Goal: Task Accomplishment & Management: Complete application form

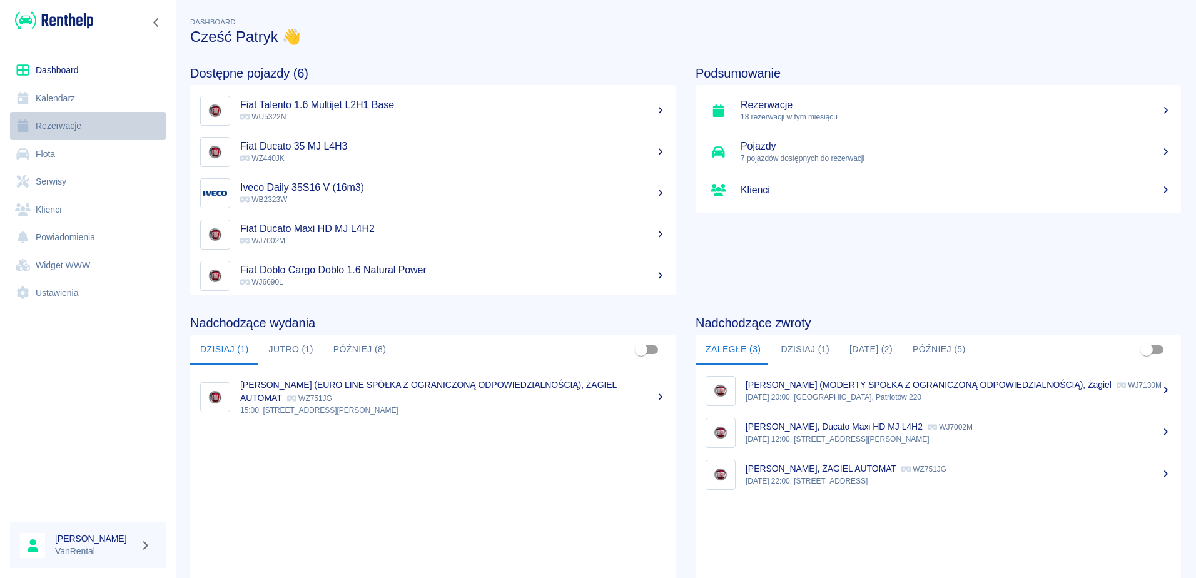
click at [70, 128] on link "Rezerwacje" at bounding box center [88, 126] width 156 height 28
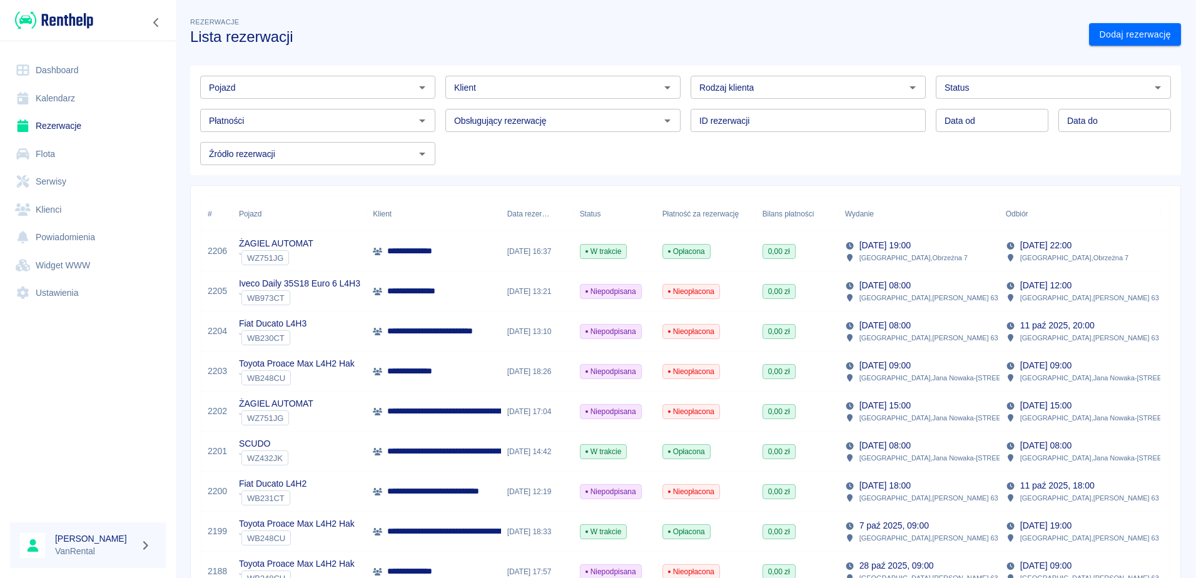
drag, startPoint x: 52, startPoint y: 97, endPoint x: 63, endPoint y: 97, distance: 10.6
click at [52, 97] on link "Kalendarz" at bounding box center [88, 98] width 156 height 28
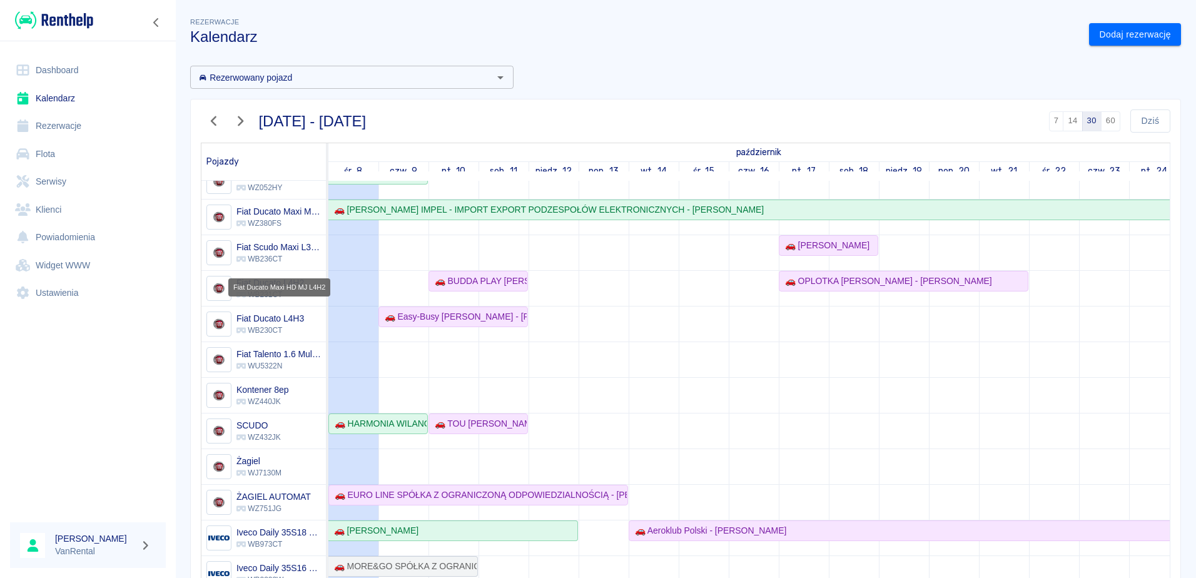
scroll to position [125, 0]
click at [260, 390] on h6 "Kontener 8ep" at bounding box center [262, 388] width 52 height 13
click at [457, 424] on div "🚗 TOU [PERSON_NAME] - [PERSON_NAME]" at bounding box center [478, 422] width 97 height 13
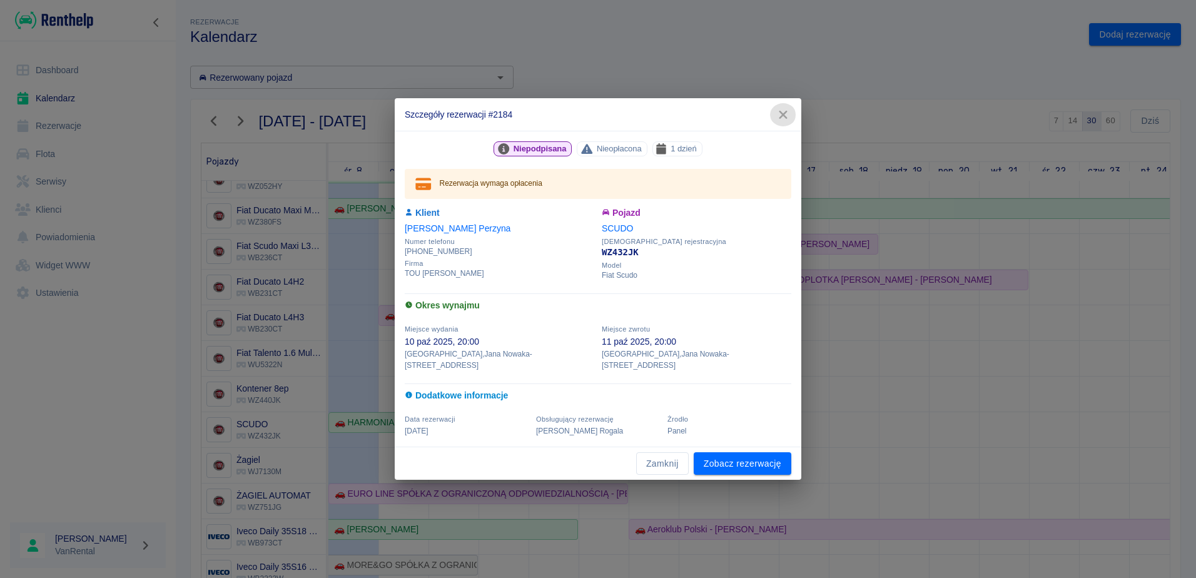
click at [784, 119] on icon "button" at bounding box center [783, 115] width 8 height 8
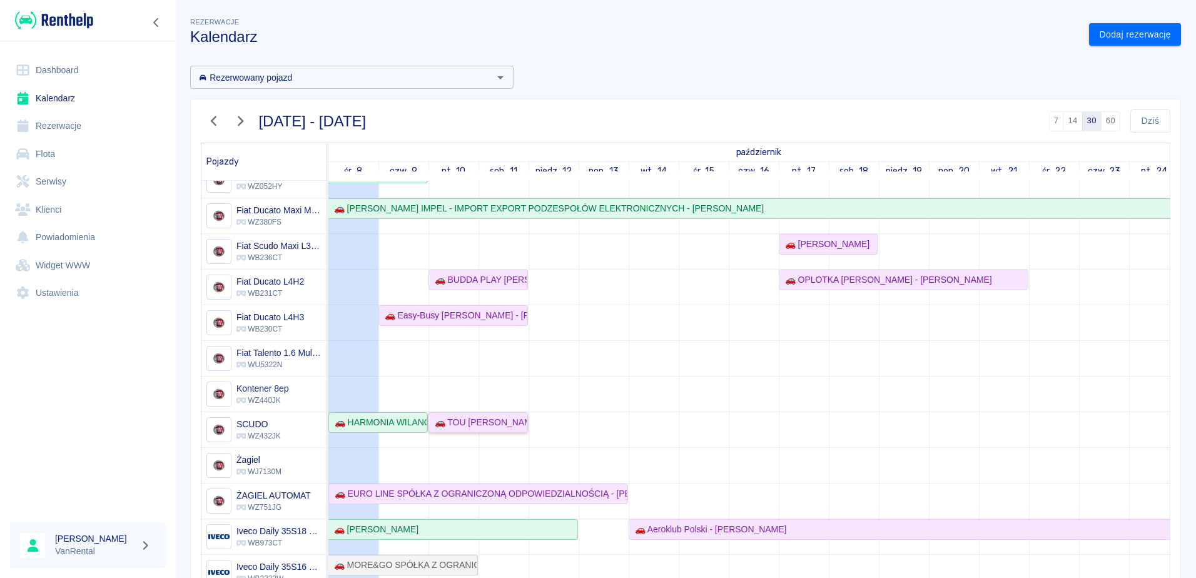
click at [450, 422] on div "🚗 TOU [PERSON_NAME] - [PERSON_NAME]" at bounding box center [478, 422] width 97 height 13
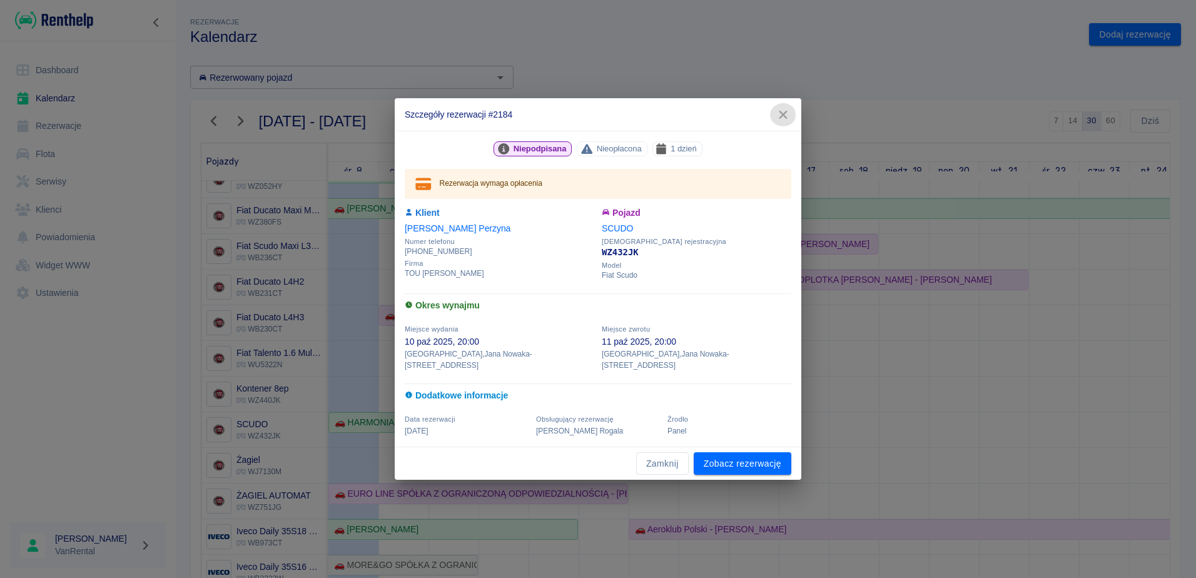
click at [781, 119] on icon "button" at bounding box center [783, 115] width 8 height 8
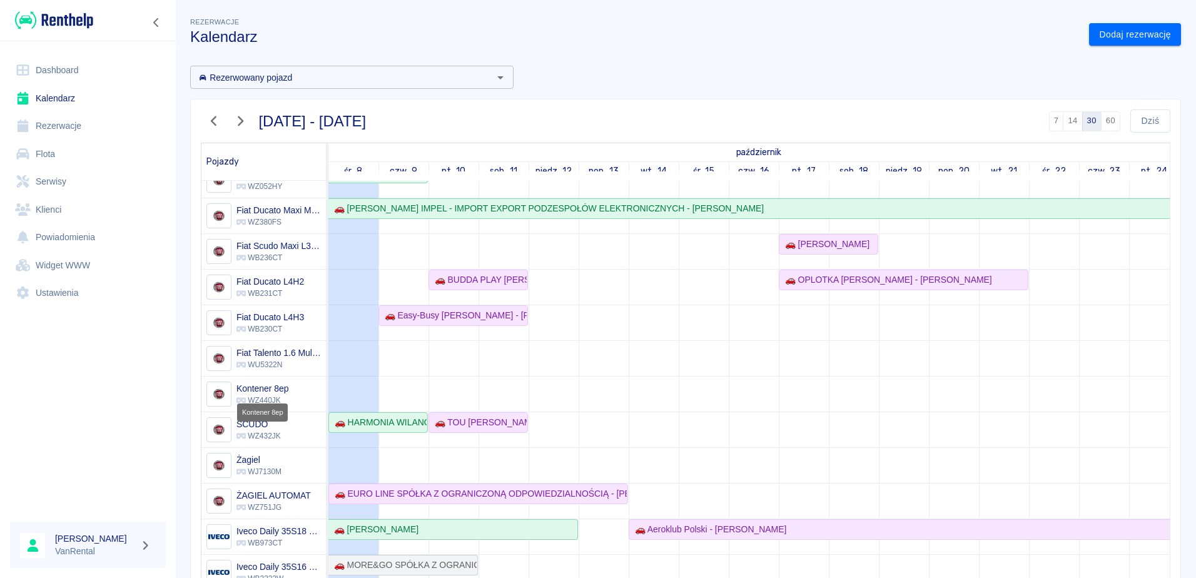
click at [275, 392] on h6 "Kontener 8ep" at bounding box center [262, 388] width 52 height 13
drag, startPoint x: 63, startPoint y: 124, endPoint x: 94, endPoint y: 132, distance: 32.3
click at [63, 124] on link "Rezerwacje" at bounding box center [88, 126] width 156 height 28
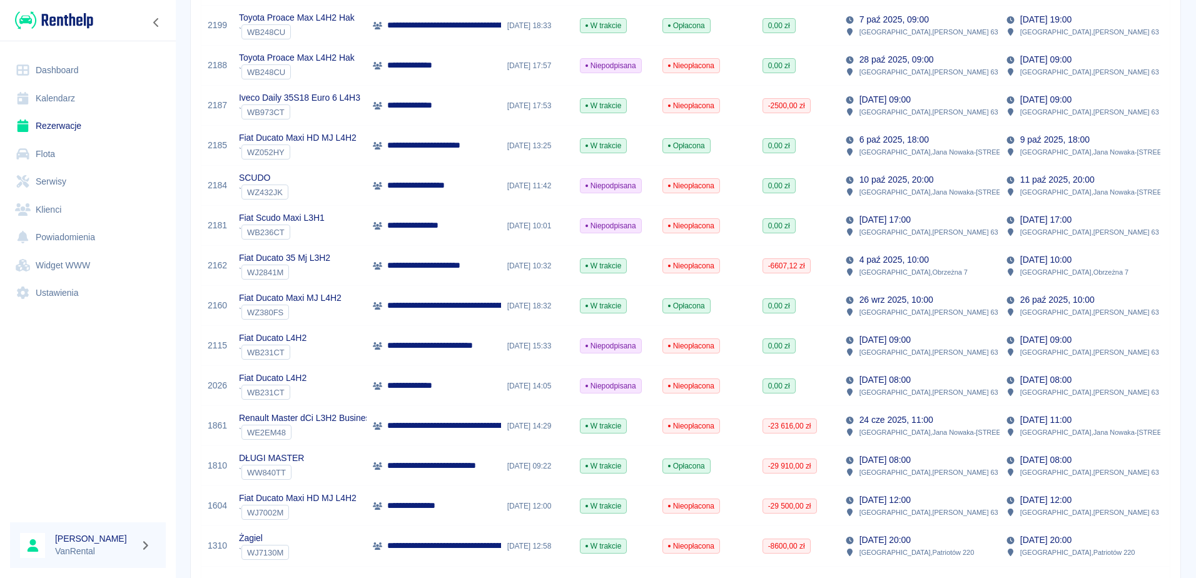
scroll to position [563, 0]
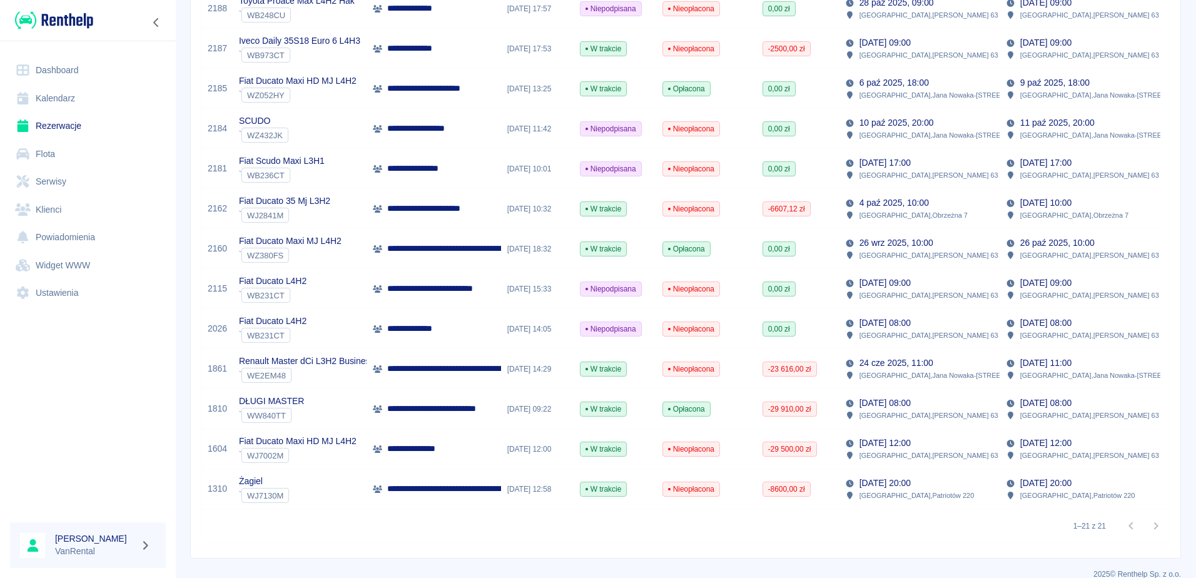
click at [1146, 525] on div at bounding box center [1143, 525] width 50 height 25
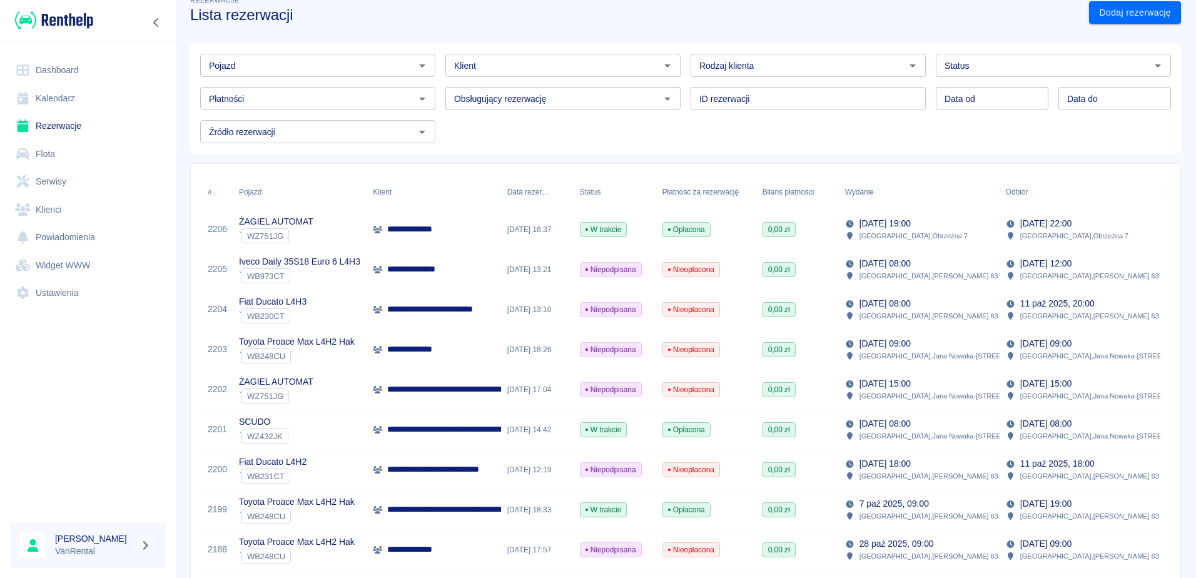
scroll to position [0, 0]
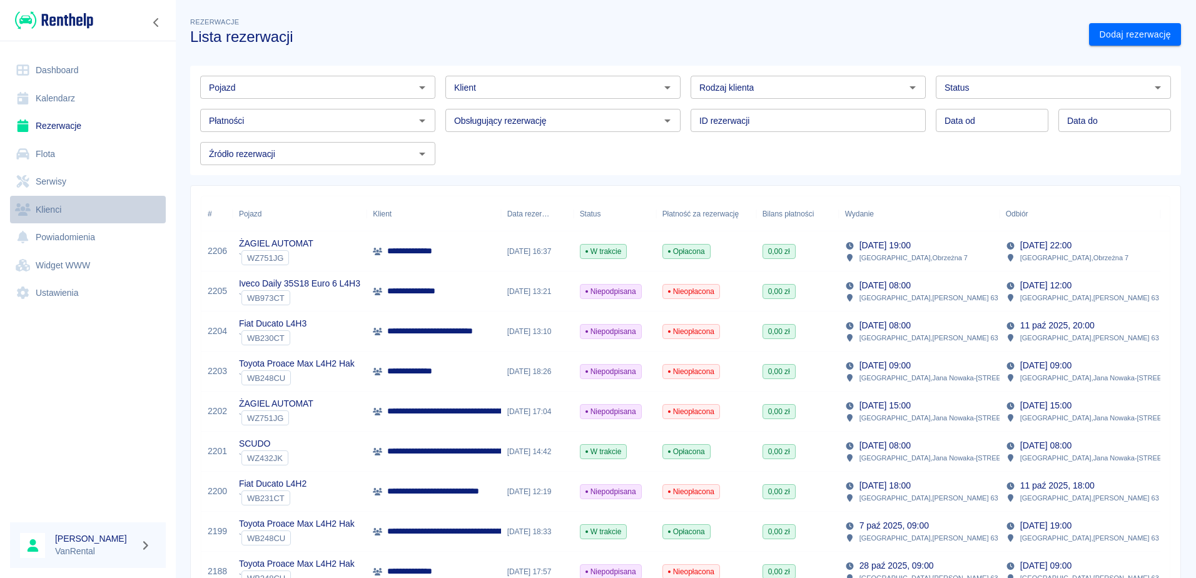
click at [60, 208] on link "Klienci" at bounding box center [88, 210] width 156 height 28
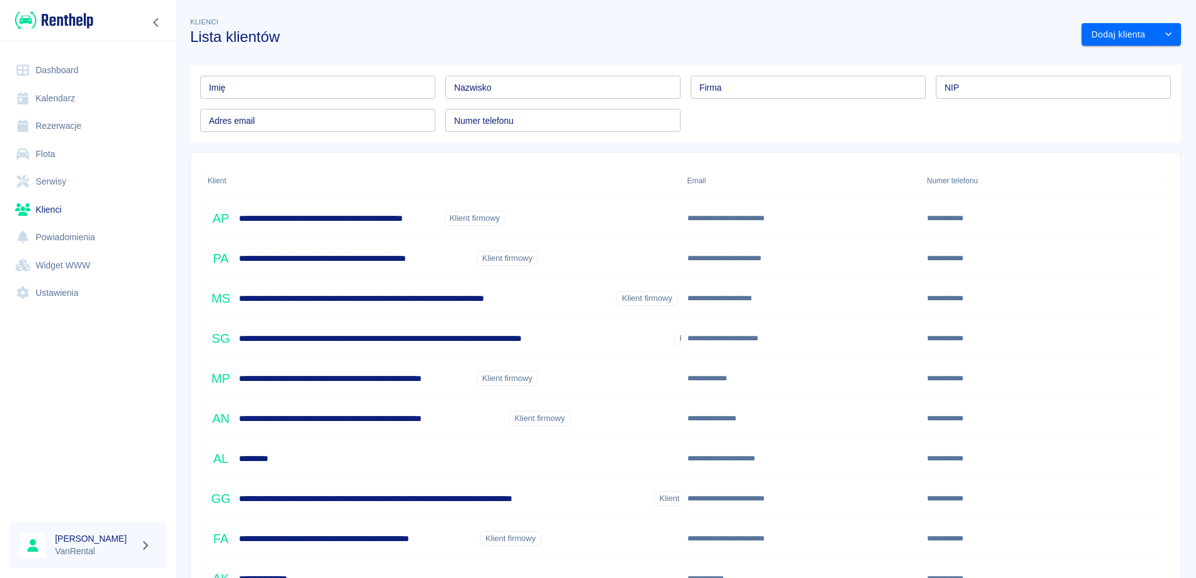
click at [61, 123] on link "Rezerwacje" at bounding box center [88, 126] width 156 height 28
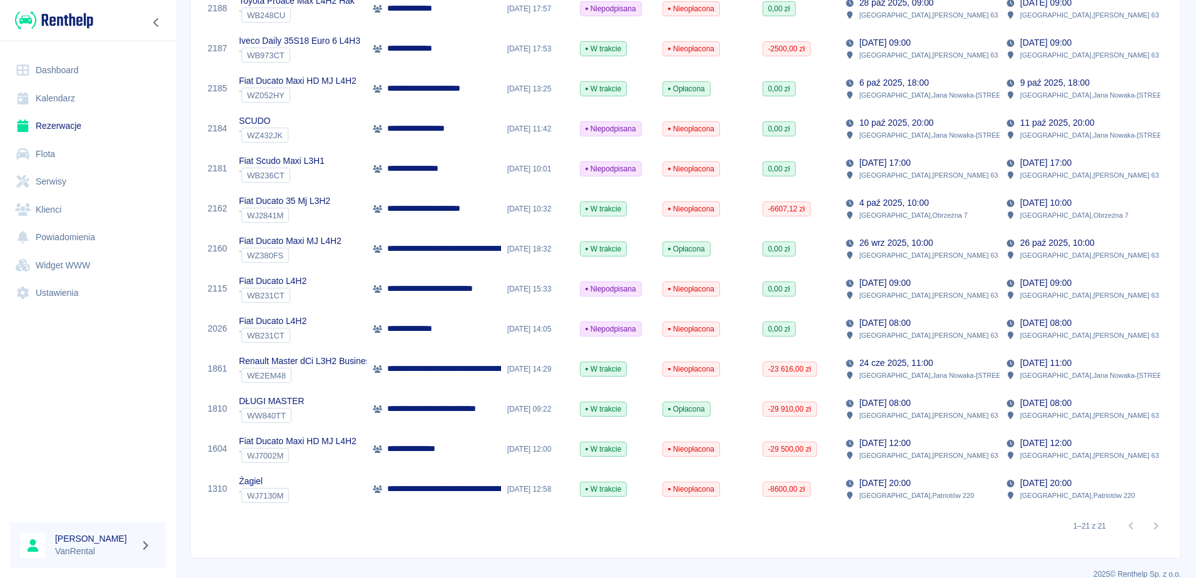
scroll to position [580, 0]
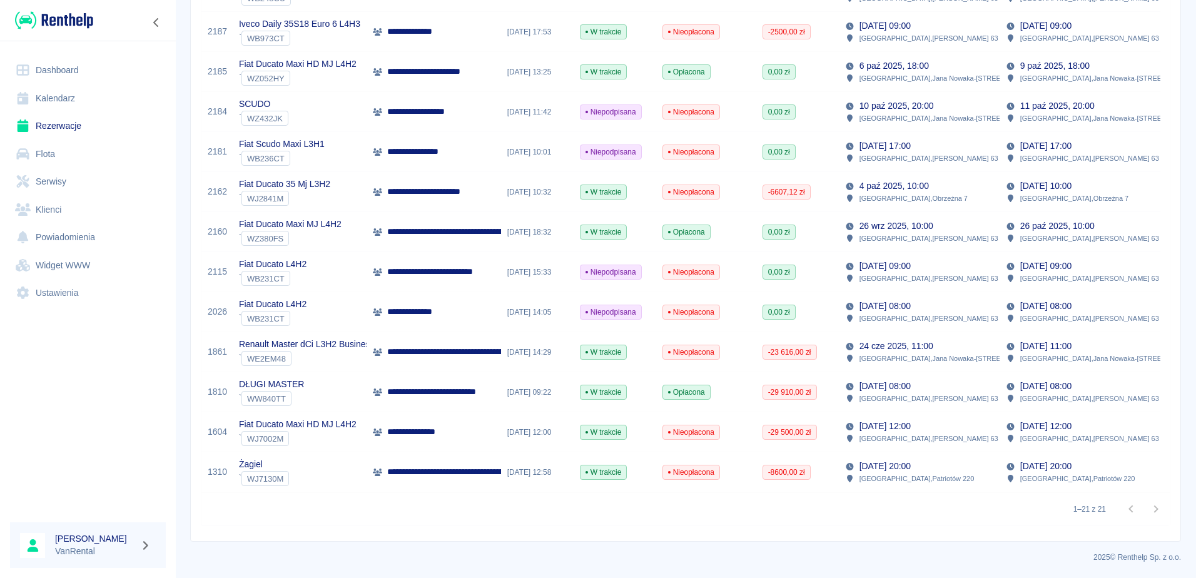
click at [1146, 509] on div at bounding box center [1143, 509] width 50 height 25
click at [1121, 508] on div at bounding box center [1143, 509] width 50 height 25
click at [1146, 506] on div at bounding box center [1143, 509] width 50 height 25
click at [1146, 507] on div at bounding box center [1143, 509] width 50 height 25
click at [1144, 507] on div at bounding box center [1143, 509] width 50 height 25
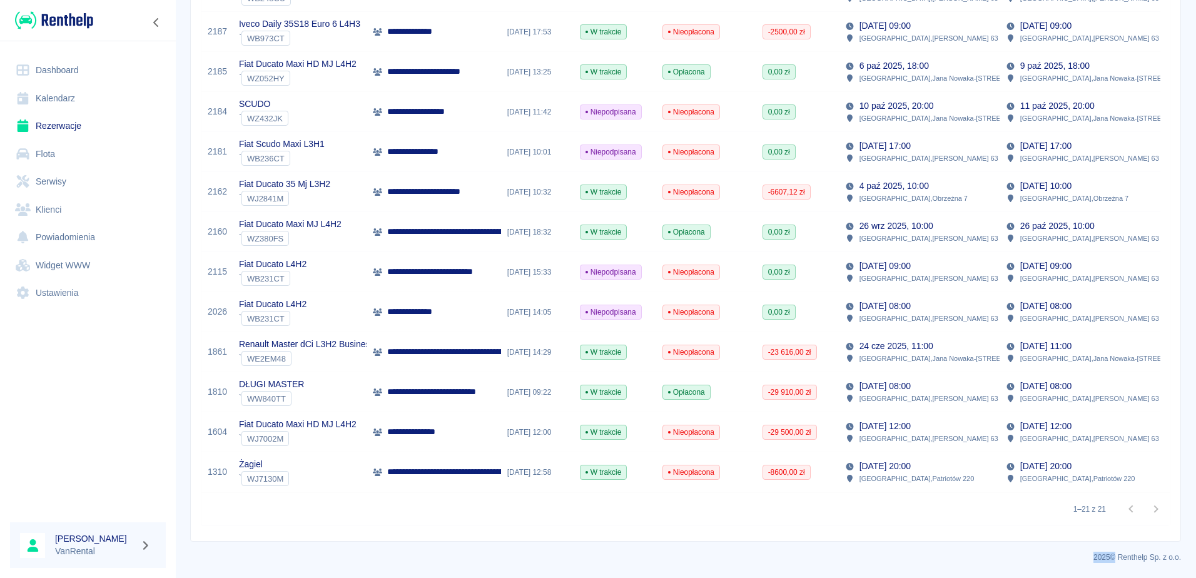
click at [1144, 507] on div at bounding box center [1143, 509] width 50 height 25
click at [912, 512] on div "1–21 z 21" at bounding box center [685, 508] width 968 height 33
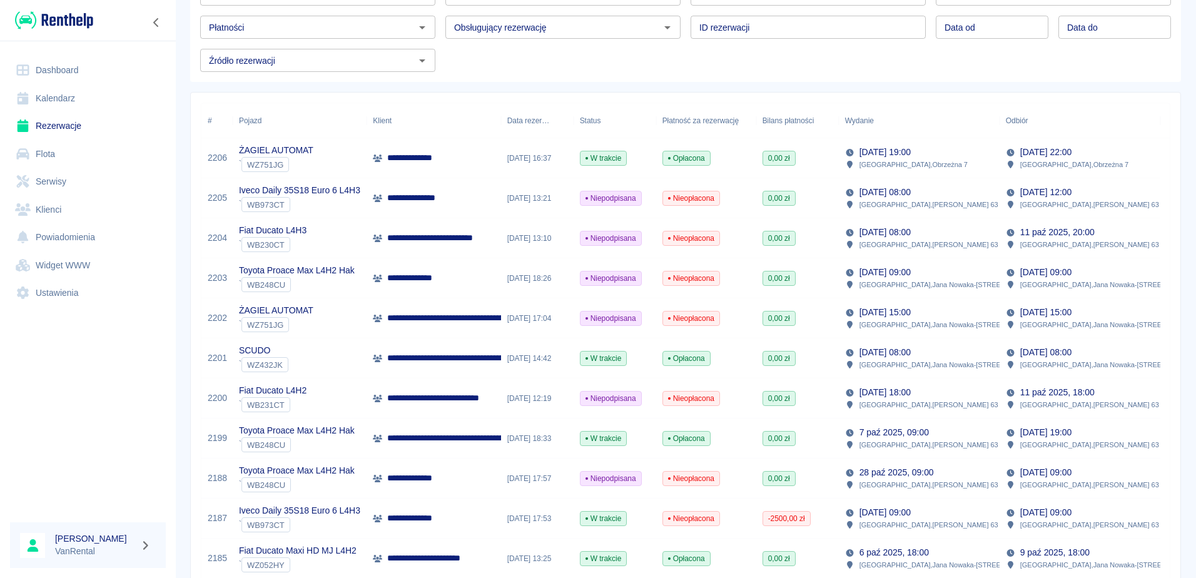
scroll to position [0, 0]
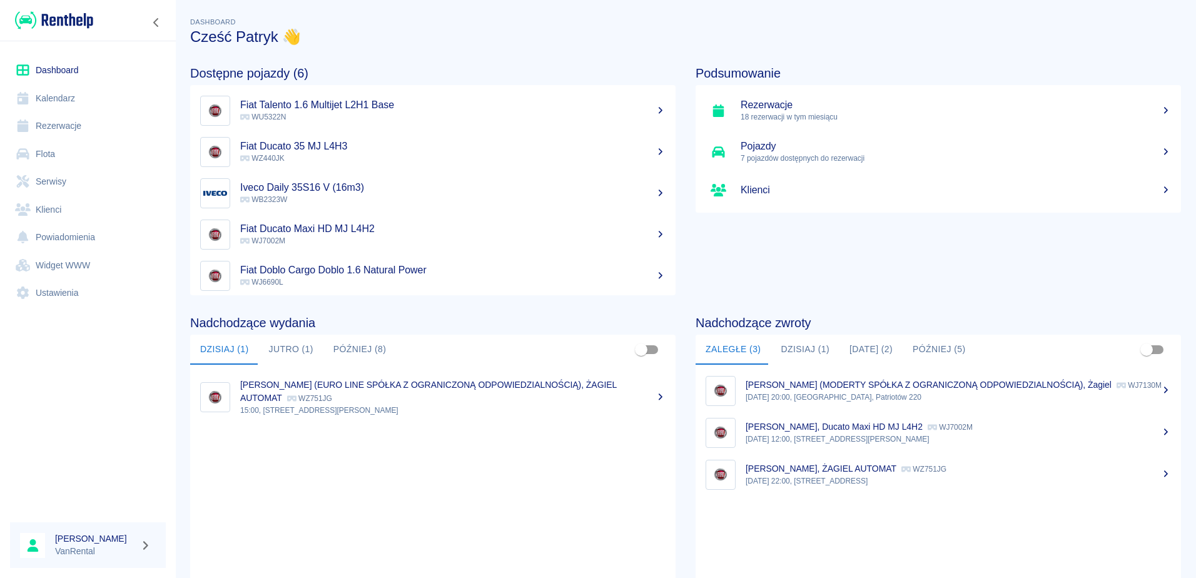
click at [64, 124] on link "Rezerwacje" at bounding box center [88, 126] width 156 height 28
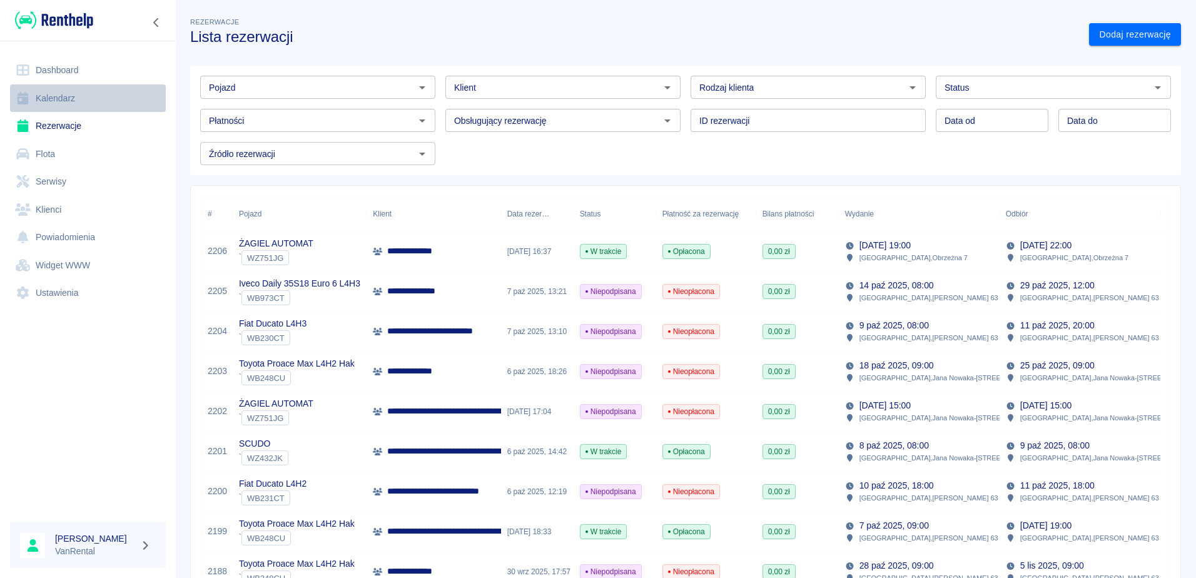
click at [42, 99] on link "Kalendarz" at bounding box center [88, 98] width 156 height 28
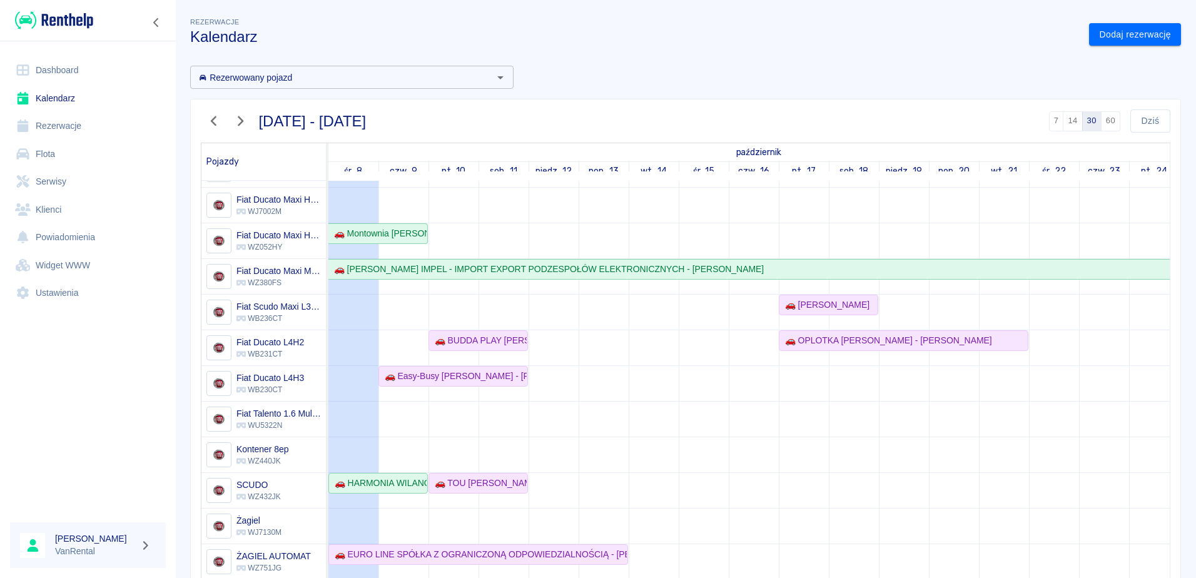
scroll to position [125, 0]
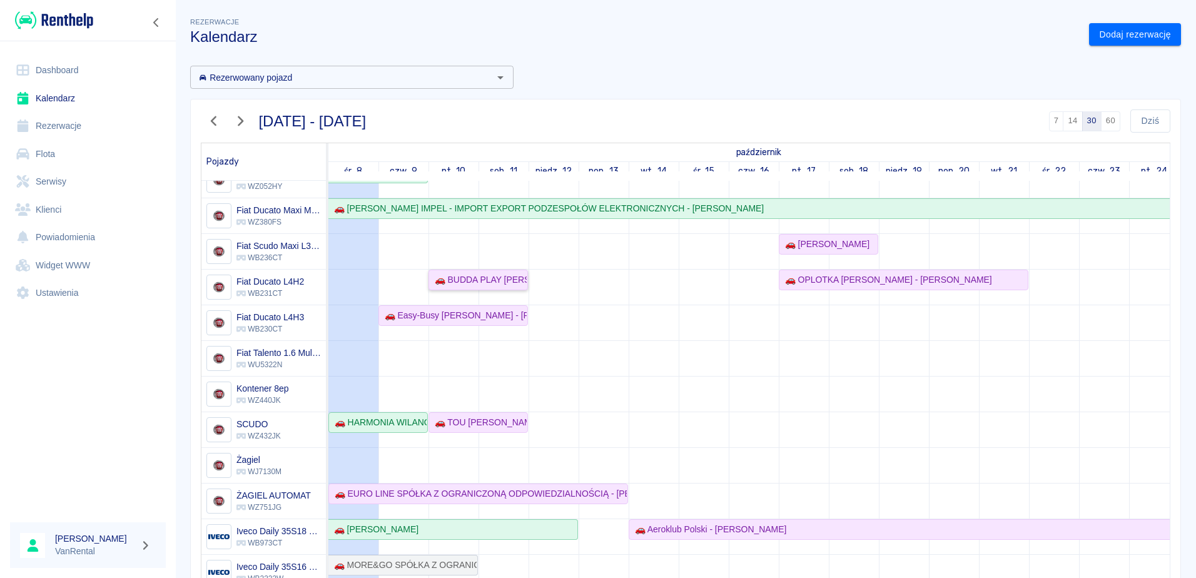
click at [510, 277] on div "🚗 BUDDA PLAY [PERSON_NAME] - [PERSON_NAME]" at bounding box center [478, 279] width 97 height 13
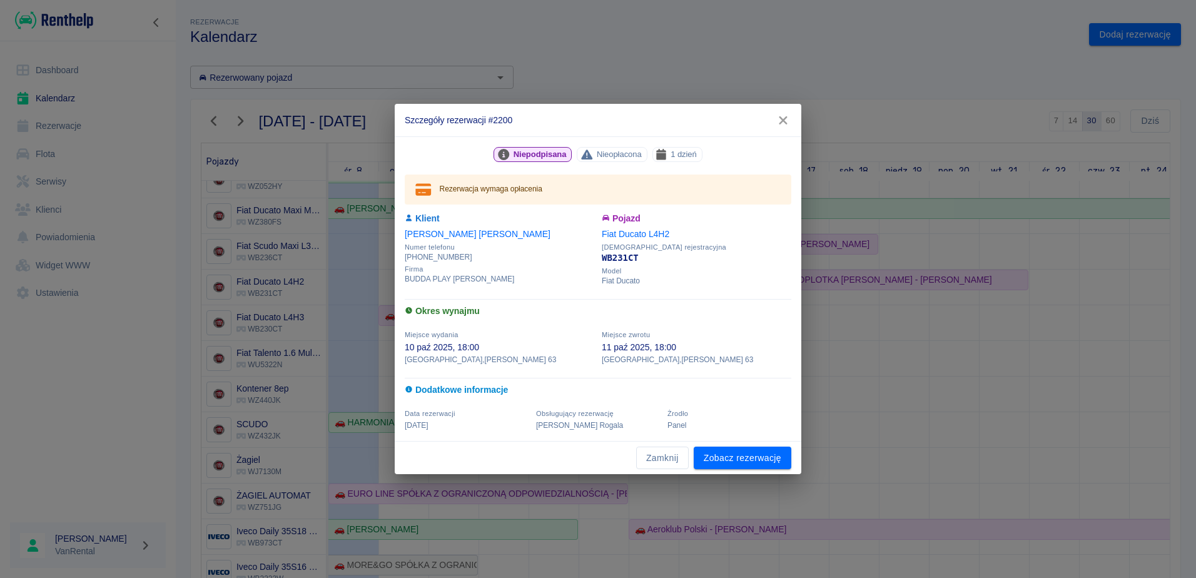
click at [784, 125] on icon "button" at bounding box center [783, 120] width 16 height 13
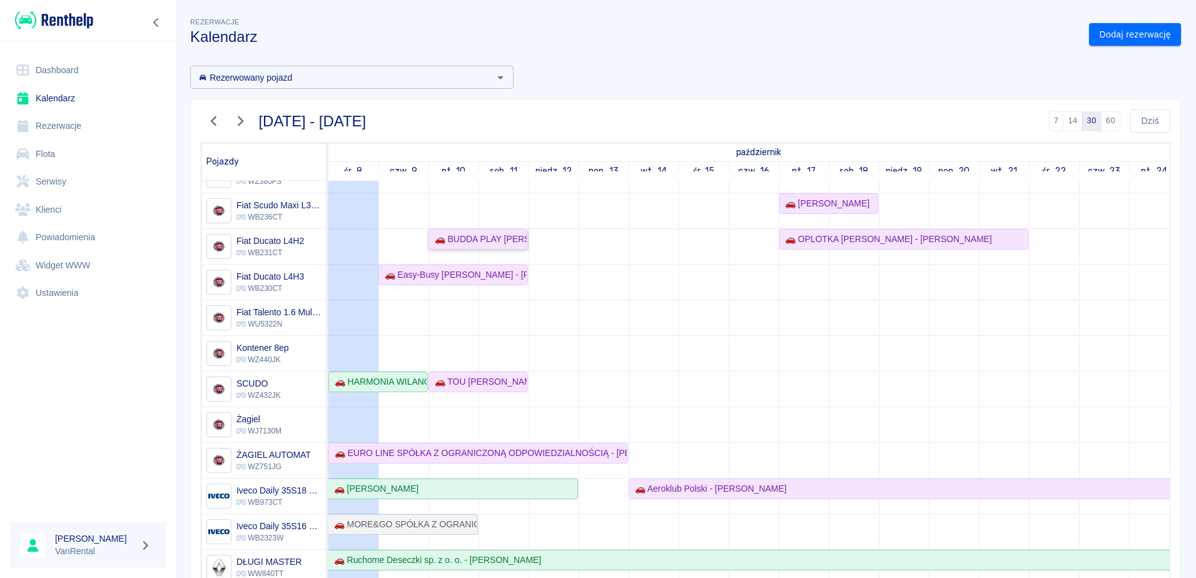
scroll to position [188, 0]
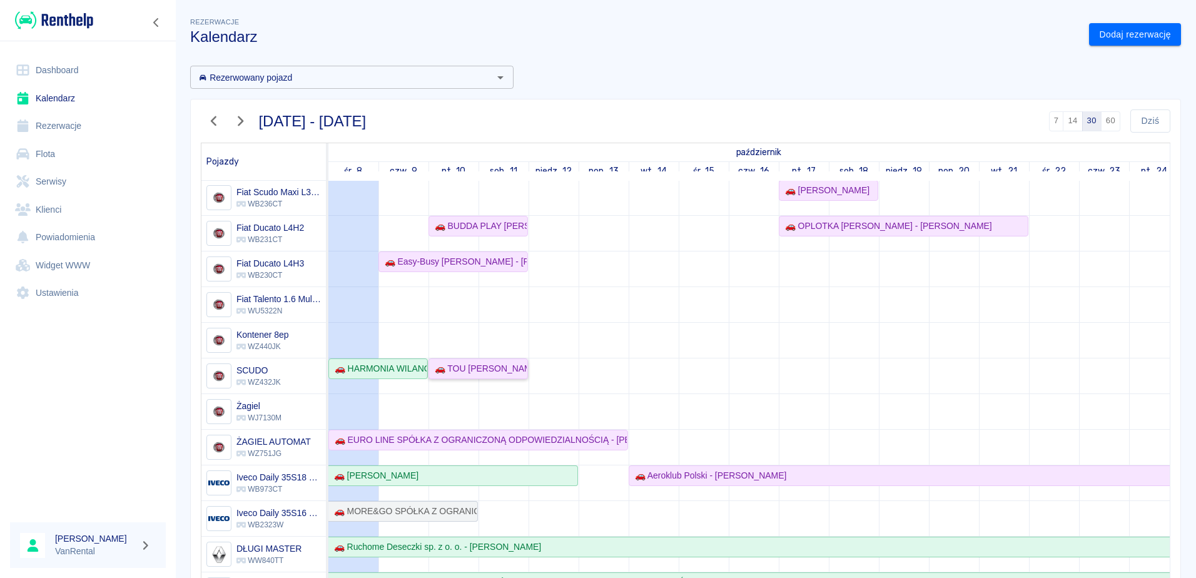
click at [485, 362] on div "🚗 TOU [PERSON_NAME] - [PERSON_NAME]" at bounding box center [478, 368] width 97 height 13
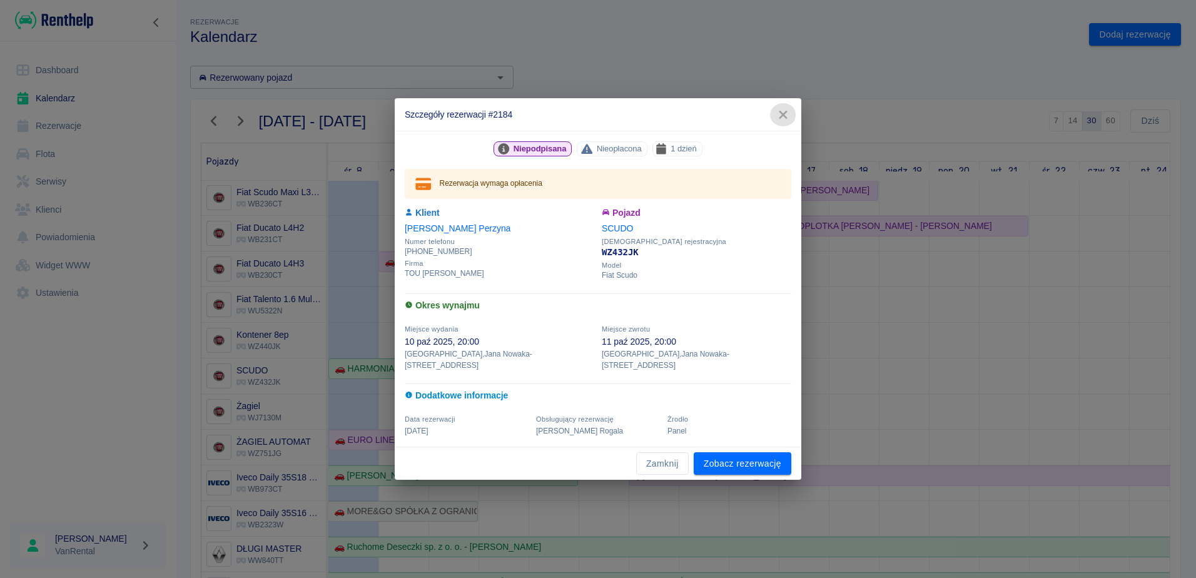
click at [785, 119] on icon "button" at bounding box center [783, 114] width 16 height 13
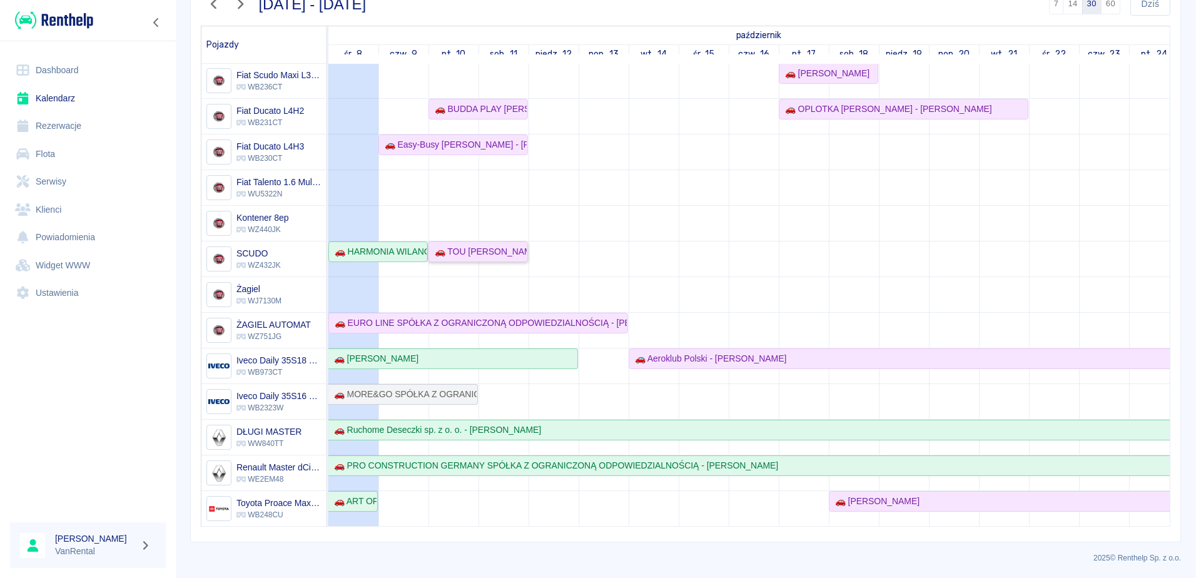
scroll to position [118, 0]
click at [498, 391] on td at bounding box center [503, 204] width 50 height 641
click at [454, 387] on div "🚗 MORE&GO SPÓŁKA Z OGRANICZONĄ ODPOWIEDZIALNOŚCIĄ - [PERSON_NAME]" at bounding box center [403, 393] width 148 height 13
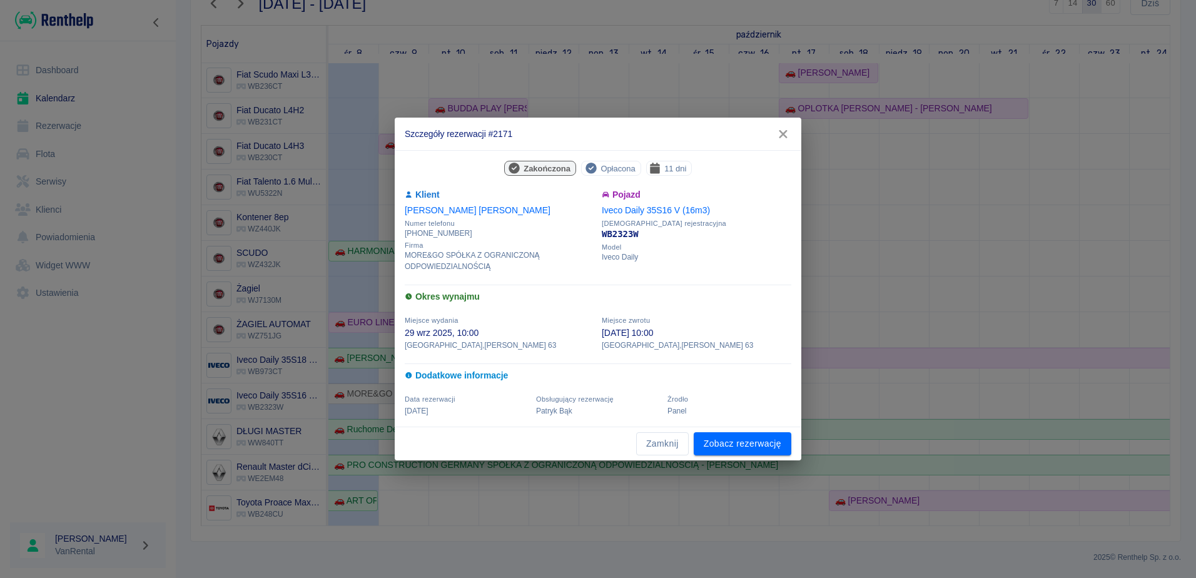
click at [782, 134] on icon "button" at bounding box center [783, 134] width 8 height 8
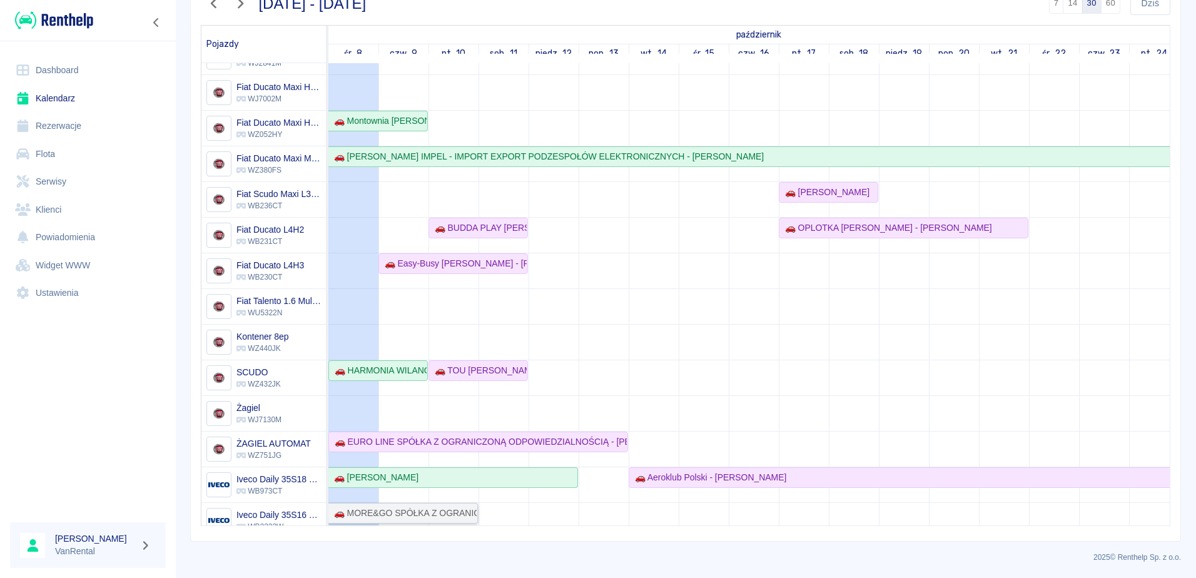
scroll to position [188, 0]
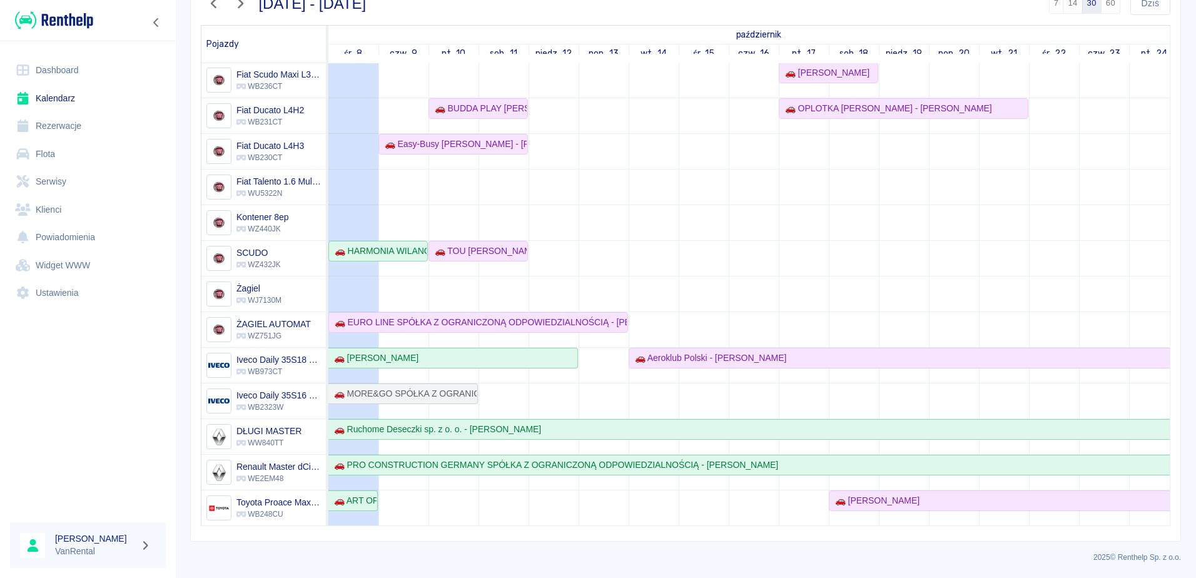
click at [511, 389] on td at bounding box center [503, 204] width 50 height 641
click at [504, 492] on td at bounding box center [503, 204] width 50 height 641
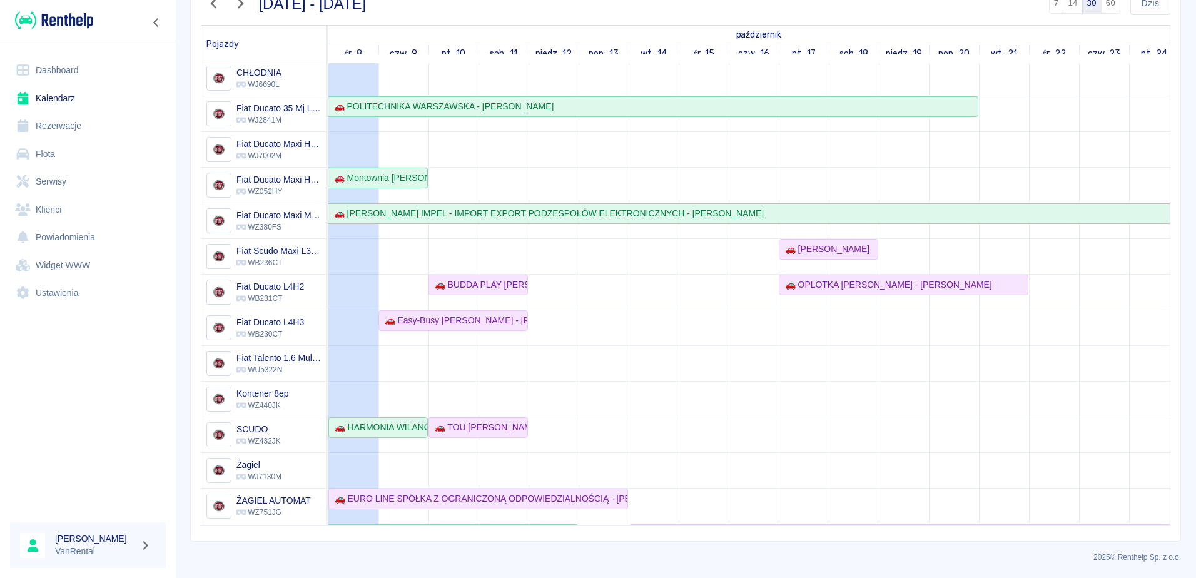
scroll to position [1, 0]
click at [495, 179] on td at bounding box center [503, 383] width 50 height 641
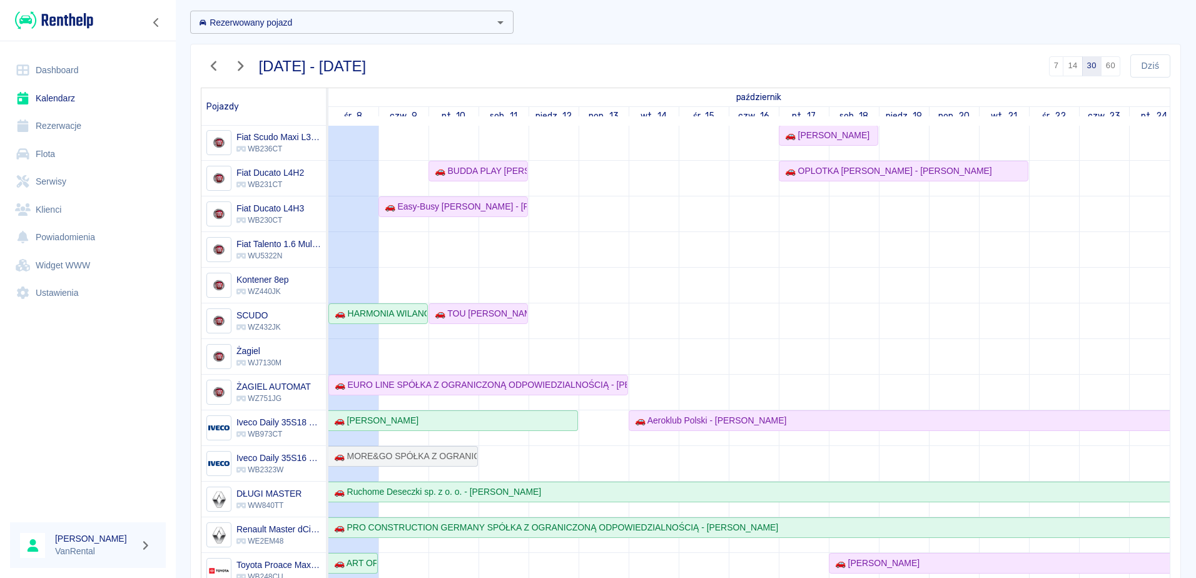
scroll to position [0, 0]
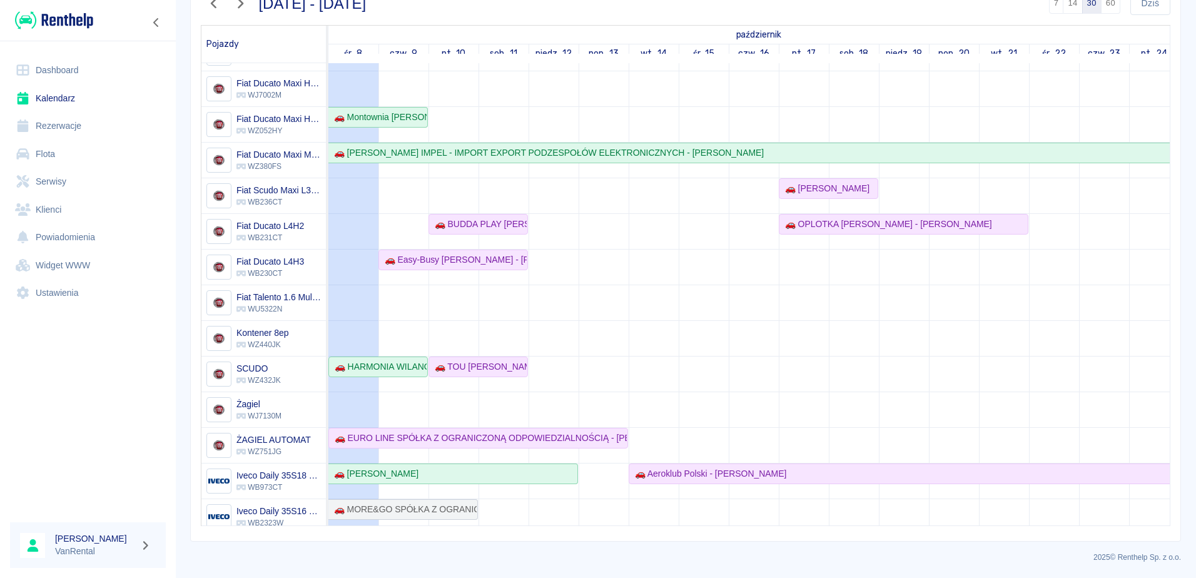
click at [496, 119] on td at bounding box center [503, 320] width 50 height 641
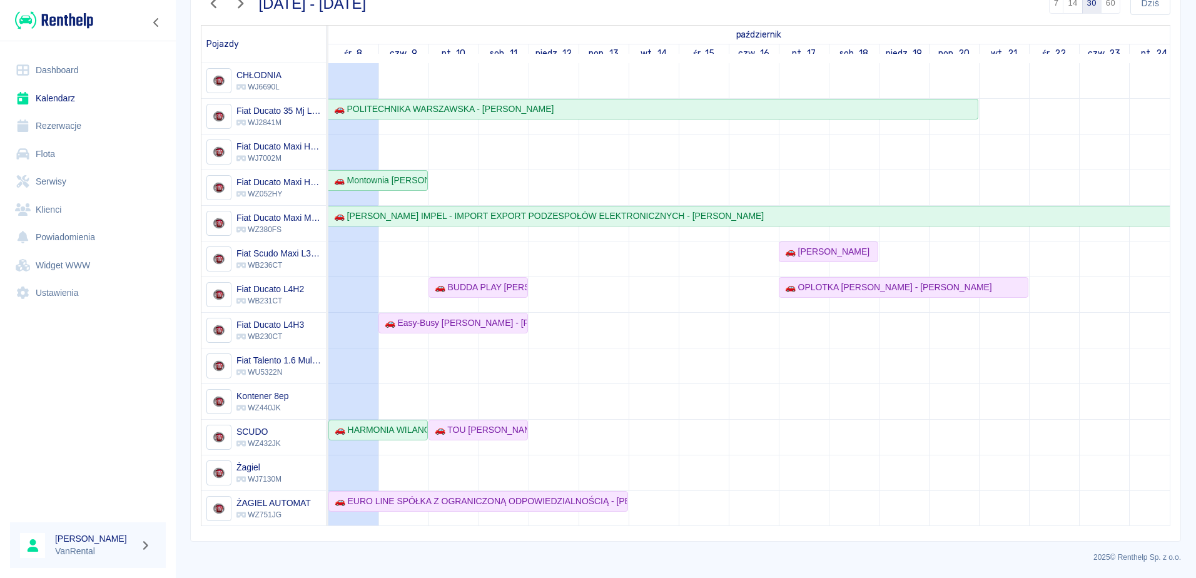
click at [505, 189] on td at bounding box center [503, 383] width 50 height 641
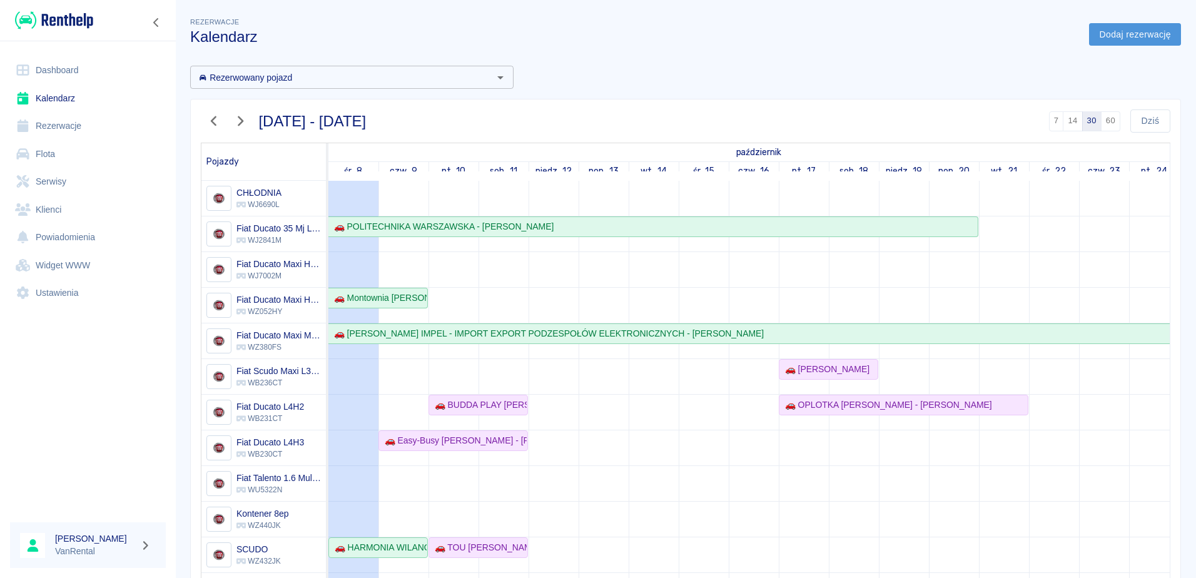
click at [1117, 38] on link "Dodaj rezerwację" at bounding box center [1135, 34] width 92 height 23
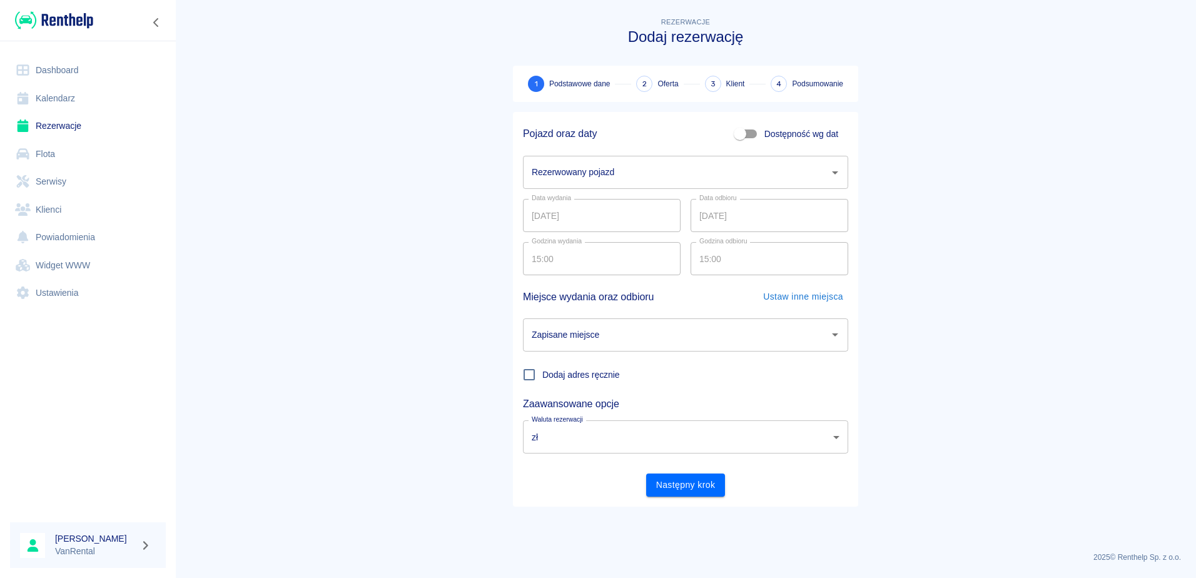
click at [836, 172] on icon "Otwórz" at bounding box center [835, 172] width 6 height 3
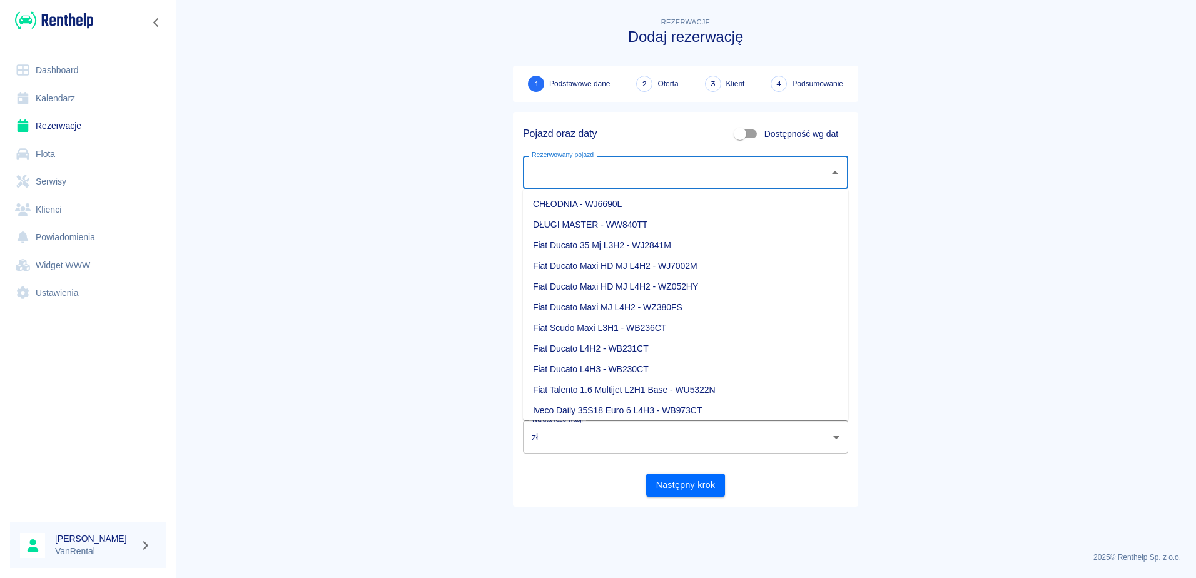
click at [677, 285] on li "Fiat Ducato Maxi HD MJ L4H2 - WZ052HY" at bounding box center [685, 286] width 325 height 21
type input "Fiat Ducato Maxi HD MJ L4H2 - WZ052HY"
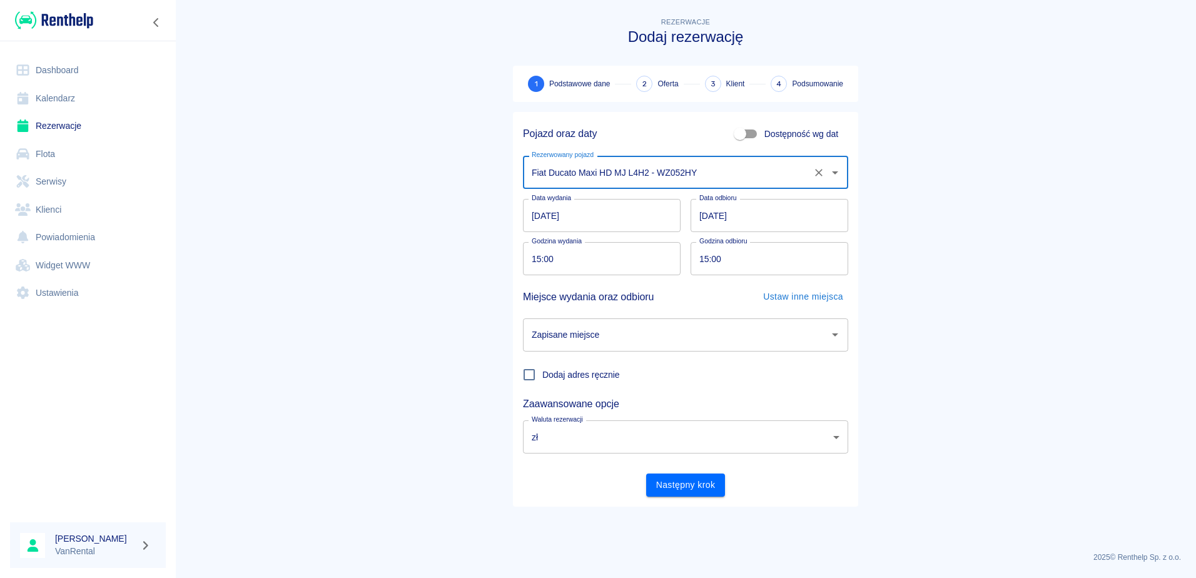
click at [542, 213] on input "[DATE]" at bounding box center [602, 215] width 158 height 33
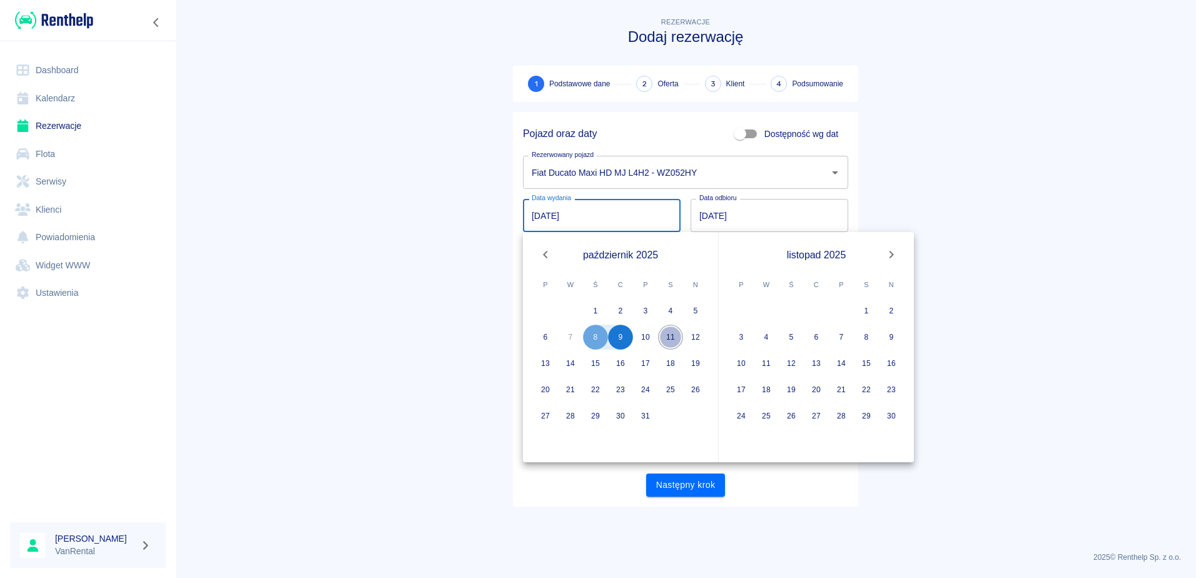
click at [670, 336] on button "11" at bounding box center [670, 337] width 25 height 25
type input "[DATE]"
type input "DD.MM.YYYY"
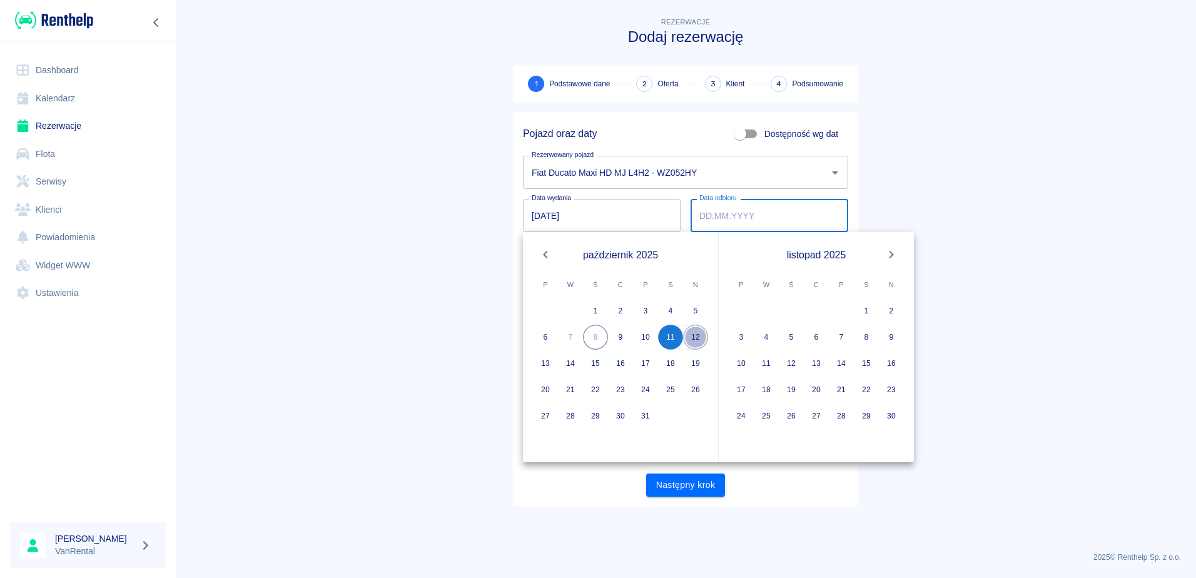
click at [692, 338] on button "12" at bounding box center [695, 337] width 25 height 25
type input "[DATE]"
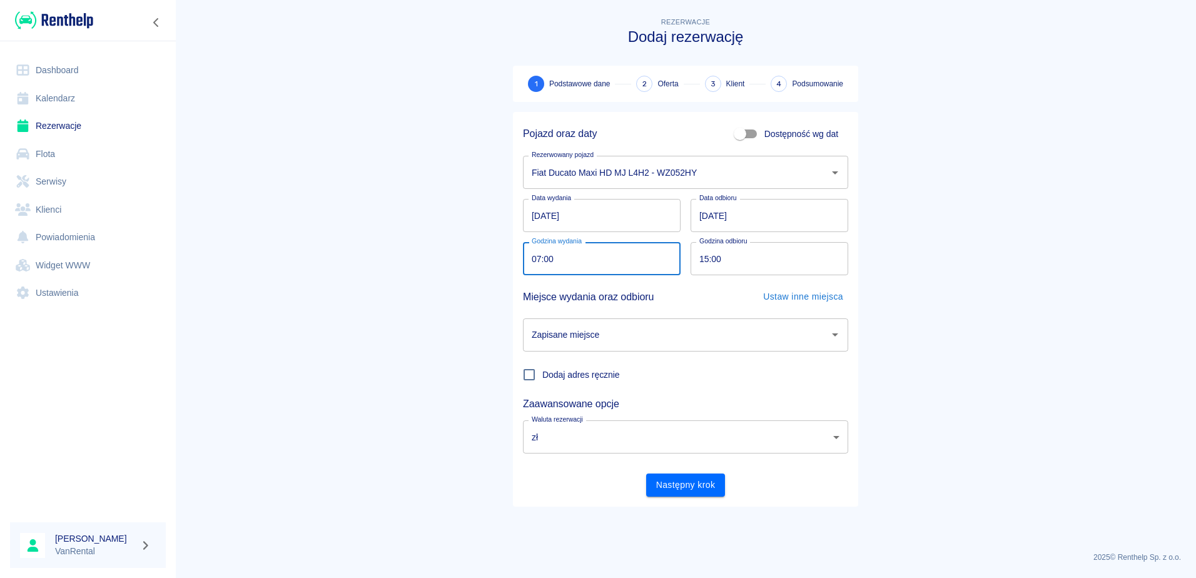
type input "07:00"
click at [708, 259] on input "15:00" at bounding box center [764, 258] width 149 height 33
type input "07:00"
click at [622, 337] on input "Zapisane miejsce" at bounding box center [675, 335] width 295 height 22
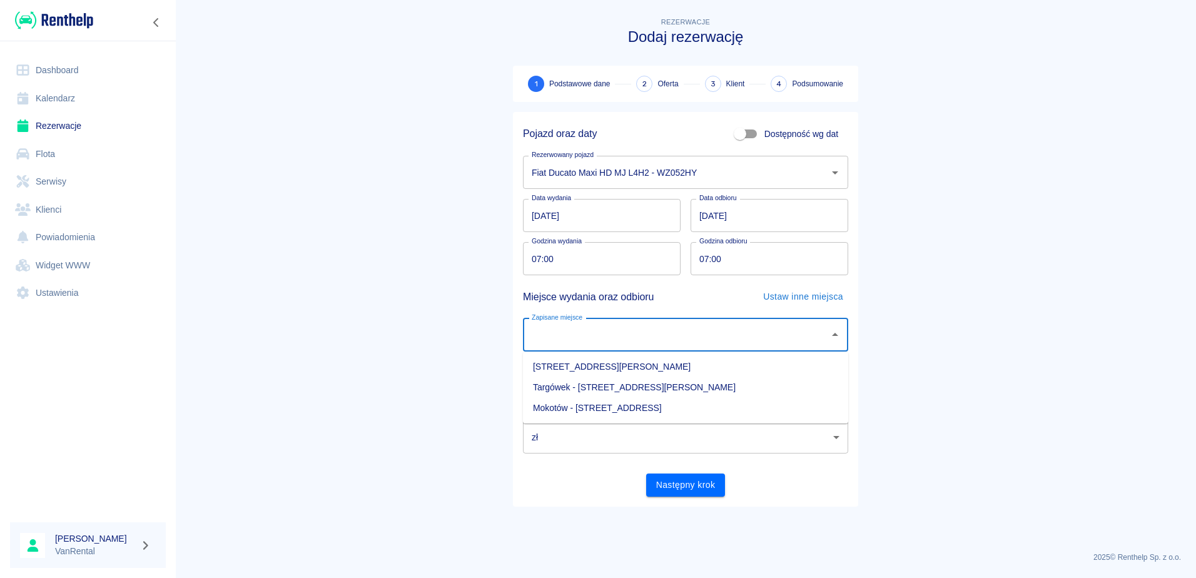
click at [550, 388] on li "Targówek - [STREET_ADDRESS][PERSON_NAME]" at bounding box center [685, 387] width 325 height 21
type input "Targówek - [STREET_ADDRESS][PERSON_NAME]"
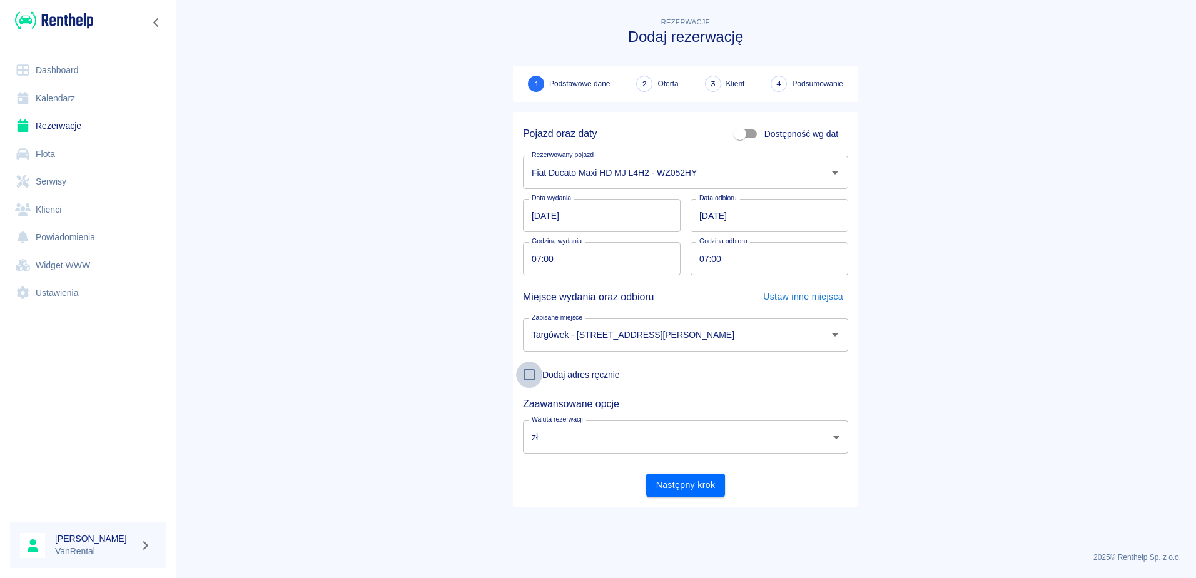
click at [530, 374] on input "Dodaj adres ręcznie" at bounding box center [529, 374] width 26 height 26
checkbox input "true"
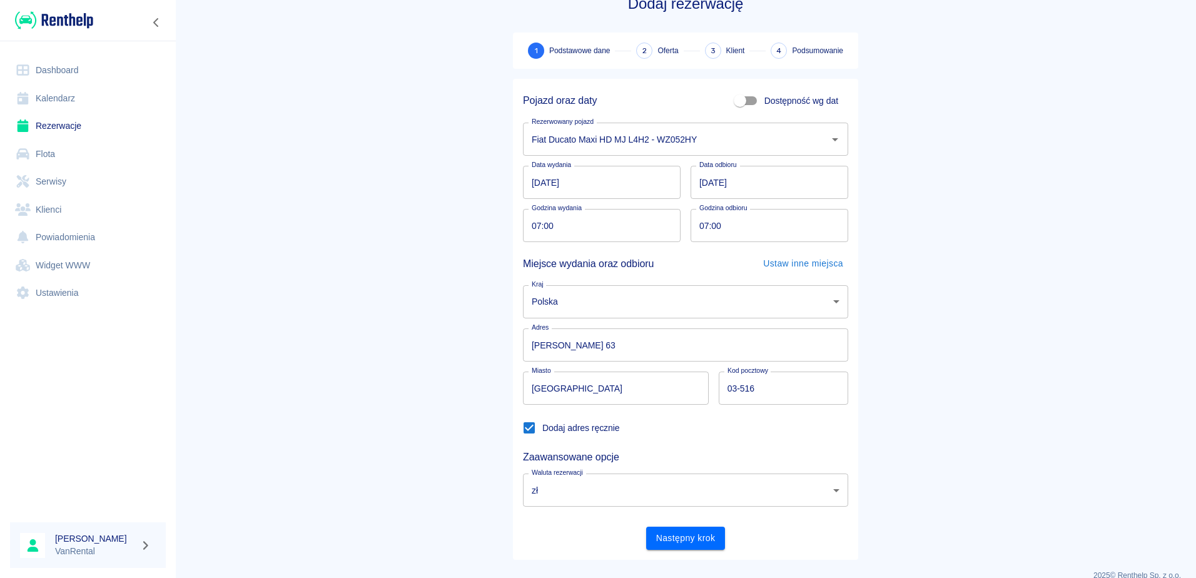
scroll to position [51, 0]
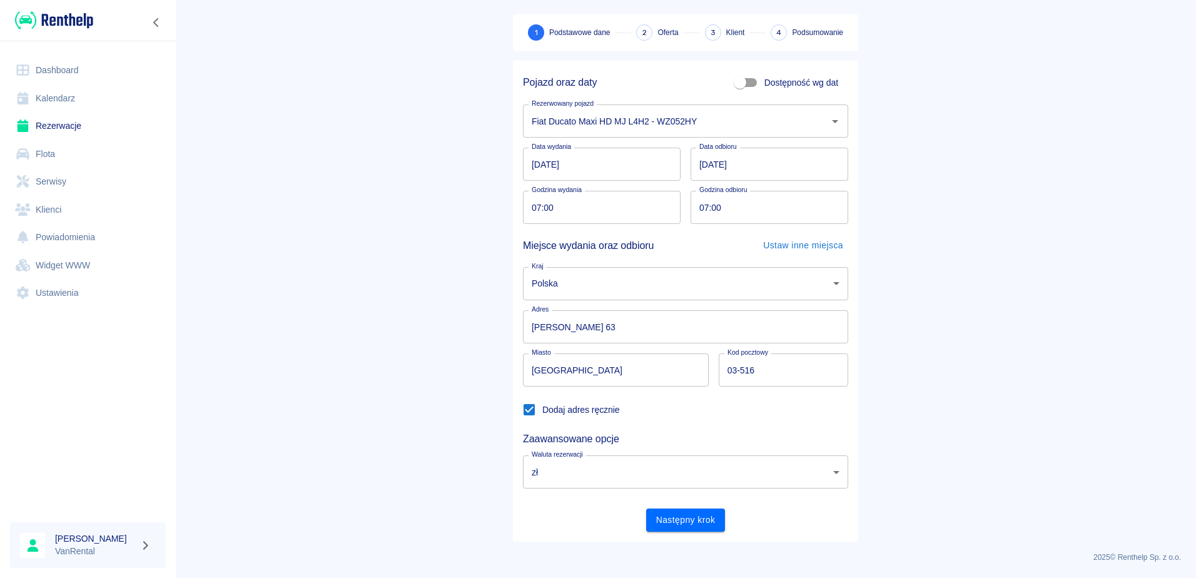
click at [988, 270] on main "Rezerwacje Dodaj rezerwację 1 Podstawowe dane 2 Oferta 3 Klient 4 Podsumowanie …" at bounding box center [685, 253] width 1021 height 578
click at [691, 516] on button "Następny krok" at bounding box center [685, 519] width 79 height 23
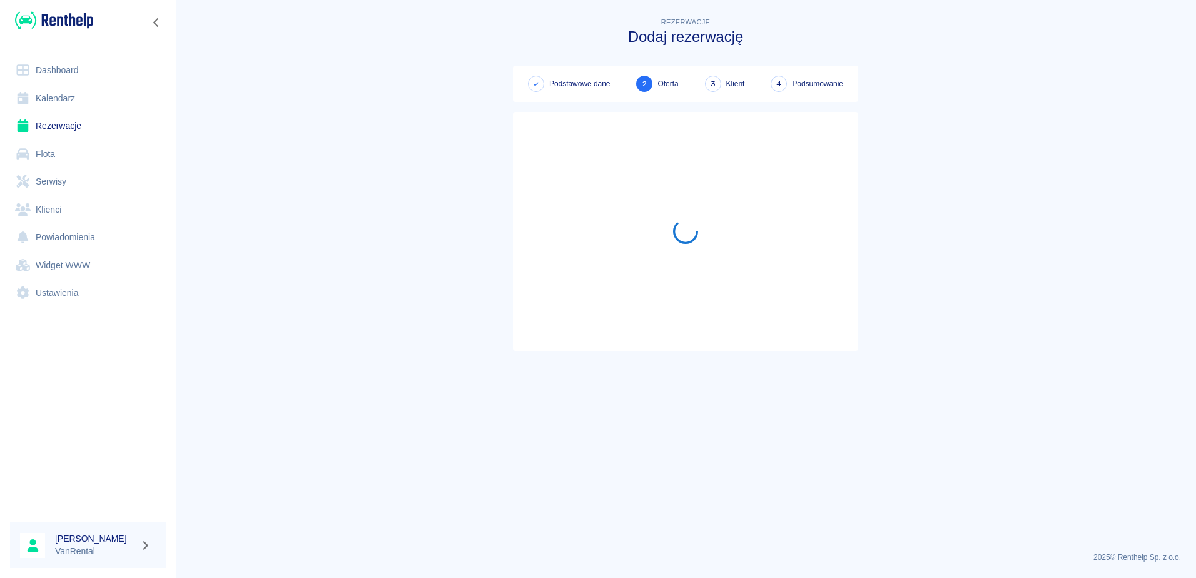
scroll to position [0, 0]
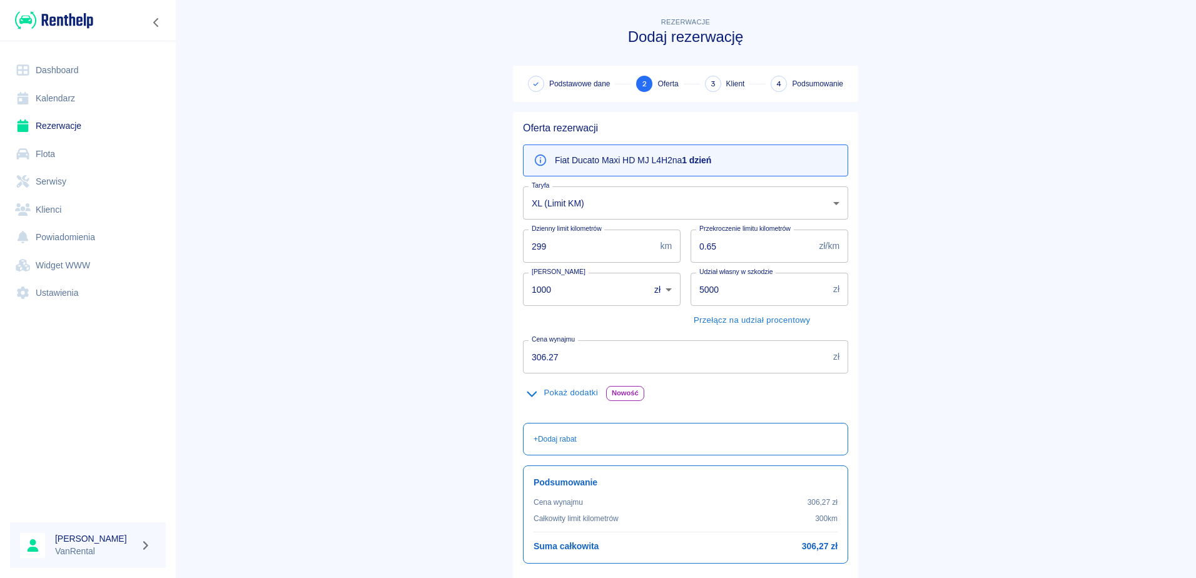
type input "299"
click at [644, 248] on input "299" at bounding box center [589, 246] width 132 height 33
drag, startPoint x: 562, startPoint y: 245, endPoint x: 590, endPoint y: 245, distance: 28.1
click at [589, 245] on input "299" at bounding box center [589, 246] width 132 height 33
drag, startPoint x: 590, startPoint y: 245, endPoint x: 517, endPoint y: 246, distance: 72.6
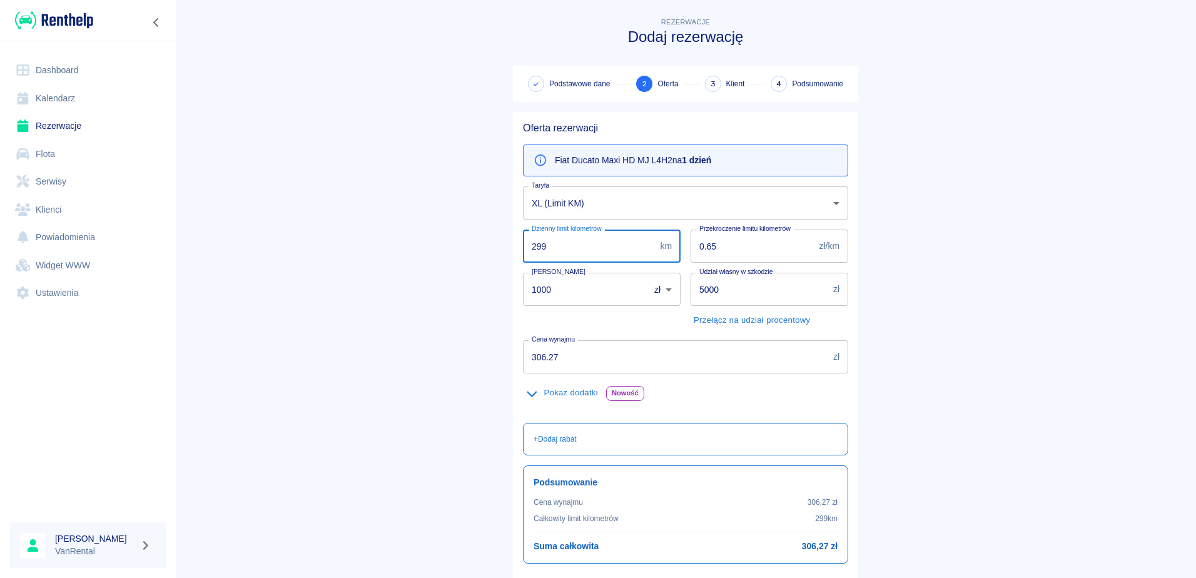
click at [517, 246] on div "Dzienny limit kilometrów 299 km Dzienny limit kilometrów" at bounding box center [597, 241] width 168 height 43
click at [564, 245] on input "299" at bounding box center [589, 246] width 132 height 33
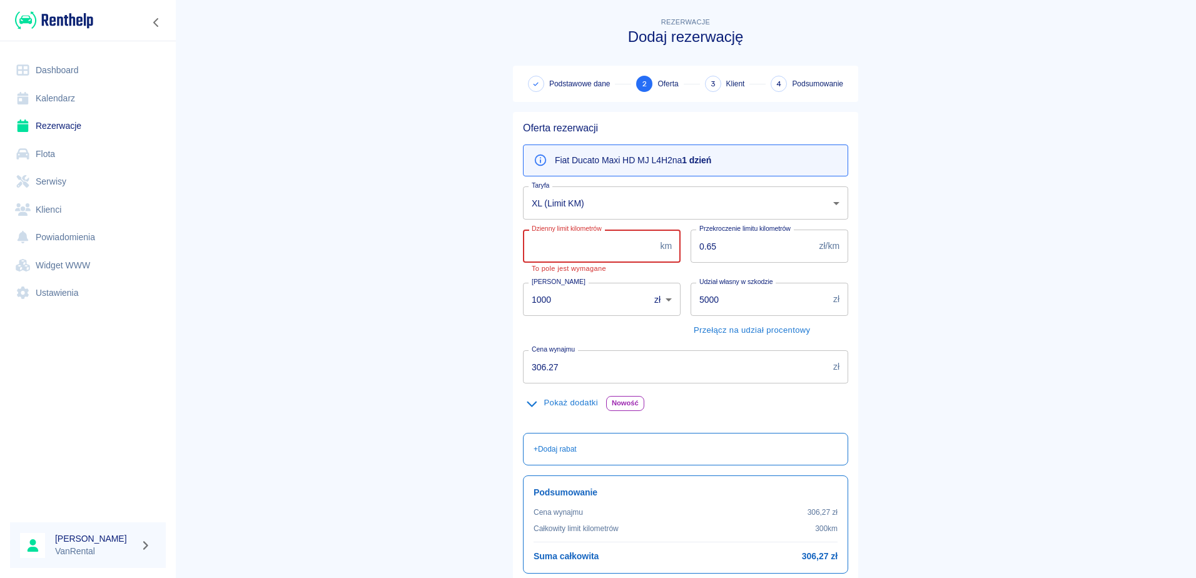
type input "2"
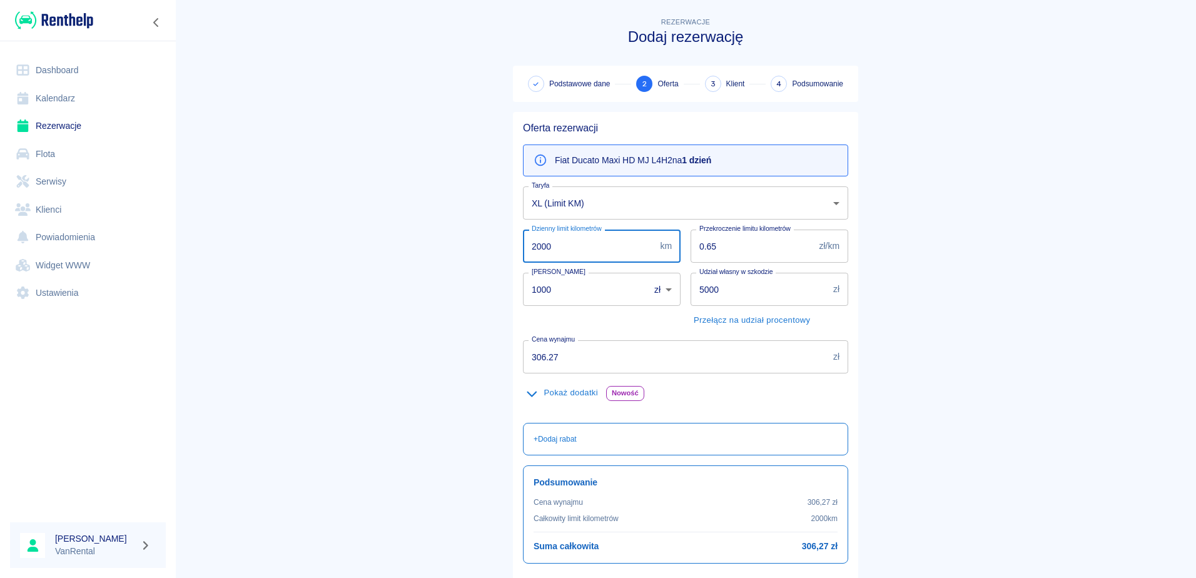
type input "2000"
drag, startPoint x: 957, startPoint y: 224, endPoint x: 937, endPoint y: 249, distance: 32.0
click at [957, 225] on main "Rezerwacje Dodaj rezerwację Podstawowe dane 2 Oferta 3 Klient 4 Podsumowanie Of…" at bounding box center [685, 325] width 1021 height 620
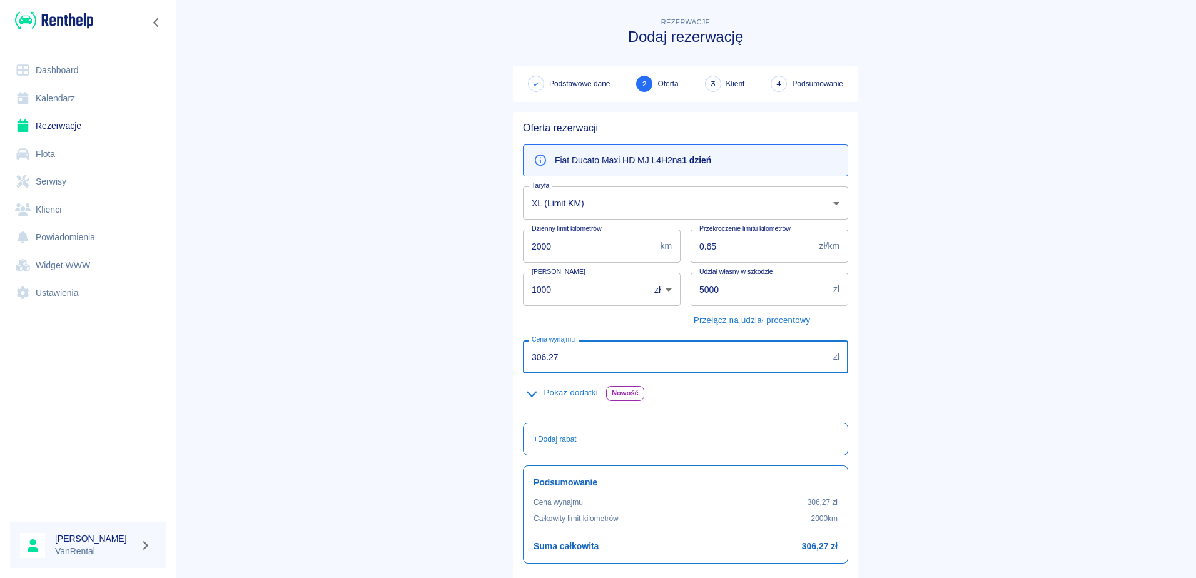
click at [619, 358] on input "306.27" at bounding box center [675, 356] width 305 height 33
drag, startPoint x: 582, startPoint y: 356, endPoint x: 524, endPoint y: 358, distance: 58.2
click at [524, 358] on input "306.27" at bounding box center [675, 356] width 305 height 33
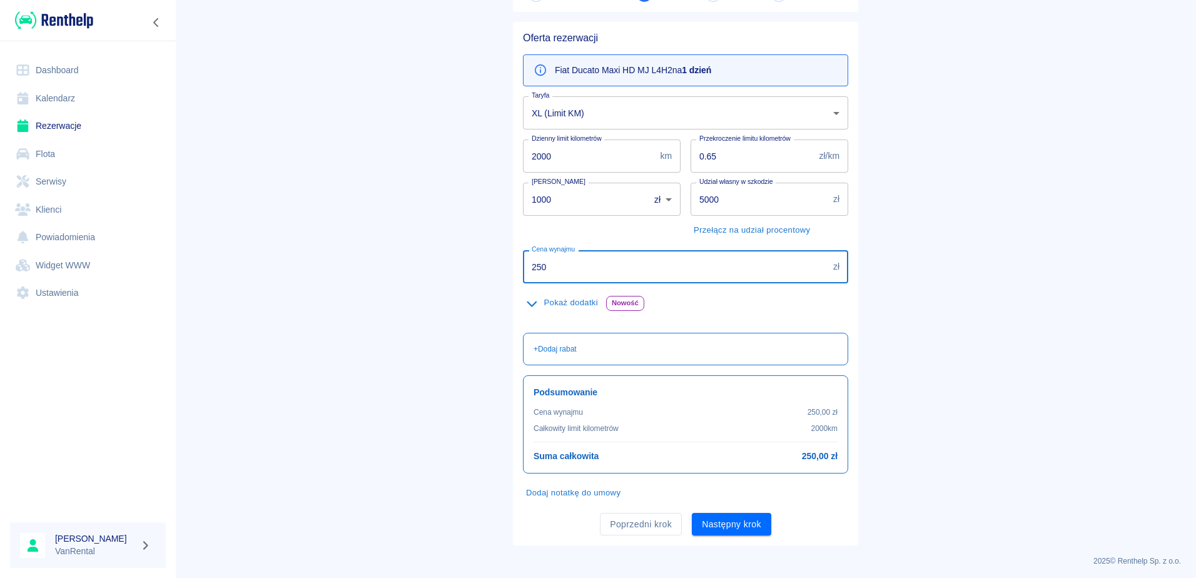
scroll to position [94, 0]
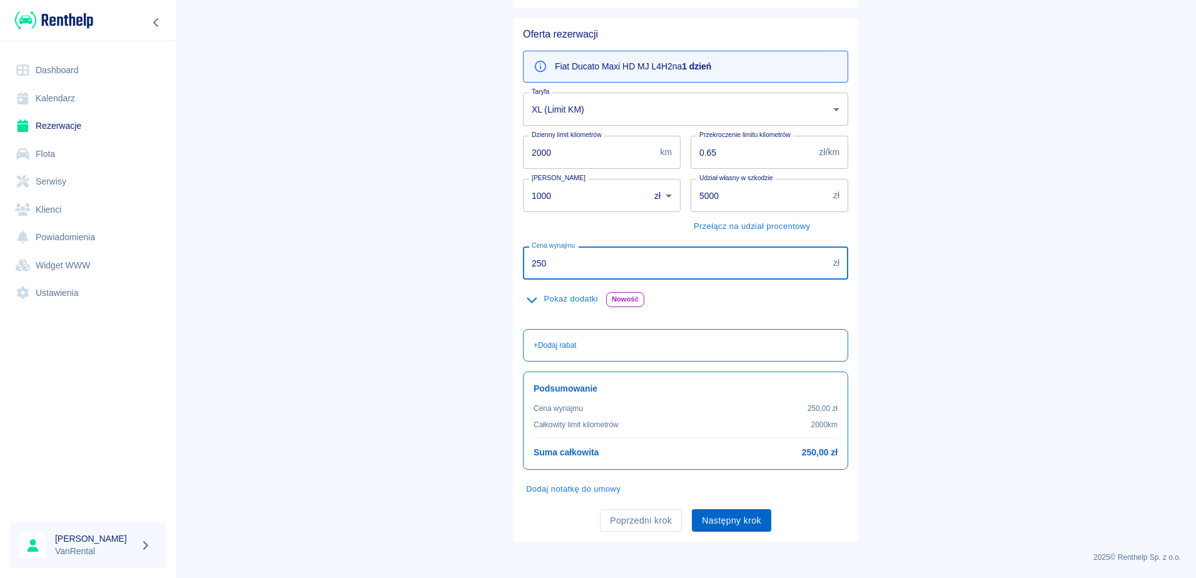
type input "250"
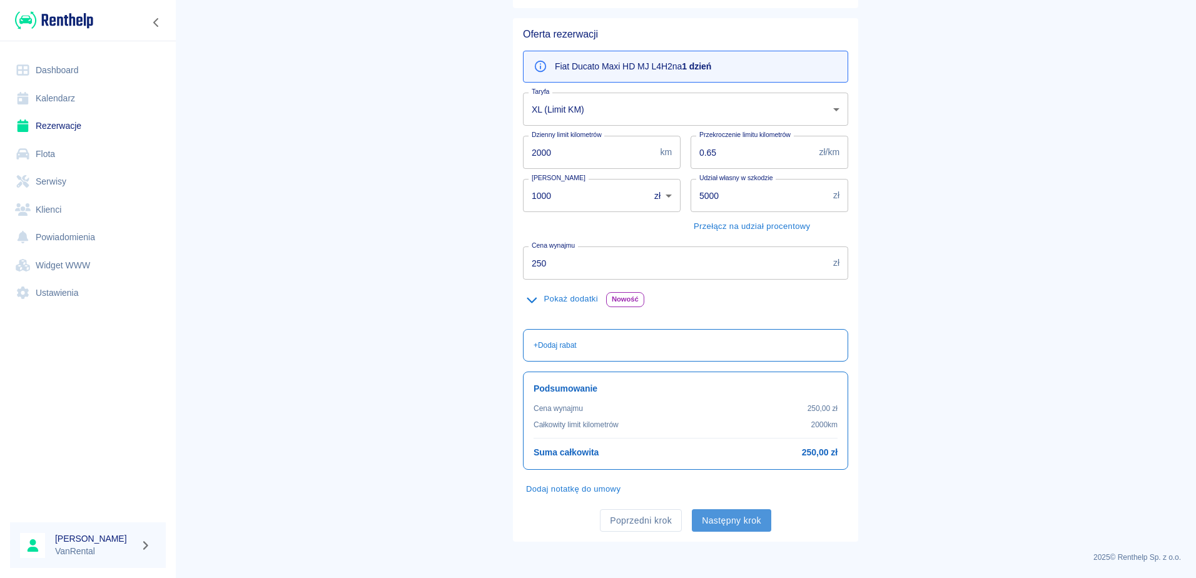
click at [732, 527] on button "Następny krok" at bounding box center [731, 520] width 79 height 23
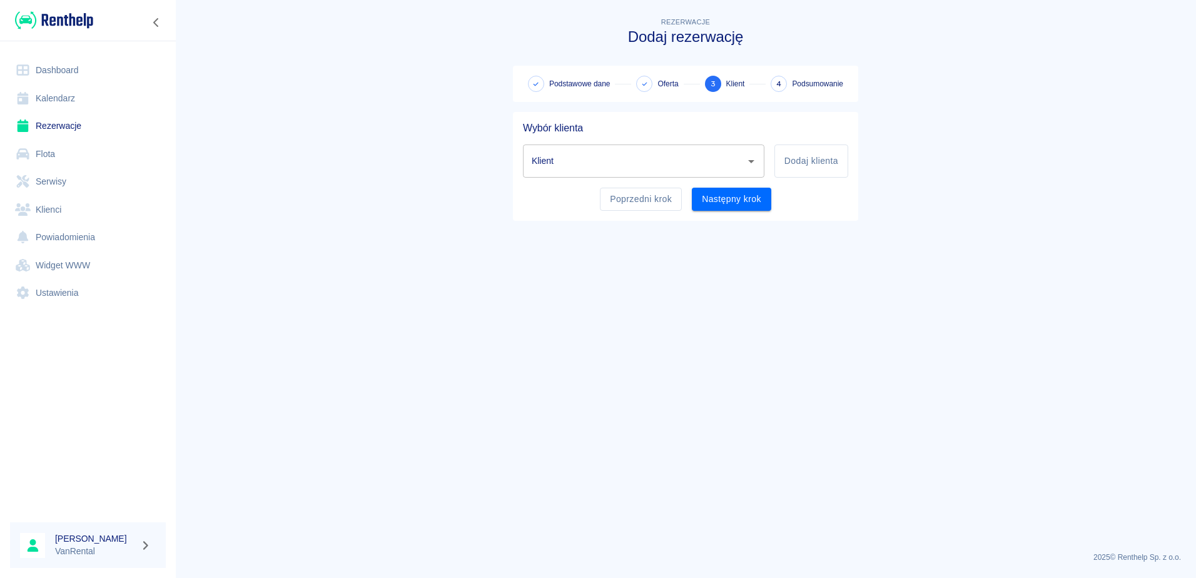
click at [750, 161] on icon "Otwórz" at bounding box center [751, 161] width 6 height 3
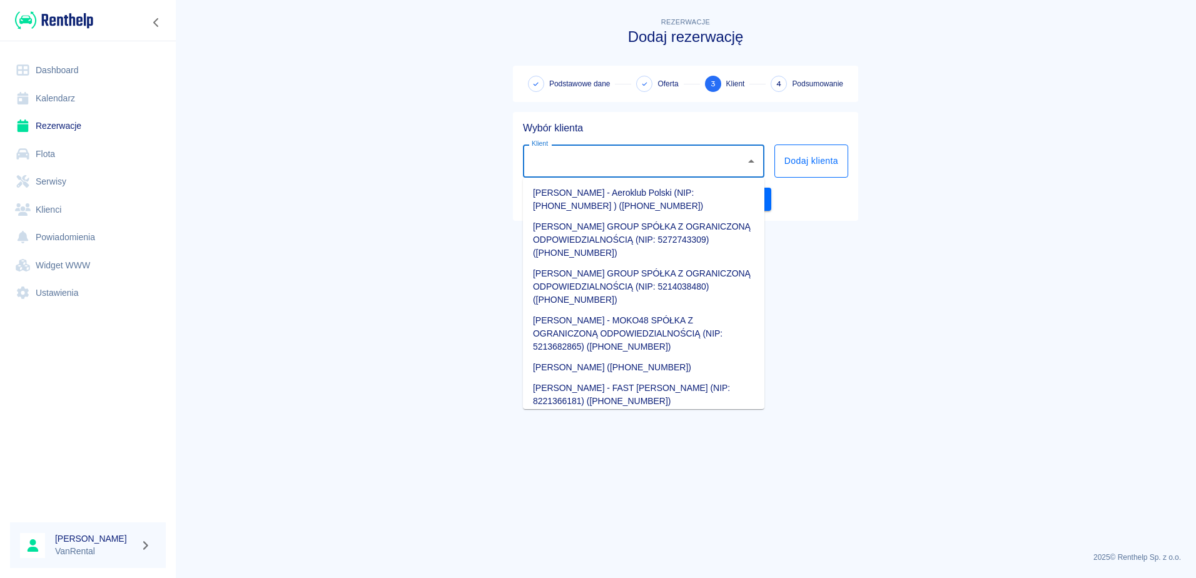
click at [821, 166] on button "Dodaj klienta" at bounding box center [811, 160] width 74 height 33
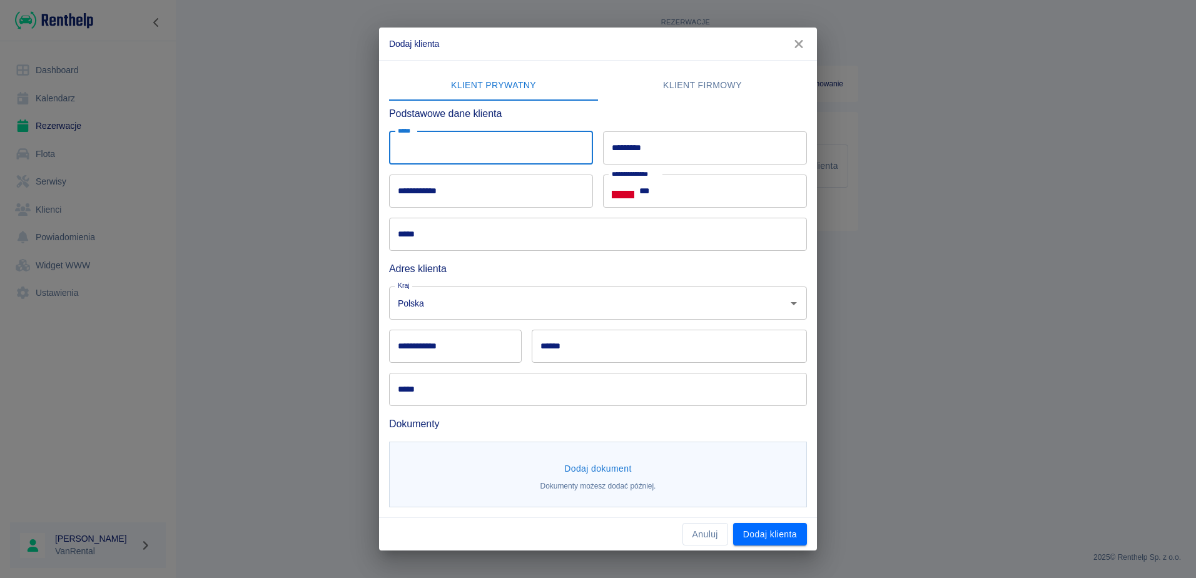
click at [460, 146] on input "*****" at bounding box center [491, 147] width 204 height 33
type input "*"
type input "*****"
click at [650, 156] on input "*********" at bounding box center [705, 147] width 204 height 33
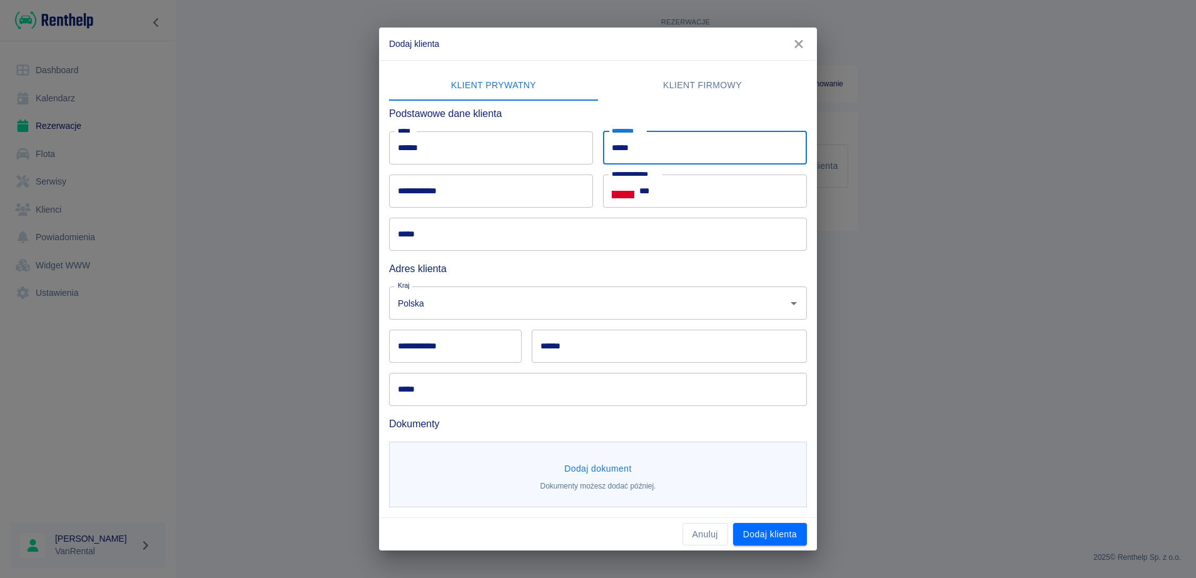
type input "*****"
click at [526, 190] on input "**********" at bounding box center [491, 190] width 204 height 33
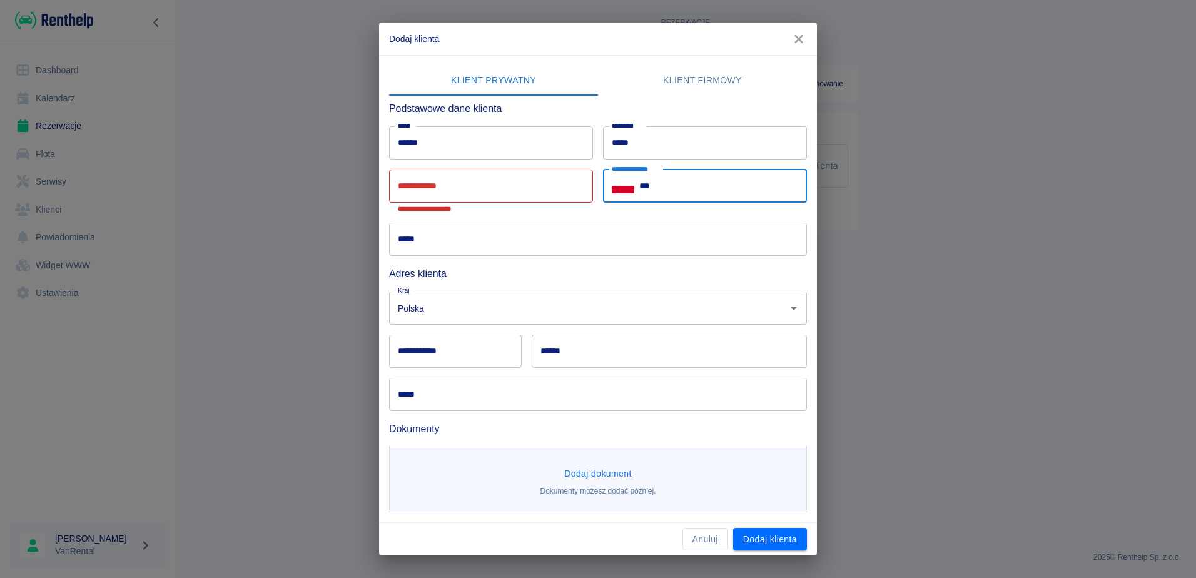
click at [694, 194] on input "***" at bounding box center [723, 185] width 168 height 33
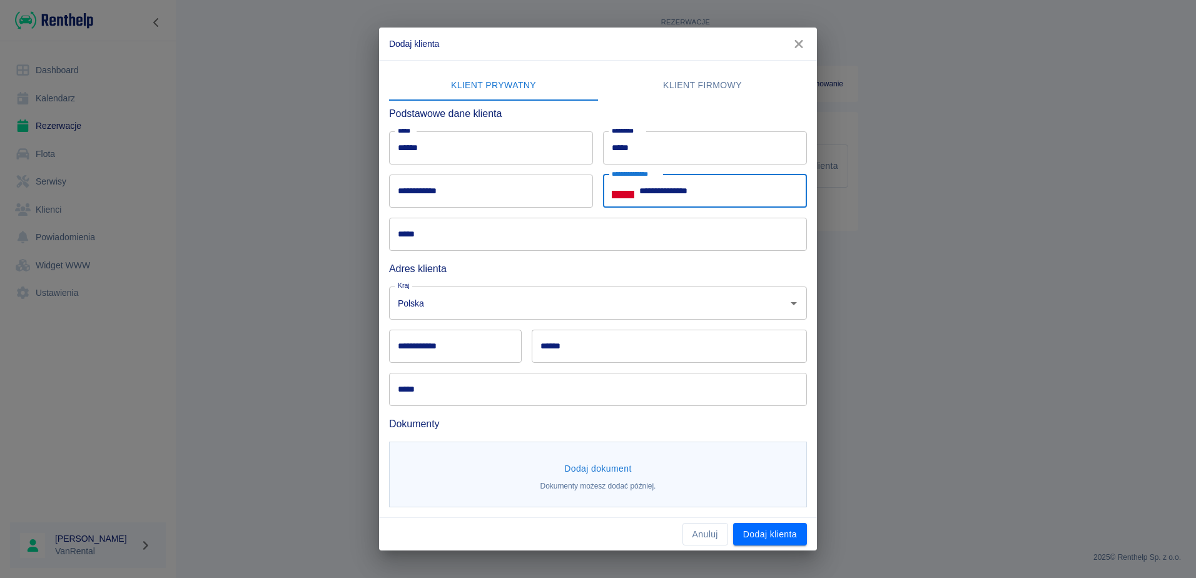
type input "**********"
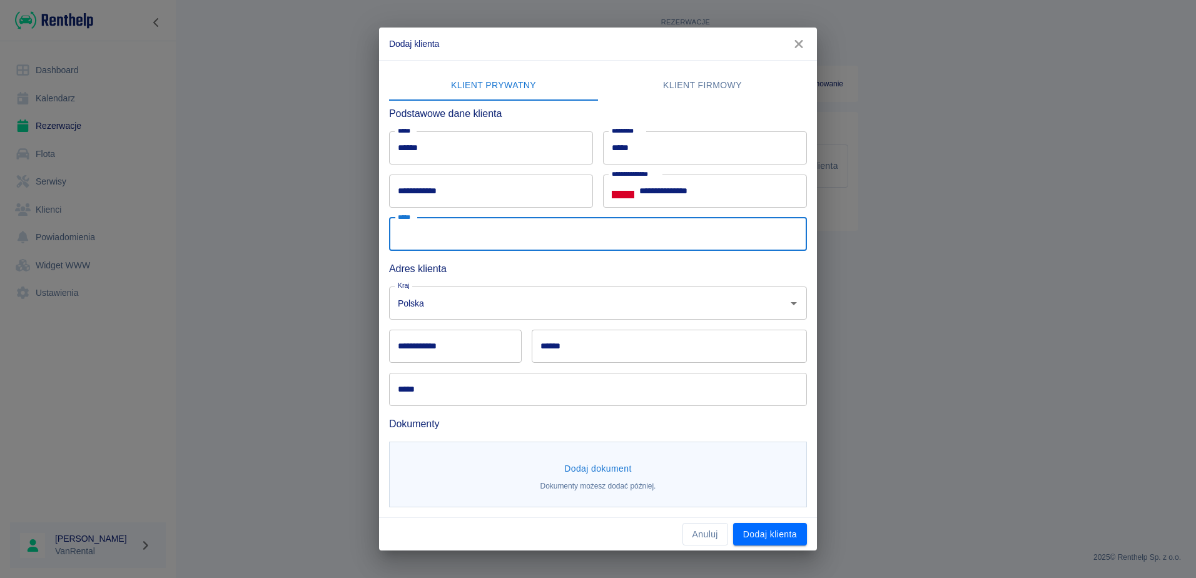
click at [448, 238] on input "*****" at bounding box center [598, 234] width 418 height 33
type input "**********"
click at [446, 185] on input "**********" at bounding box center [491, 190] width 204 height 33
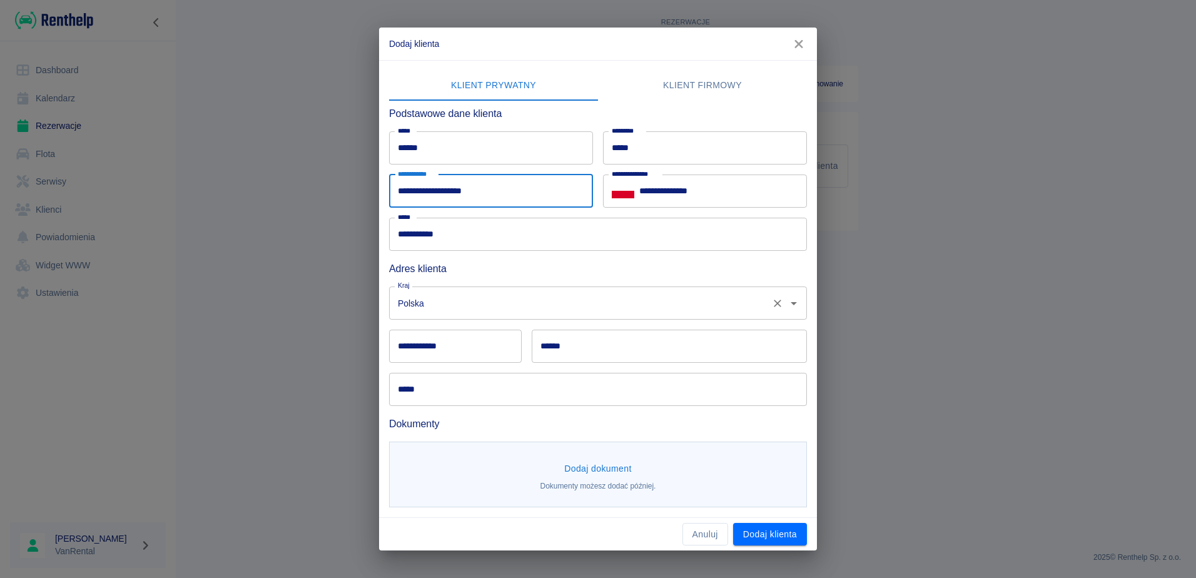
type input "**********"
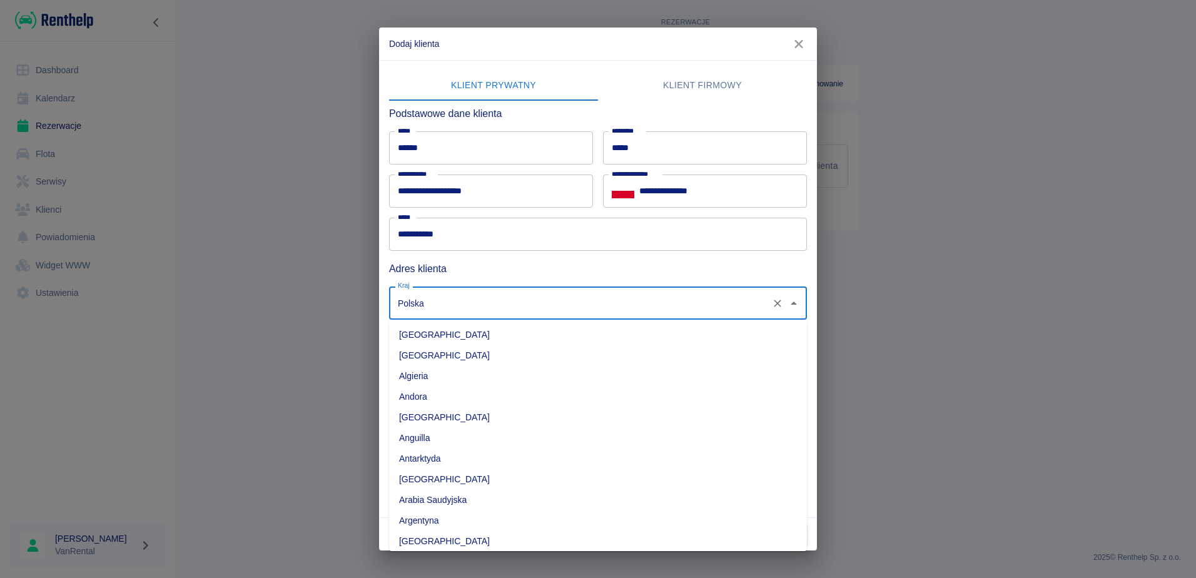
click at [442, 305] on input "Polska" at bounding box center [580, 303] width 371 height 22
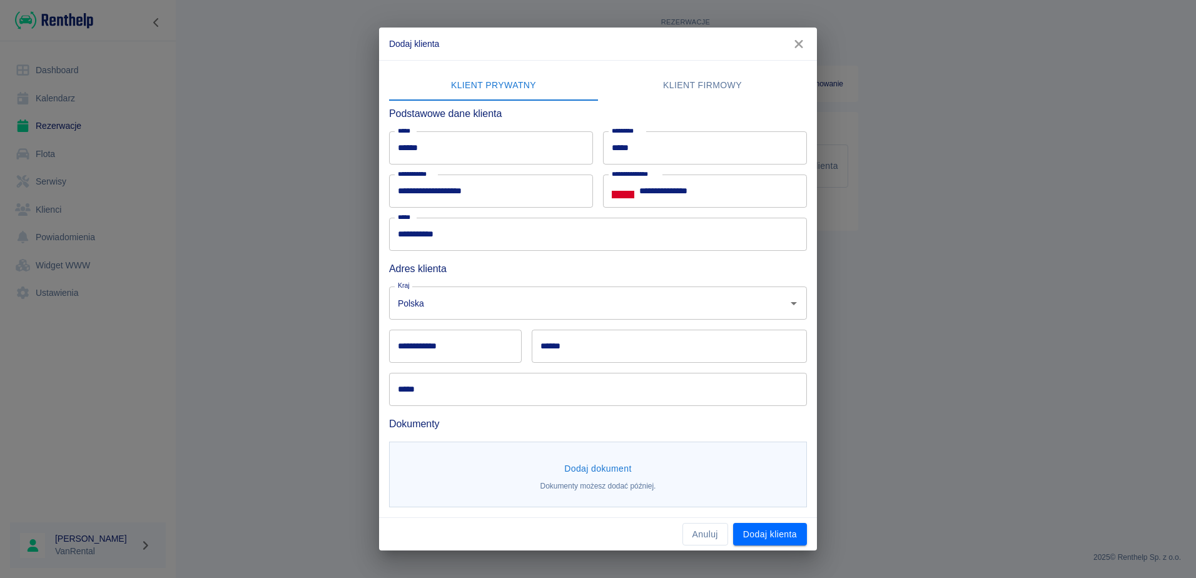
drag, startPoint x: 1006, startPoint y: 285, endPoint x: 958, endPoint y: 305, distance: 52.1
click at [1004, 288] on div "**********" at bounding box center [598, 289] width 1196 height 578
drag, startPoint x: 572, startPoint y: 346, endPoint x: 580, endPoint y: 346, distance: 7.5
click at [572, 346] on input "******" at bounding box center [669, 346] width 275 height 33
type input "********"
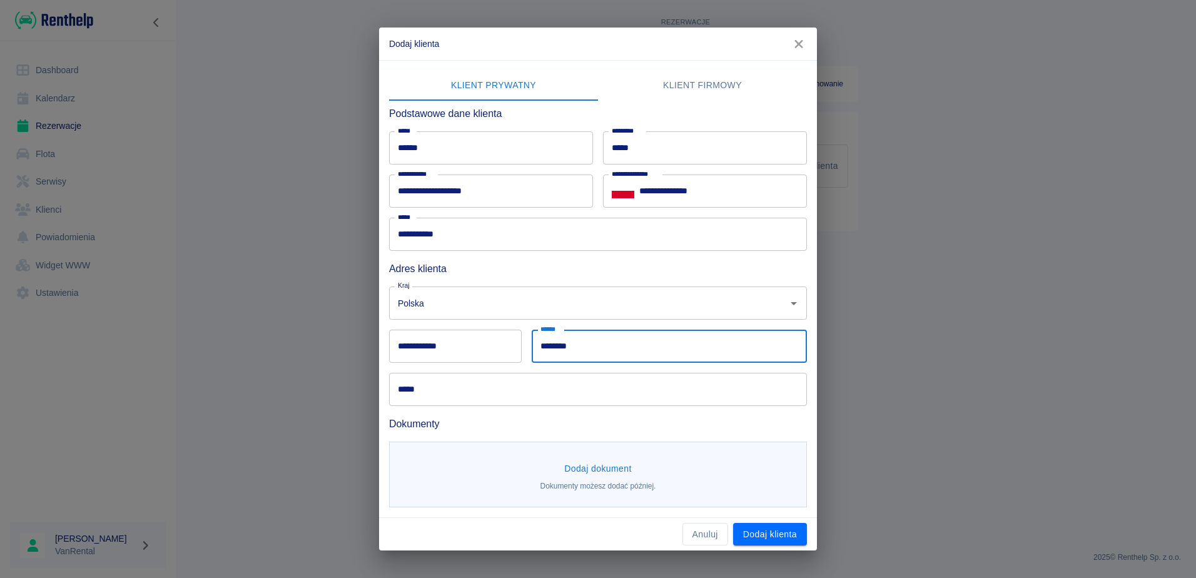
type input "******"
type input "**********"
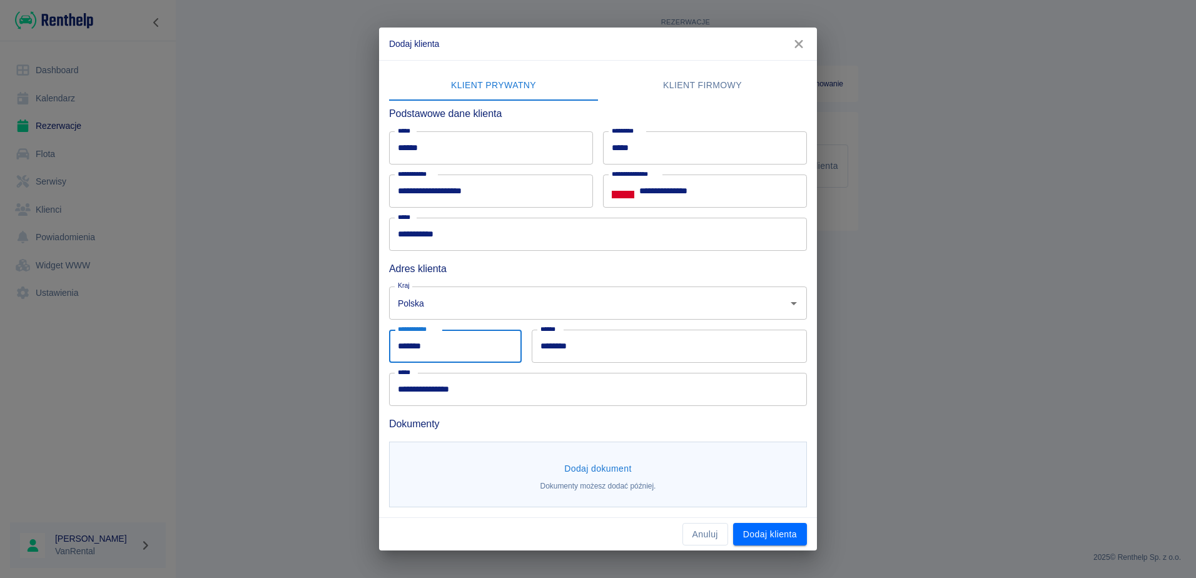
drag, startPoint x: 430, startPoint y: 348, endPoint x: 392, endPoint y: 347, distance: 38.2
click at [392, 347] on input "******" at bounding box center [455, 346] width 133 height 33
type input "******"
click at [981, 415] on div "**********" at bounding box center [598, 289] width 1196 height 578
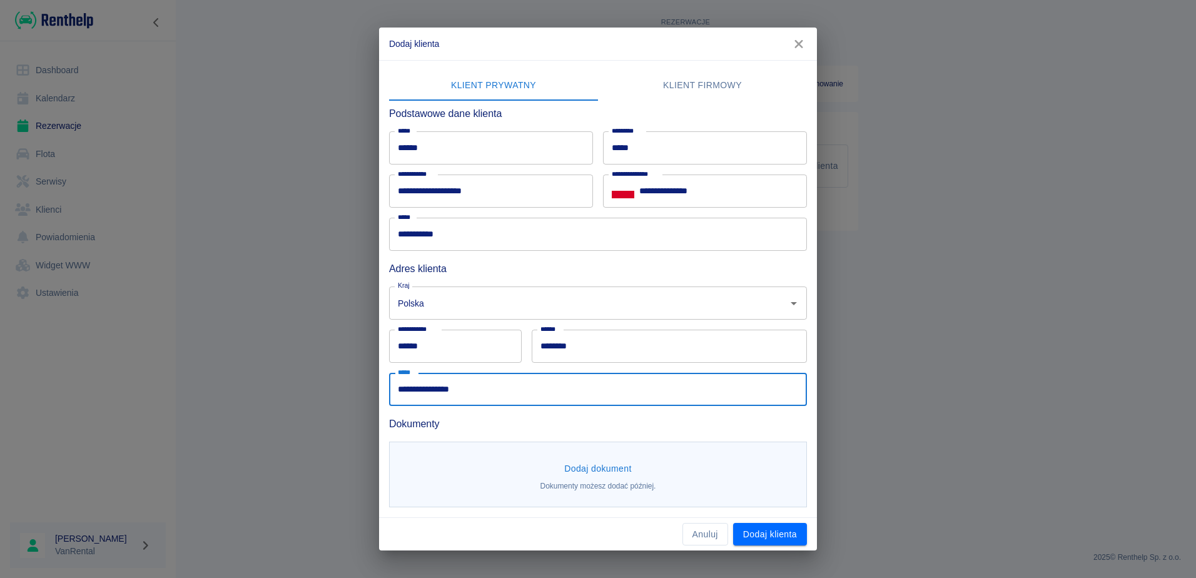
click at [506, 390] on input "**********" at bounding box center [598, 389] width 418 height 33
drag, startPoint x: 497, startPoint y: 389, endPoint x: 378, endPoint y: 389, distance: 118.8
click at [378, 389] on div "**********" at bounding box center [598, 289] width 1196 height 578
type input "**********"
click at [964, 379] on div "**********" at bounding box center [598, 289] width 1196 height 578
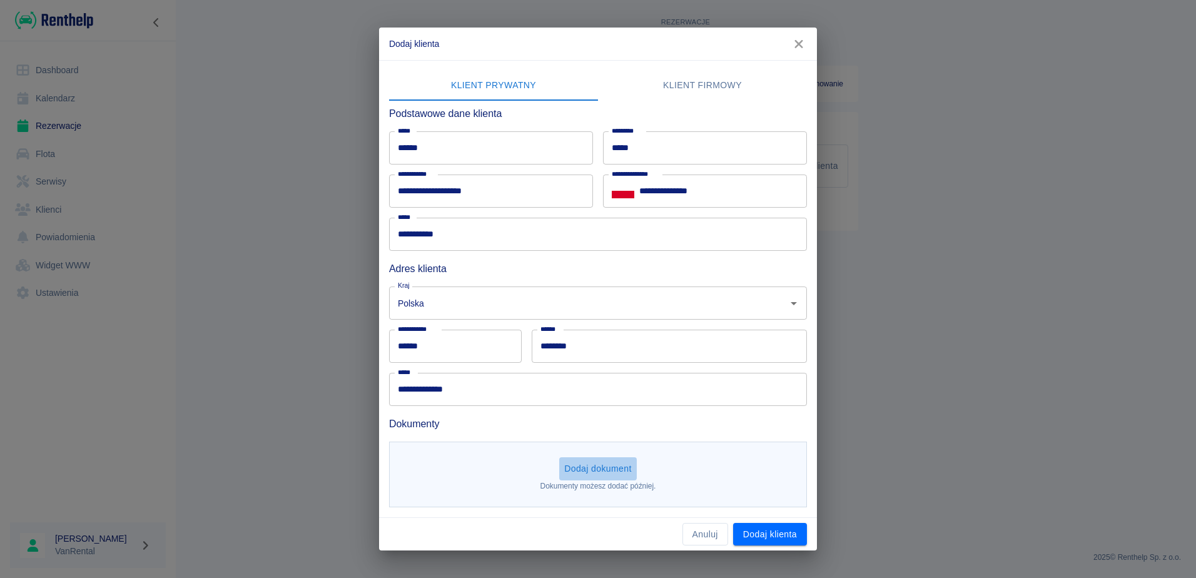
click at [607, 470] on button "Dodaj dokument" at bounding box center [598, 468] width 78 height 23
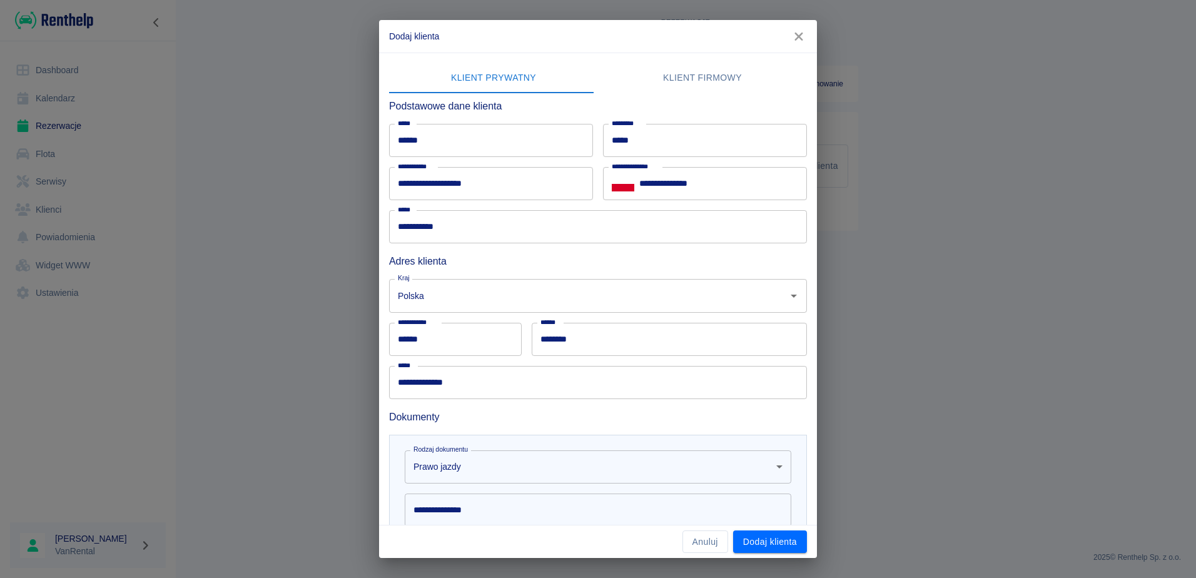
click at [492, 511] on input "**********" at bounding box center [598, 509] width 387 height 33
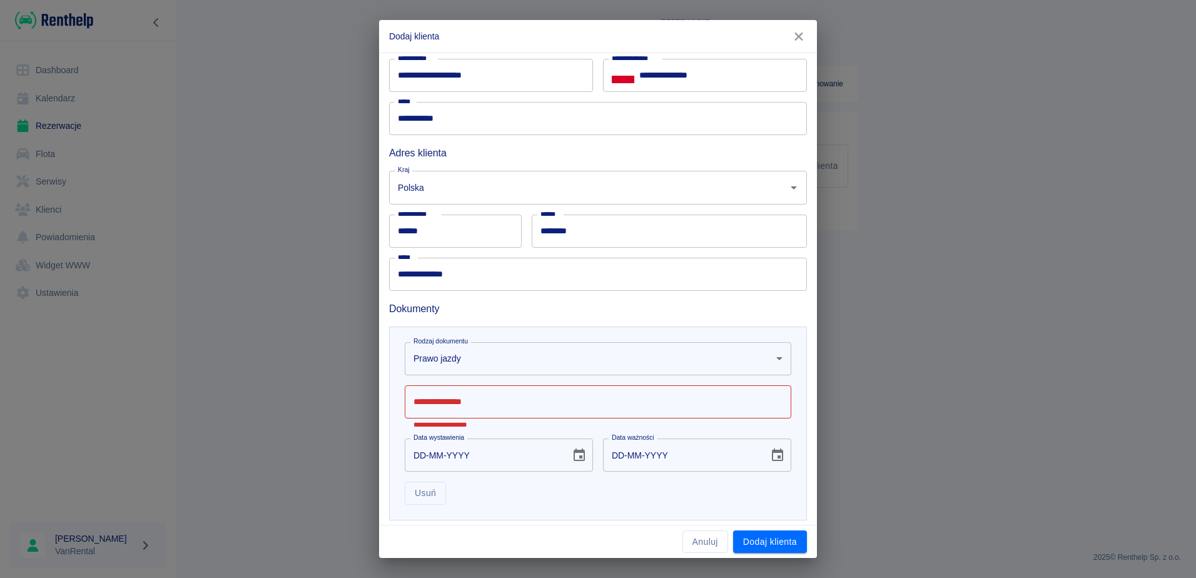
scroll to position [109, 0]
click at [575, 453] on icon "Choose date" at bounding box center [579, 454] width 15 height 15
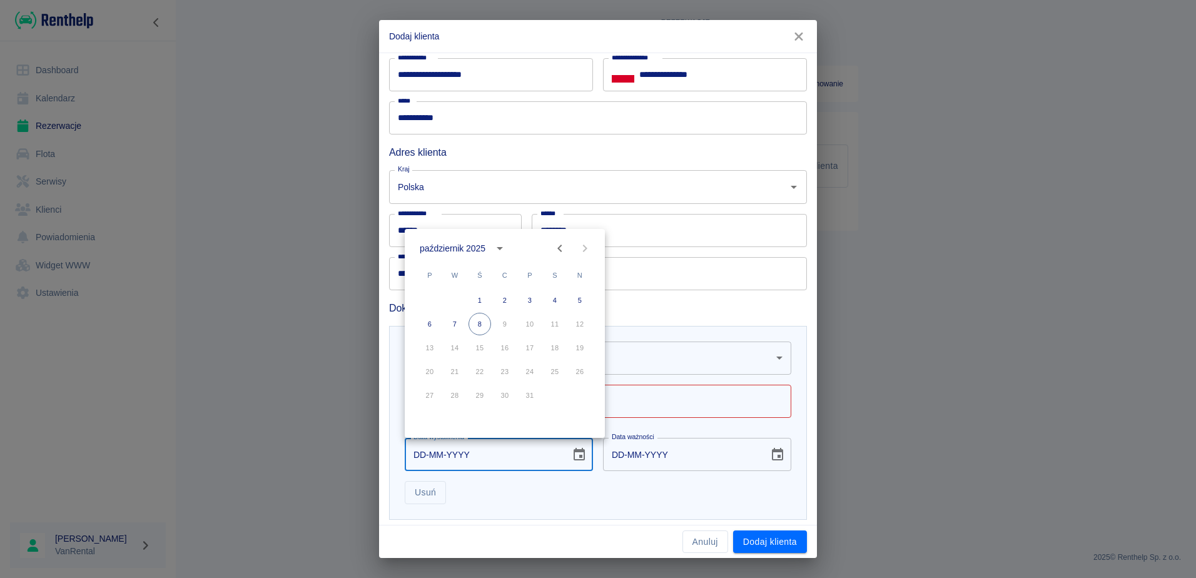
click at [501, 248] on icon "calendar view is open, switch to year view" at bounding box center [500, 248] width 6 height 3
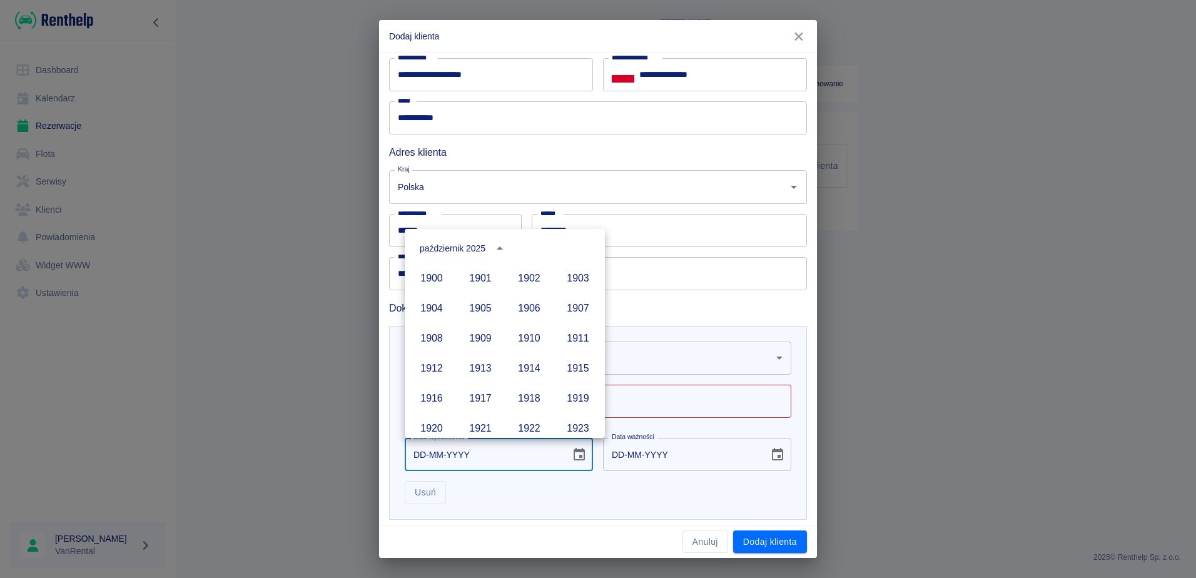
scroll to position [858, 0]
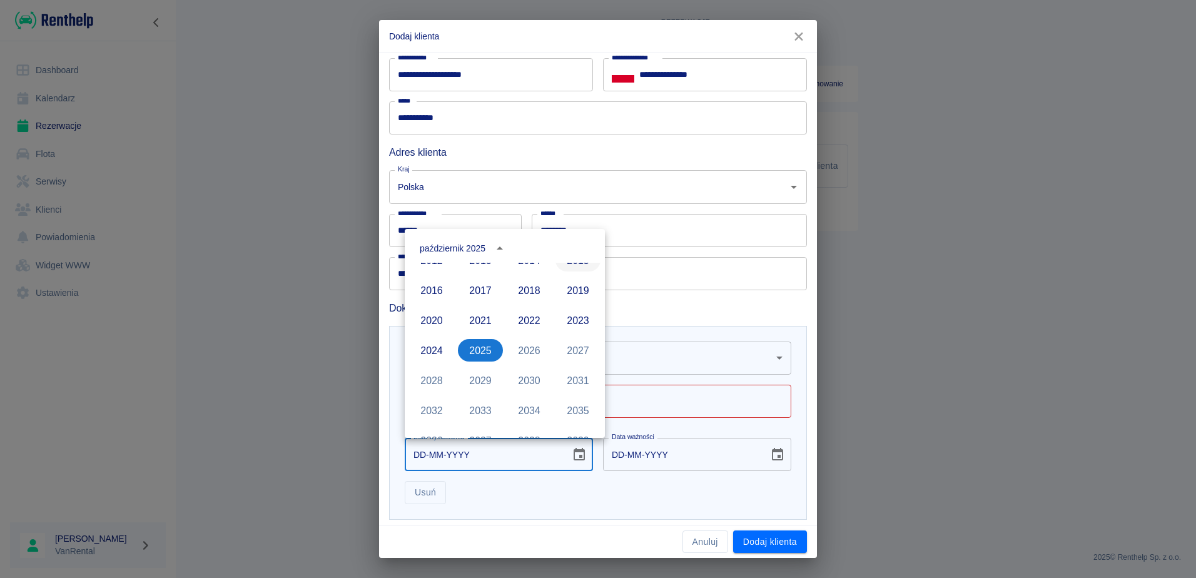
click at [568, 263] on button "2015" at bounding box center [577, 260] width 45 height 23
type input "[DATE]"
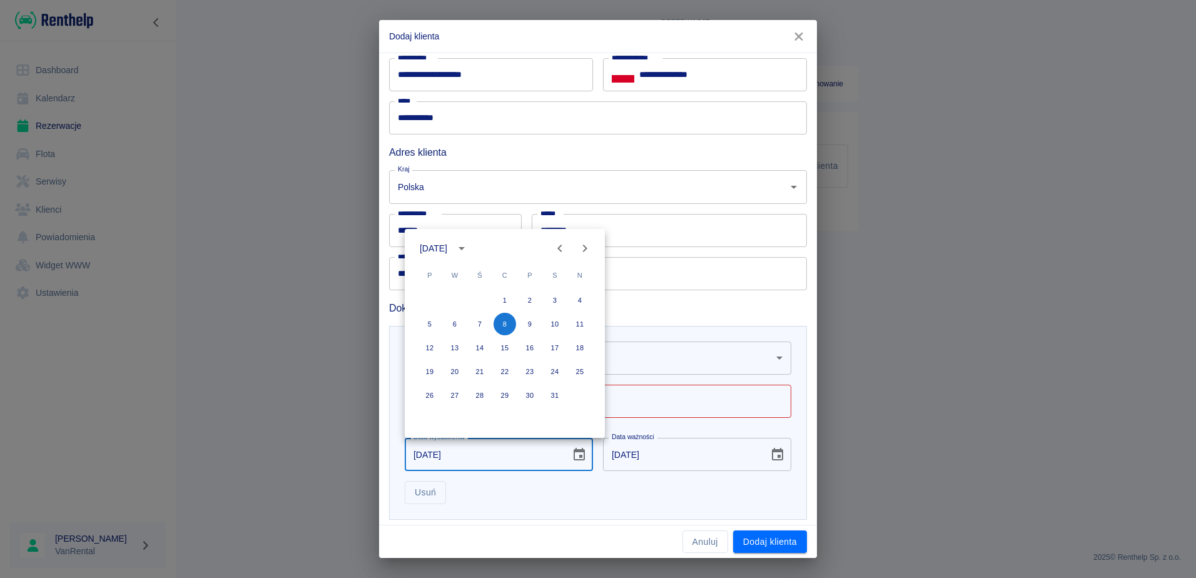
click at [559, 247] on icon "Previous month" at bounding box center [559, 249] width 4 height 8
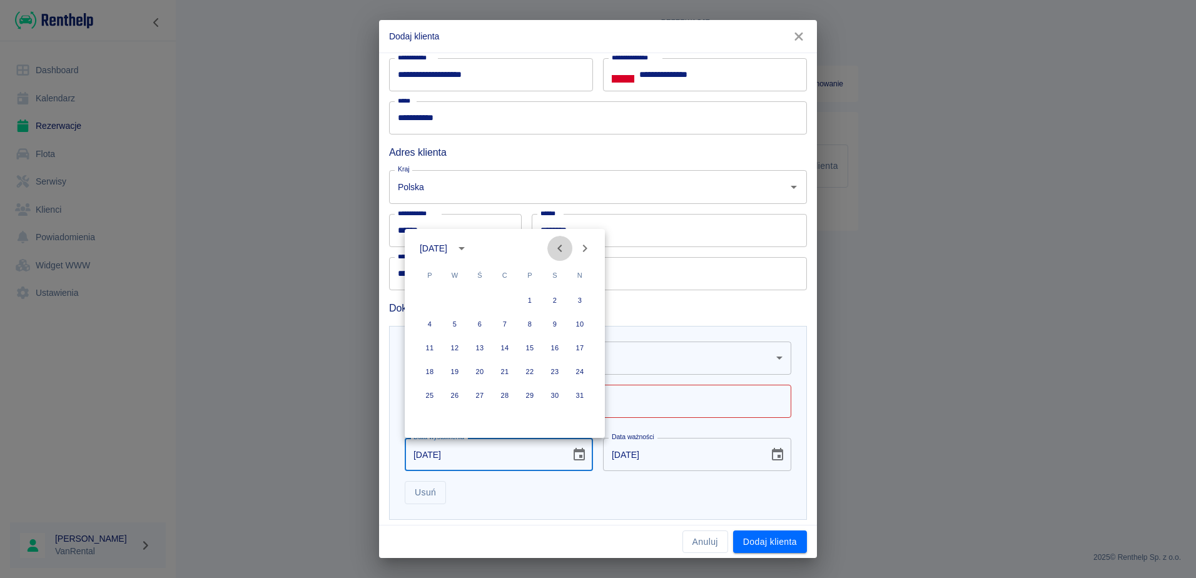
click at [559, 247] on icon "Previous month" at bounding box center [559, 249] width 4 height 8
click at [528, 300] on button "2" at bounding box center [529, 300] width 23 height 23
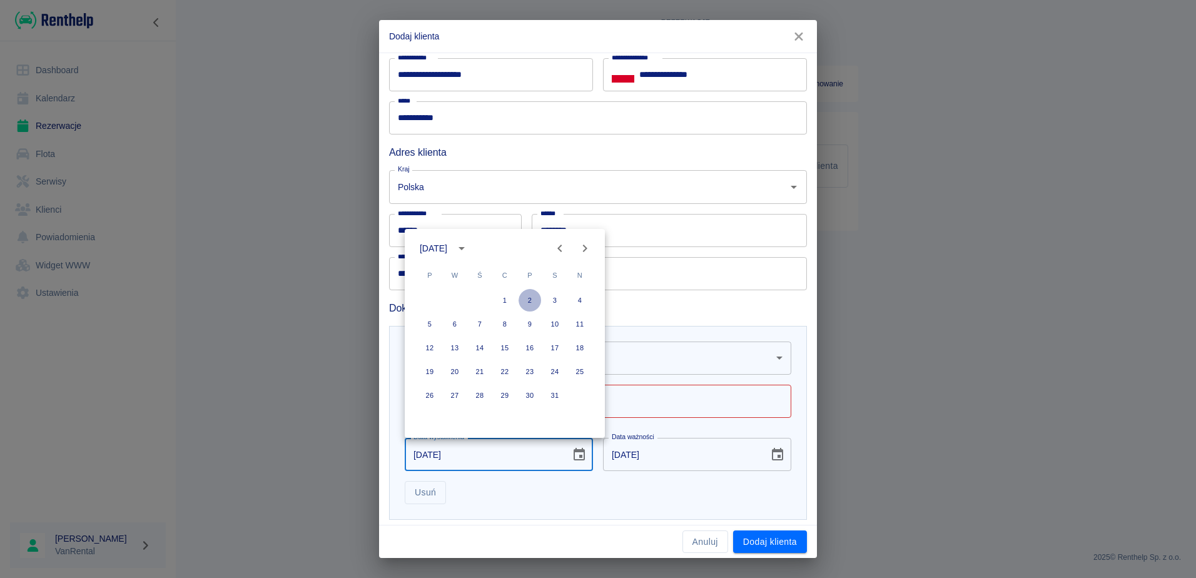
type input "[DATE]"
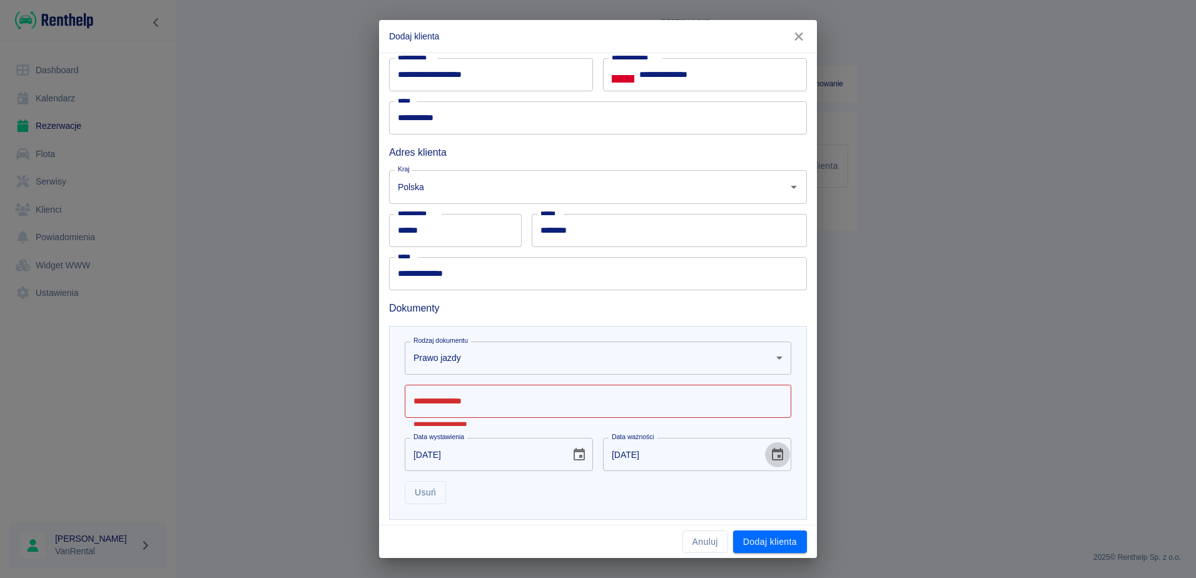
click at [772, 456] on icon "Choose date, selected date is 2 sty 2025" at bounding box center [777, 454] width 11 height 13
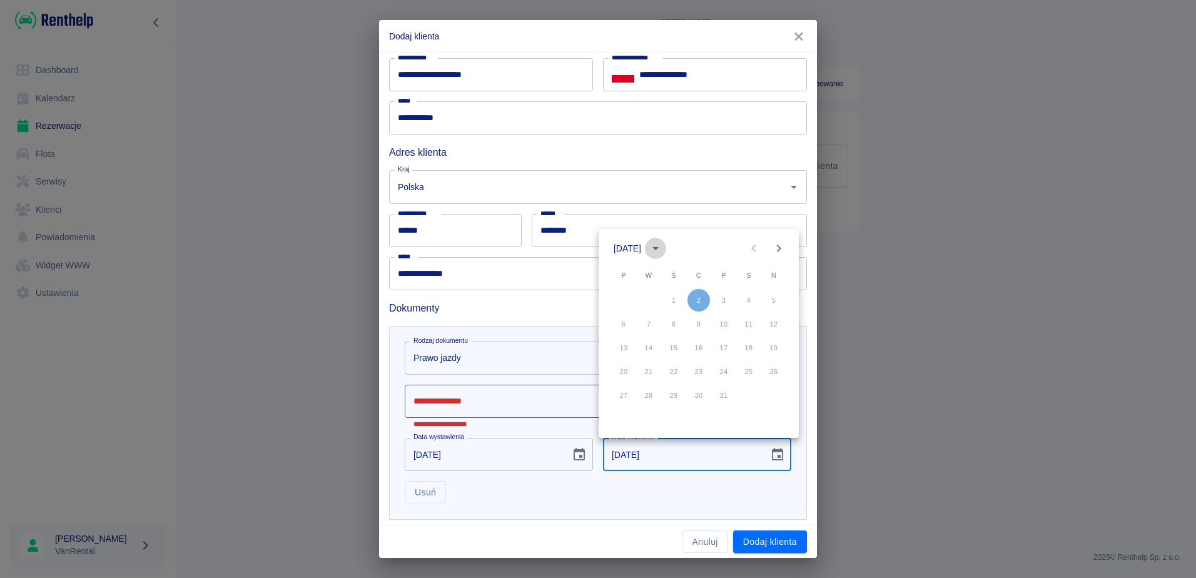
click at [663, 246] on icon "calendar view is open, switch to year view" at bounding box center [655, 248] width 15 height 15
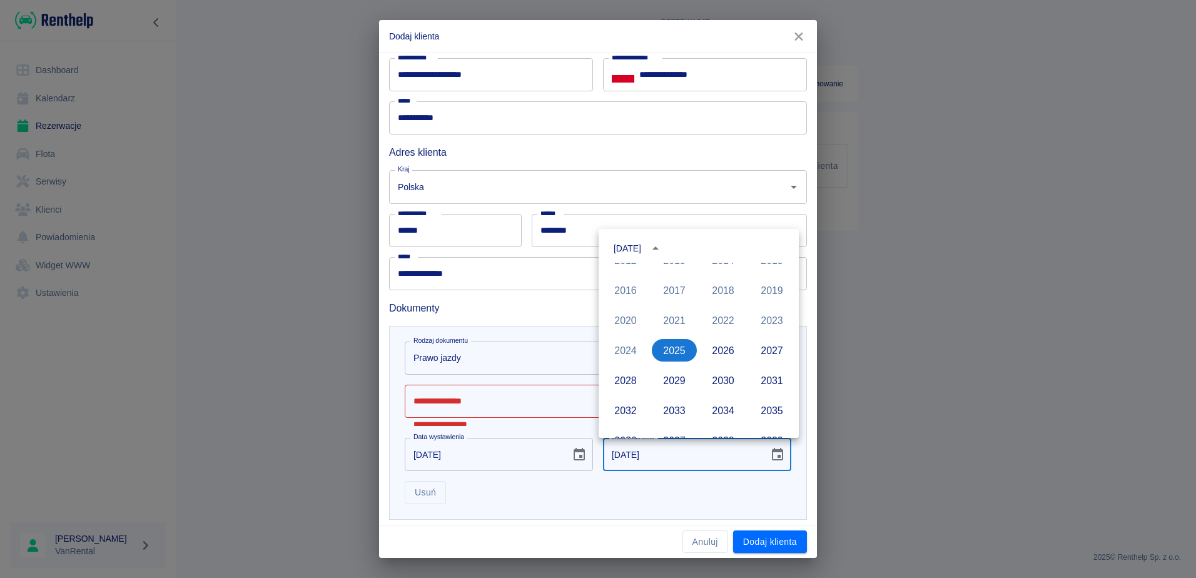
click at [889, 335] on div "**********" at bounding box center [598, 289] width 1196 height 578
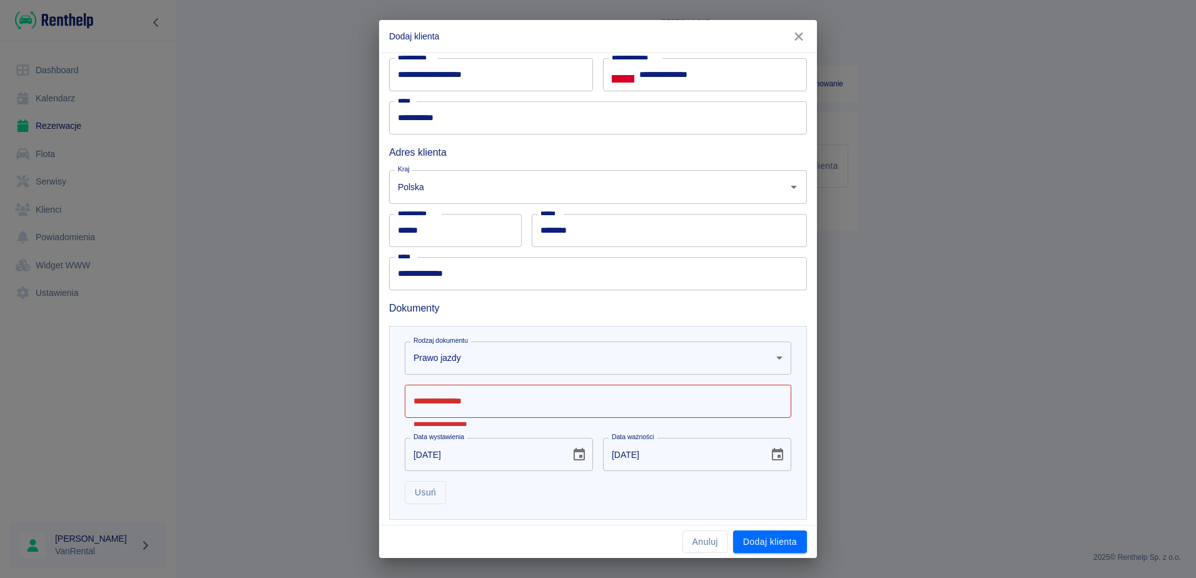
scroll to position [178, 0]
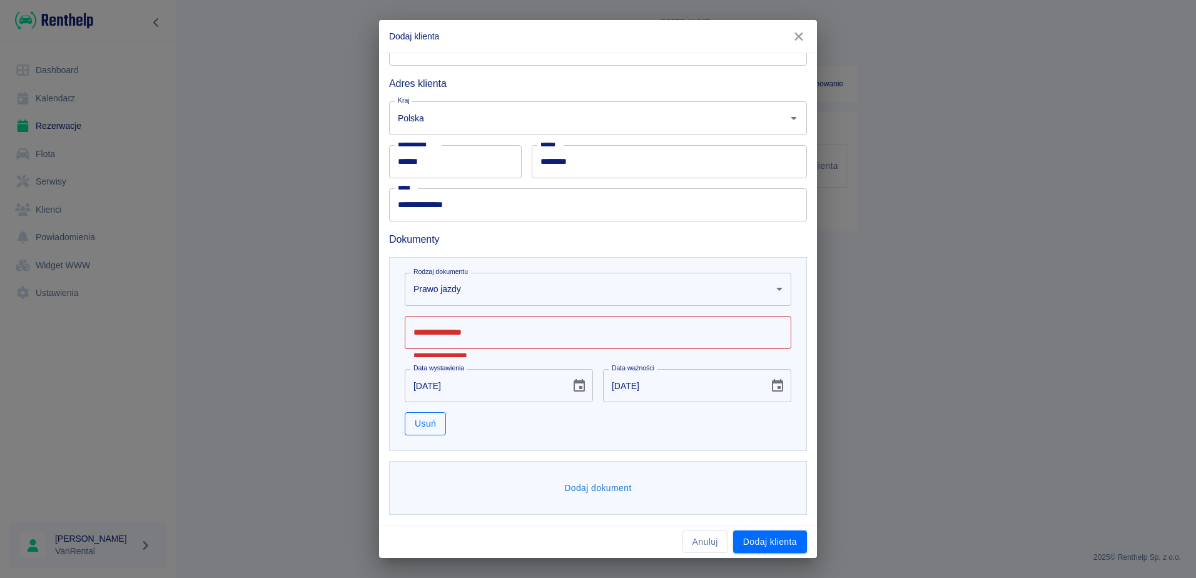
click at [422, 427] on button "Usuń" at bounding box center [425, 423] width 41 height 23
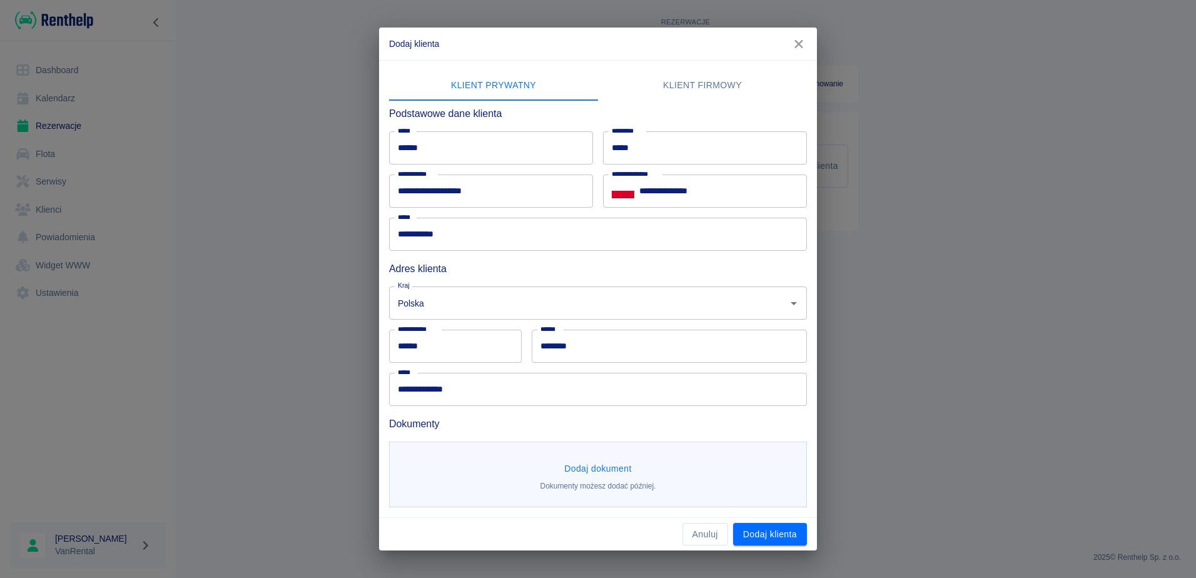
scroll to position [0, 0]
click at [605, 469] on button "Dodaj dokument" at bounding box center [598, 468] width 78 height 23
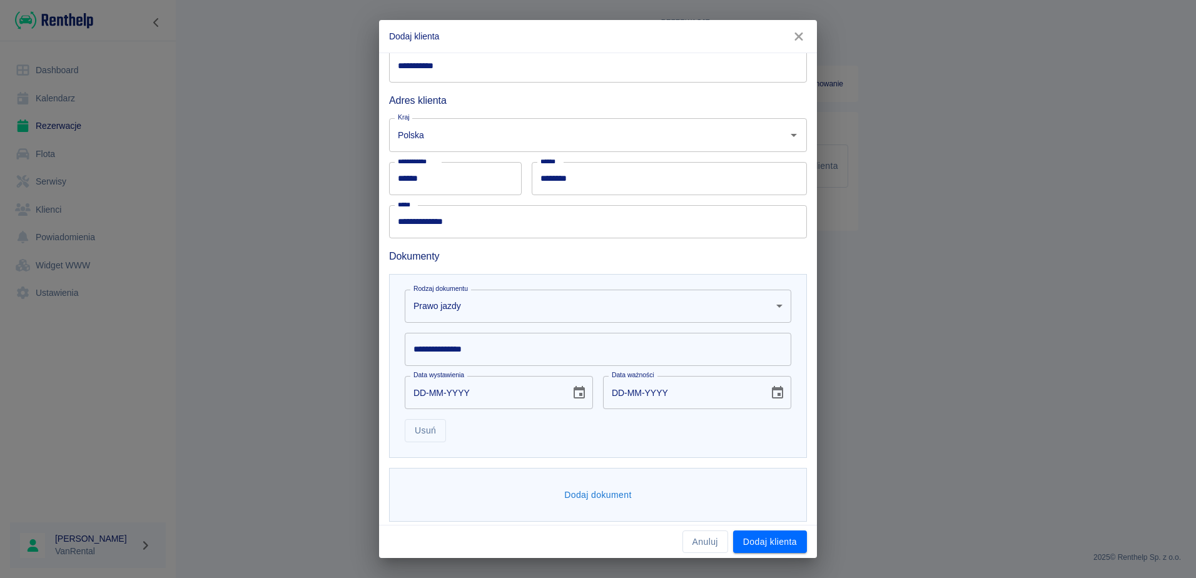
scroll to position [168, 0]
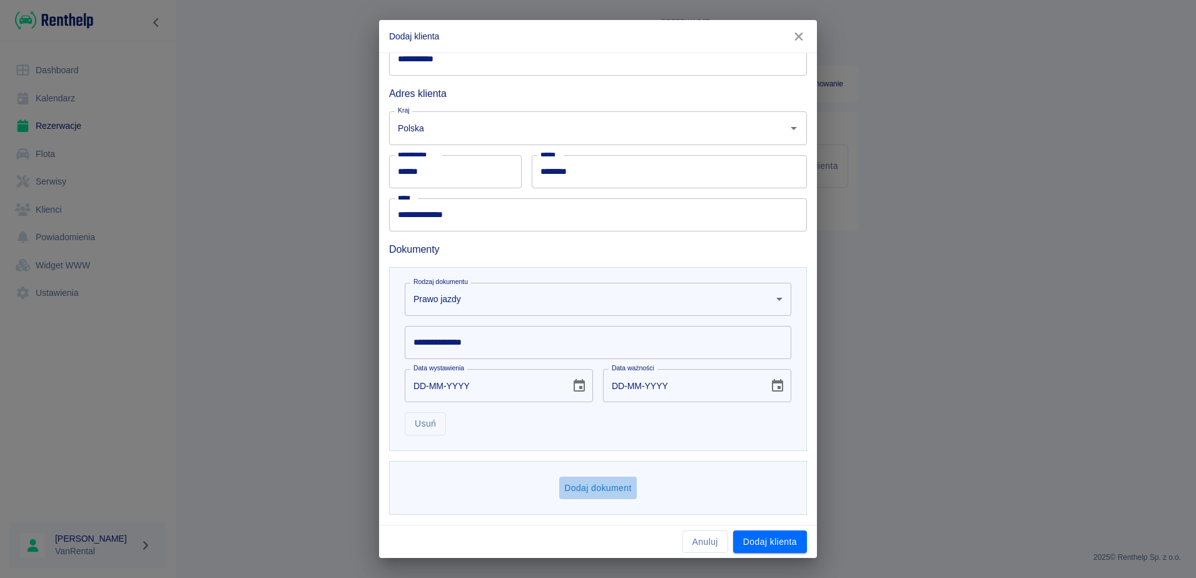
click at [600, 487] on button "Dodaj dokument" at bounding box center [598, 488] width 78 height 23
click at [771, 492] on body "**********" at bounding box center [598, 289] width 1196 height 578
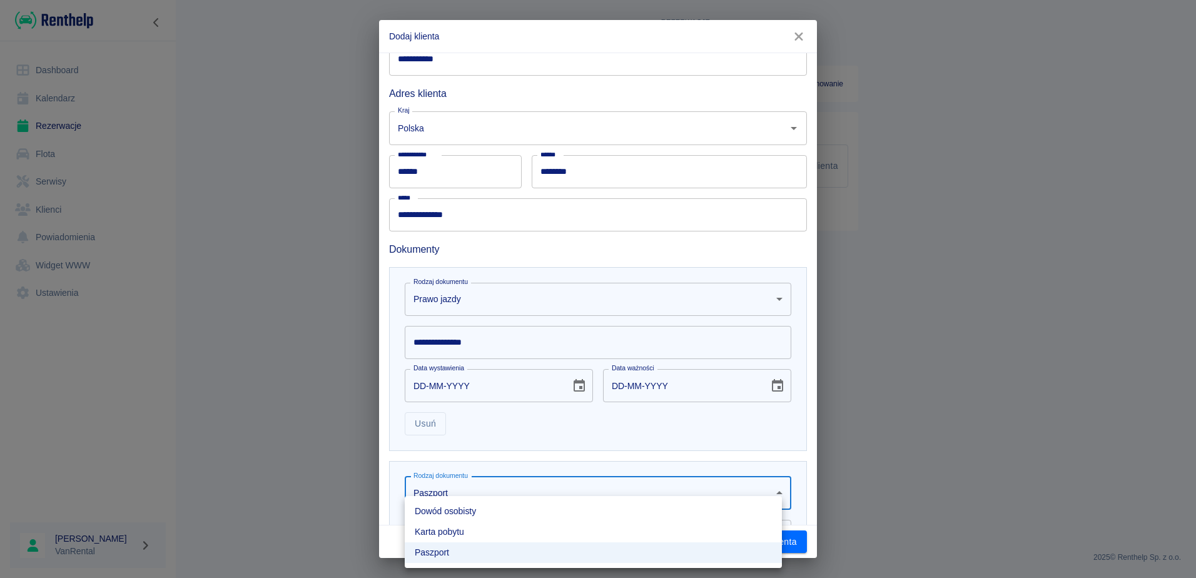
click at [475, 512] on li "Dowód osobisty" at bounding box center [593, 511] width 377 height 21
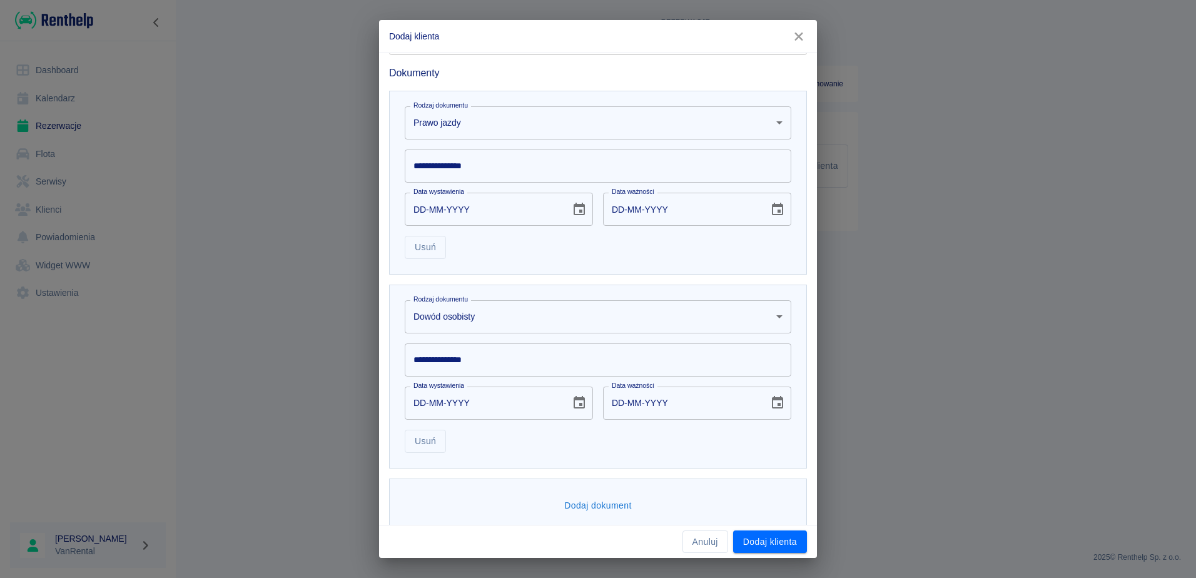
scroll to position [361, 0]
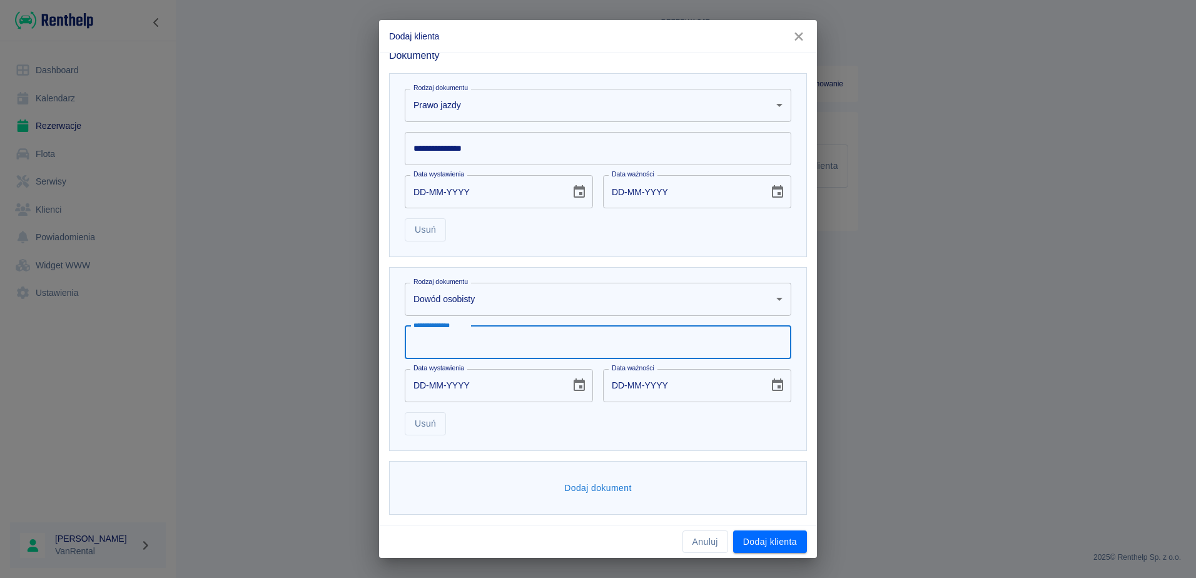
click at [487, 343] on input "**********" at bounding box center [598, 342] width 387 height 33
type input "**********"
click at [772, 386] on icon "Choose date" at bounding box center [777, 384] width 11 height 13
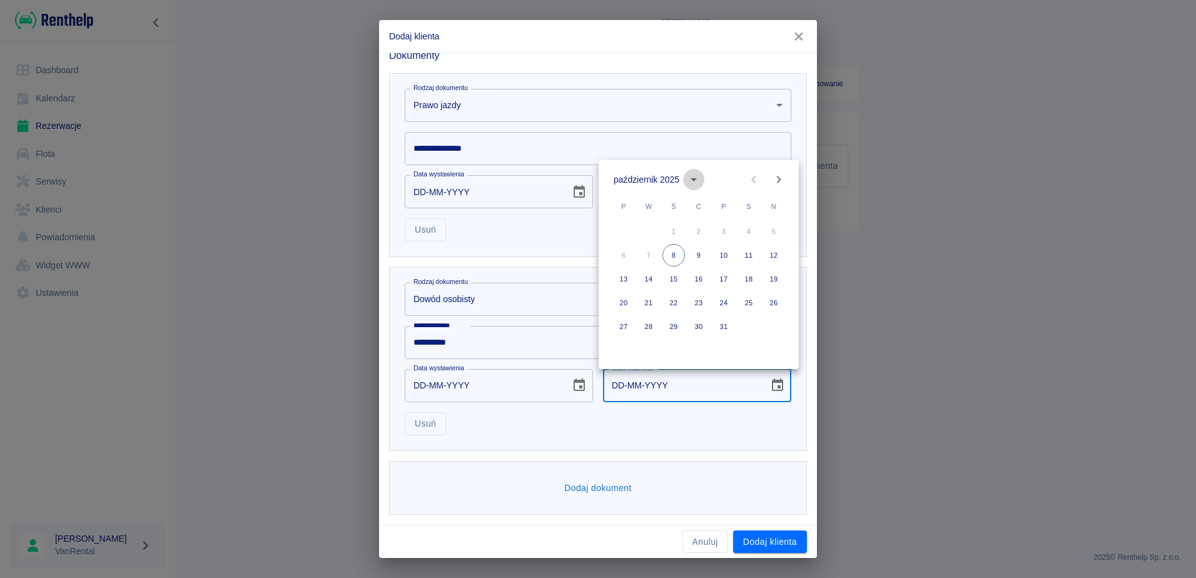
click at [695, 178] on icon "calendar view is open, switch to year view" at bounding box center [693, 179] width 6 height 3
click at [772, 341] on button "2035" at bounding box center [771, 341] width 45 height 23
click at [750, 177] on icon "Previous month" at bounding box center [753, 179] width 15 height 15
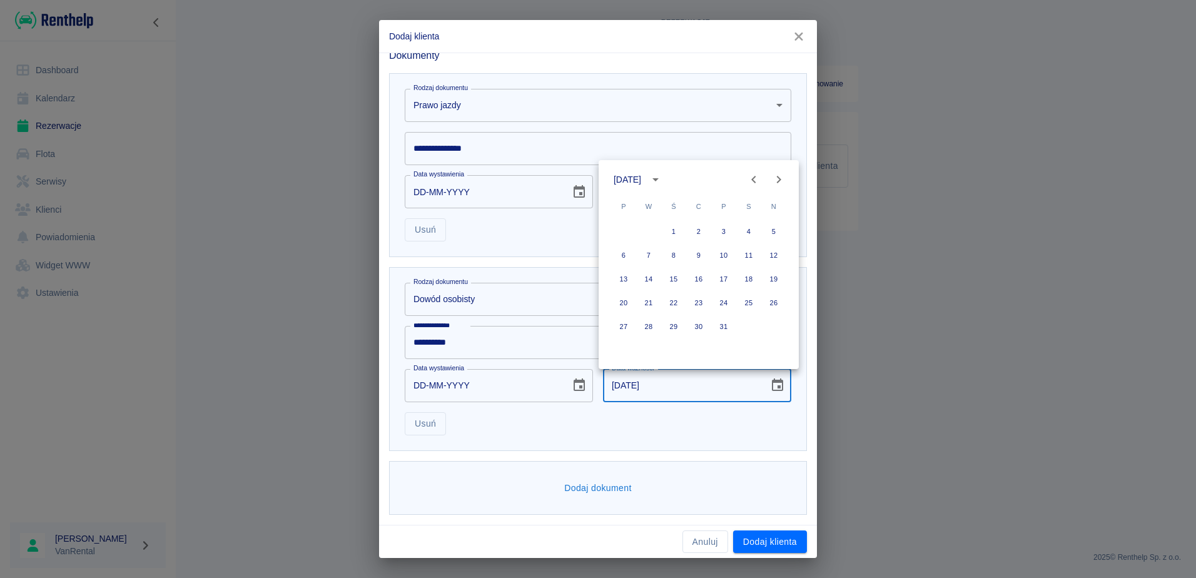
click at [750, 177] on icon "Previous month" at bounding box center [753, 179] width 15 height 15
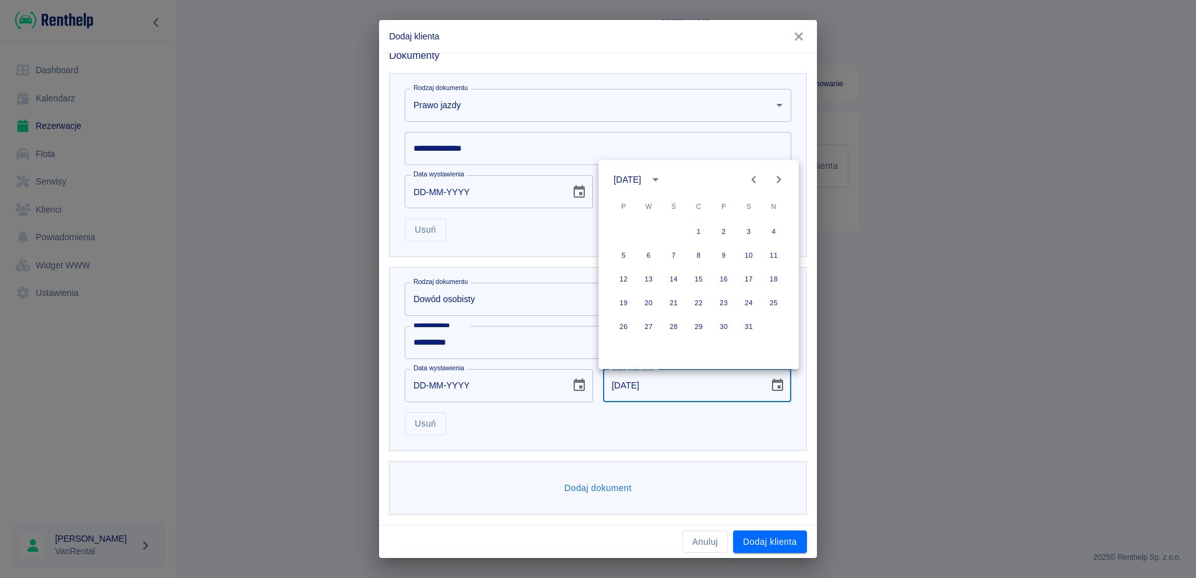
click at [750, 177] on icon "Previous month" at bounding box center [753, 179] width 15 height 15
click at [622, 253] on button "5" at bounding box center [623, 255] width 23 height 23
type input "[DATE]"
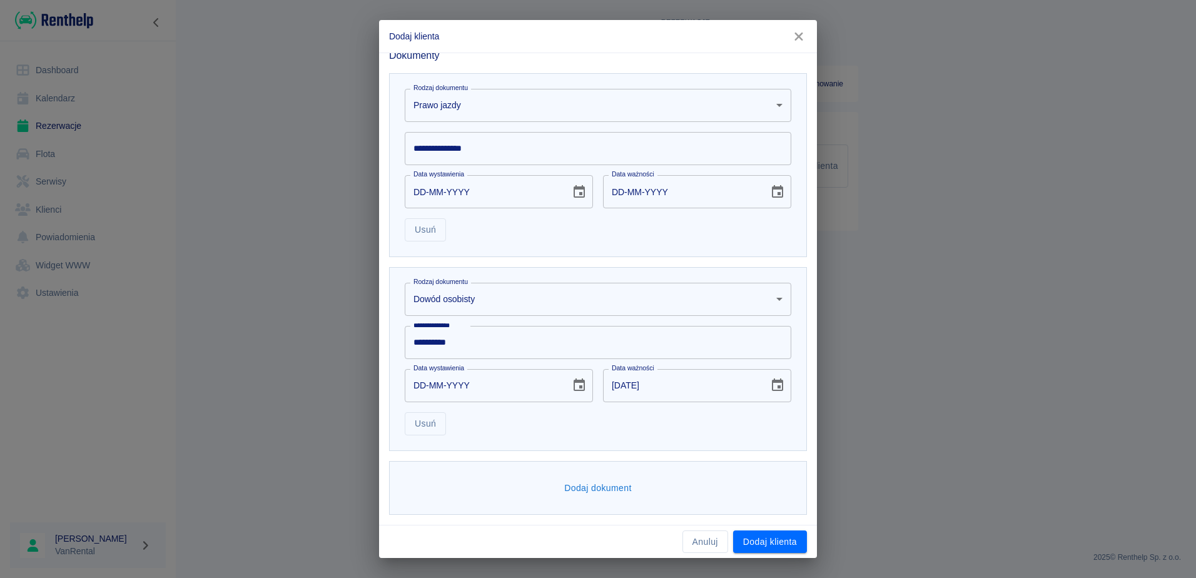
click at [577, 385] on icon "Choose date" at bounding box center [579, 385] width 15 height 15
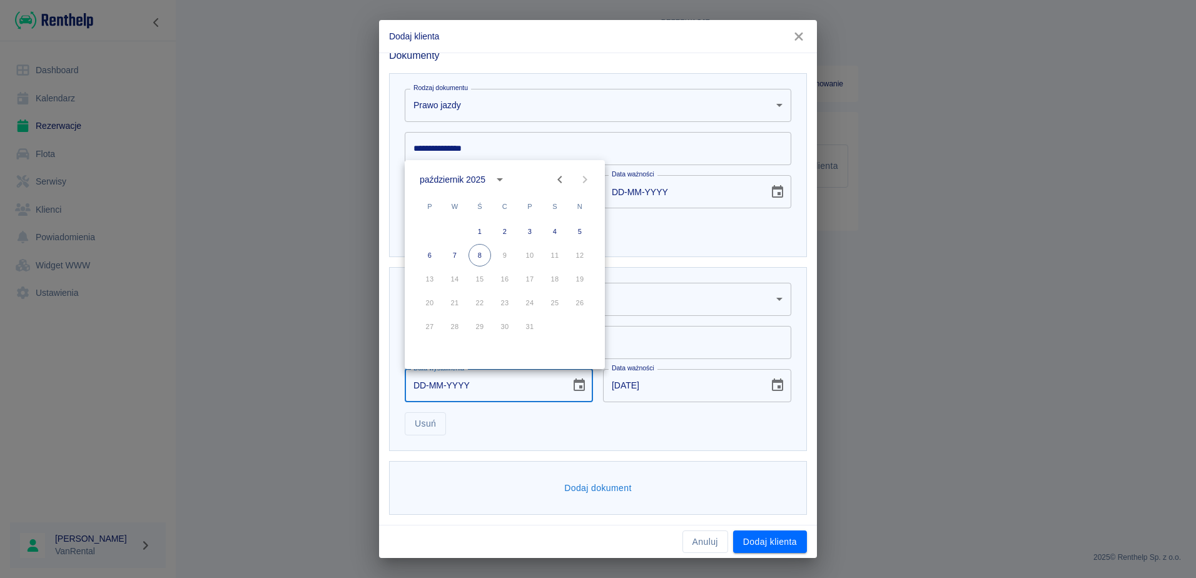
click at [560, 174] on icon "Previous month" at bounding box center [559, 179] width 15 height 15
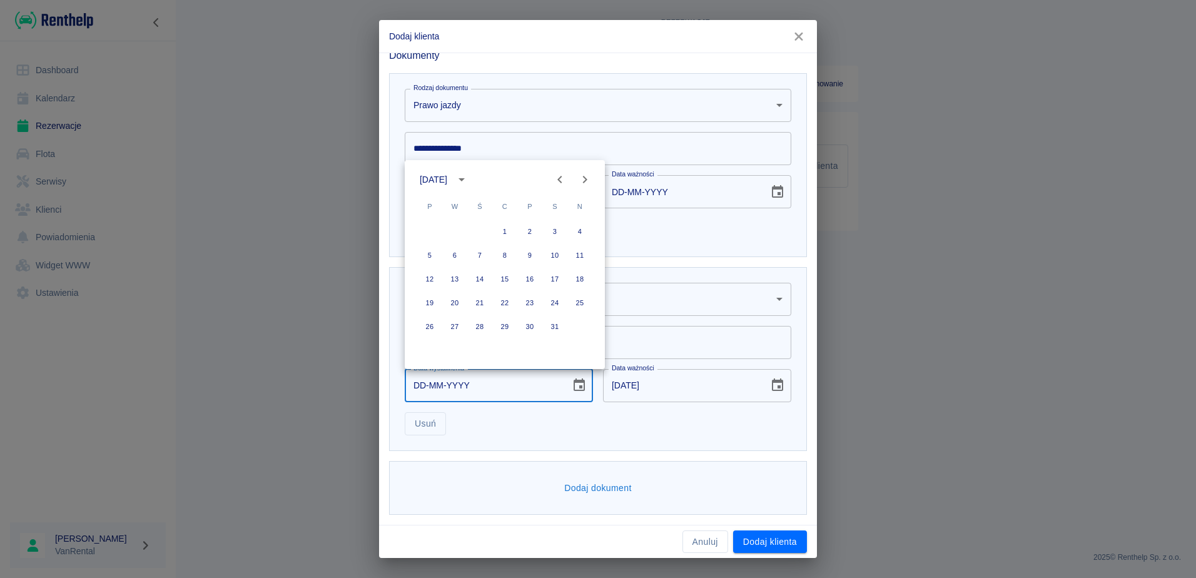
click at [560, 174] on icon "Previous month" at bounding box center [559, 179] width 15 height 15
click at [482, 253] on button "5" at bounding box center [479, 255] width 23 height 23
type input "[DATE]"
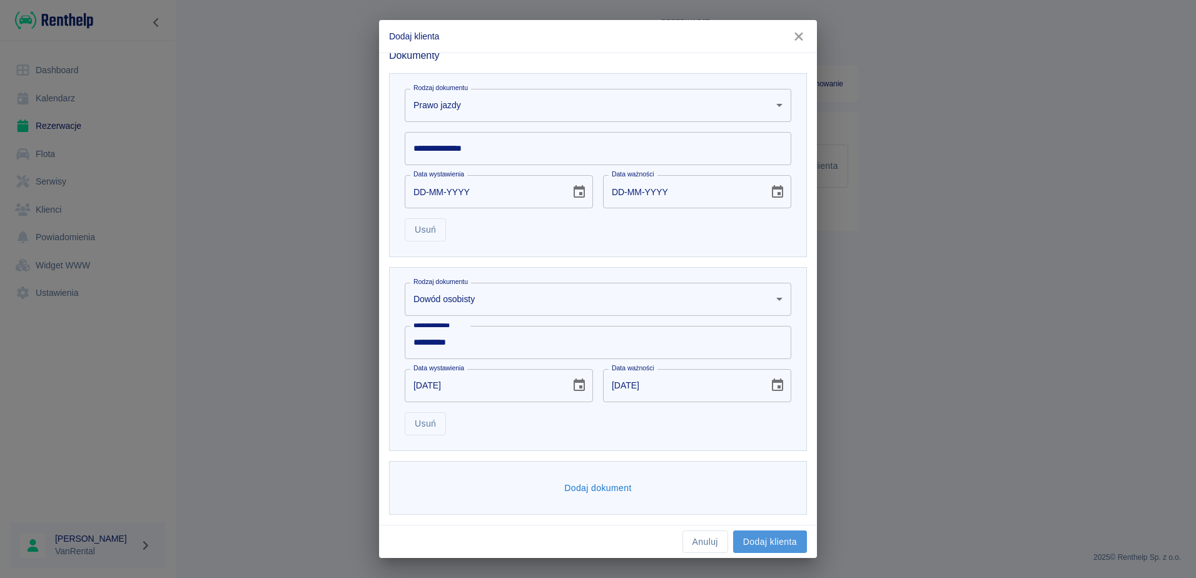
click at [771, 539] on button "Dodaj klienta" at bounding box center [770, 541] width 74 height 23
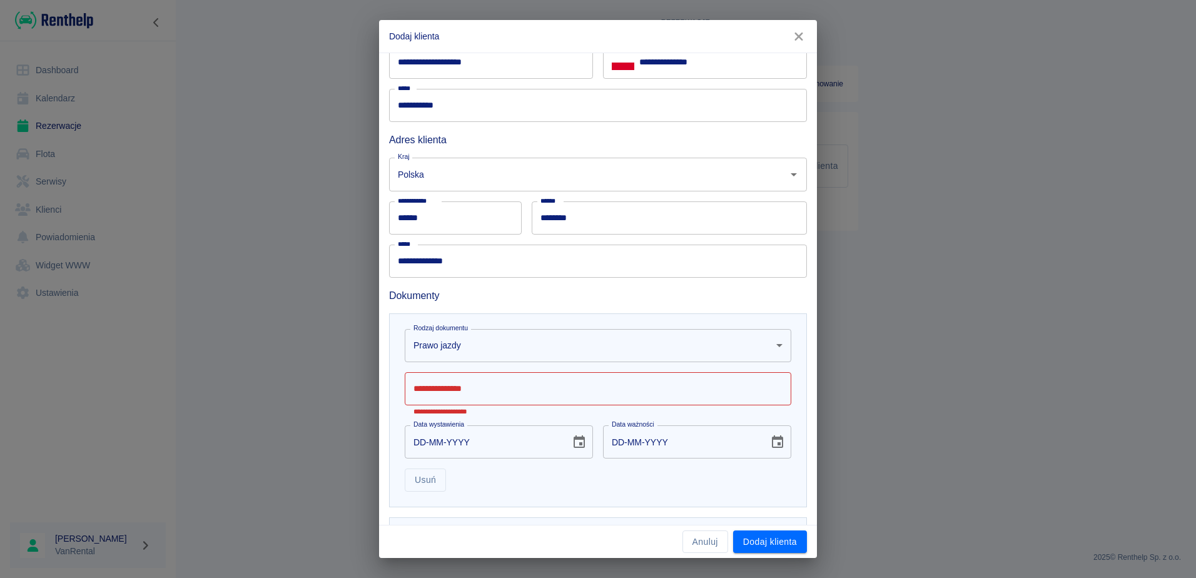
scroll to position [59, 0]
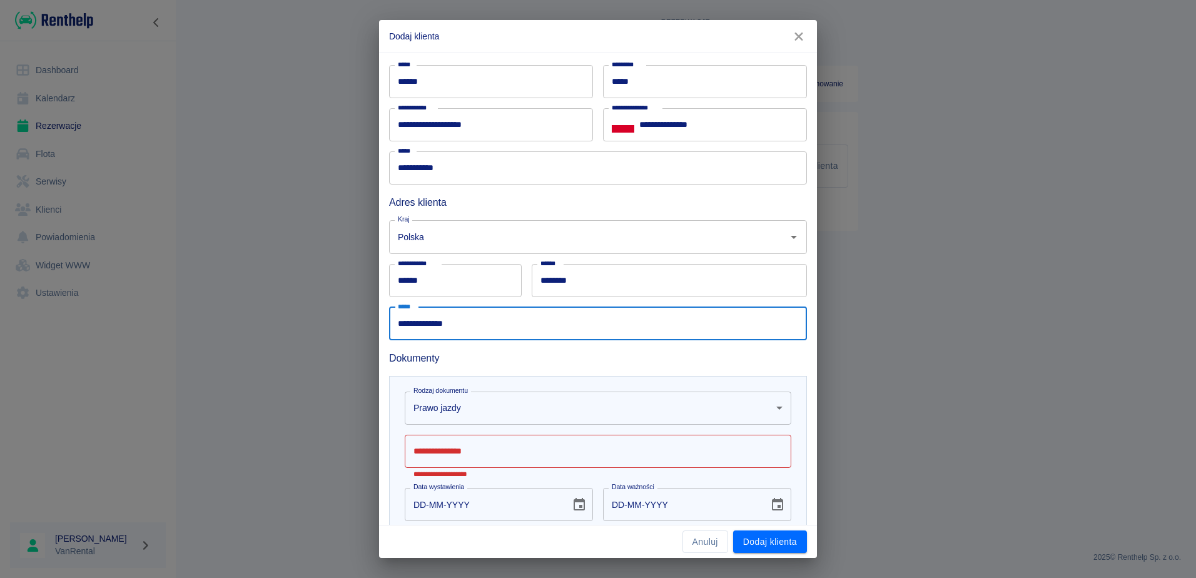
click at [398, 324] on input "**********" at bounding box center [598, 323] width 418 height 33
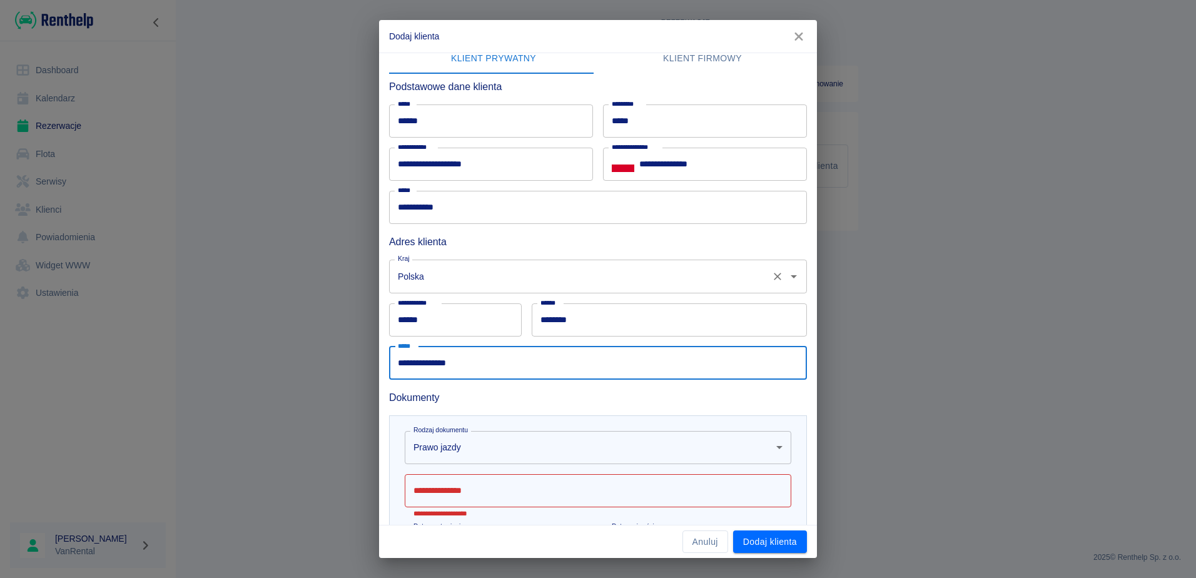
scroll to position [0, 0]
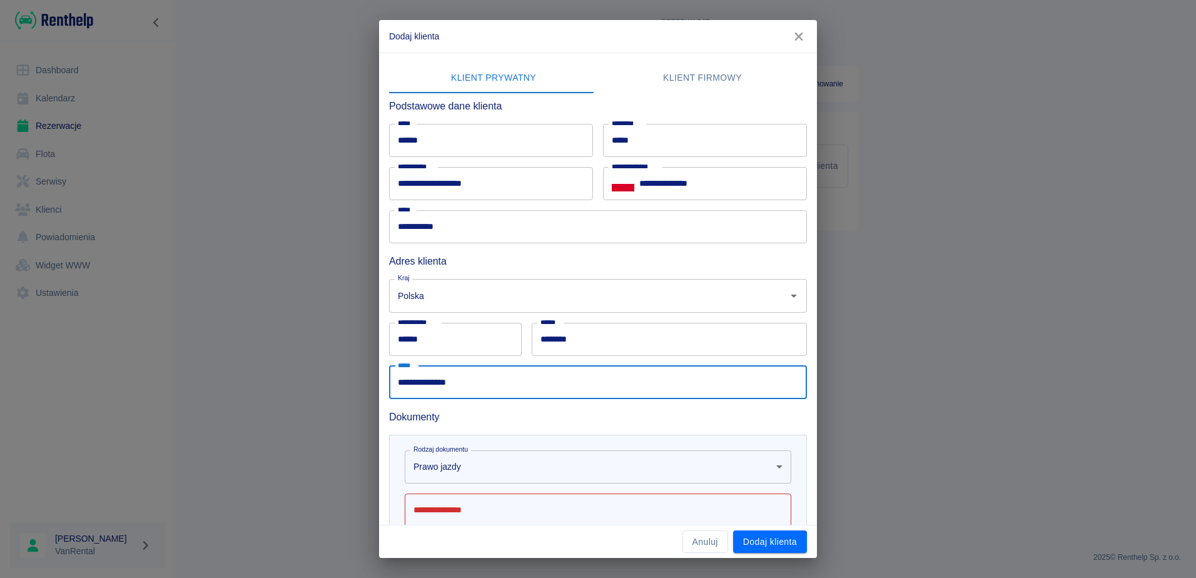
type input "**********"
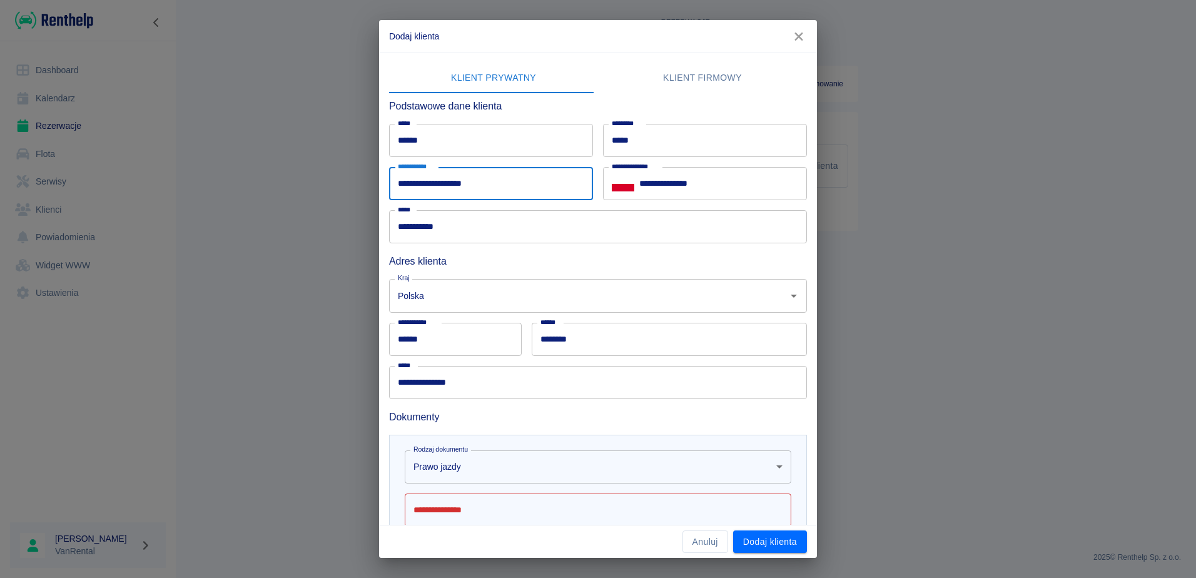
click at [412, 183] on input "**********" at bounding box center [491, 183] width 204 height 33
type input "**********"
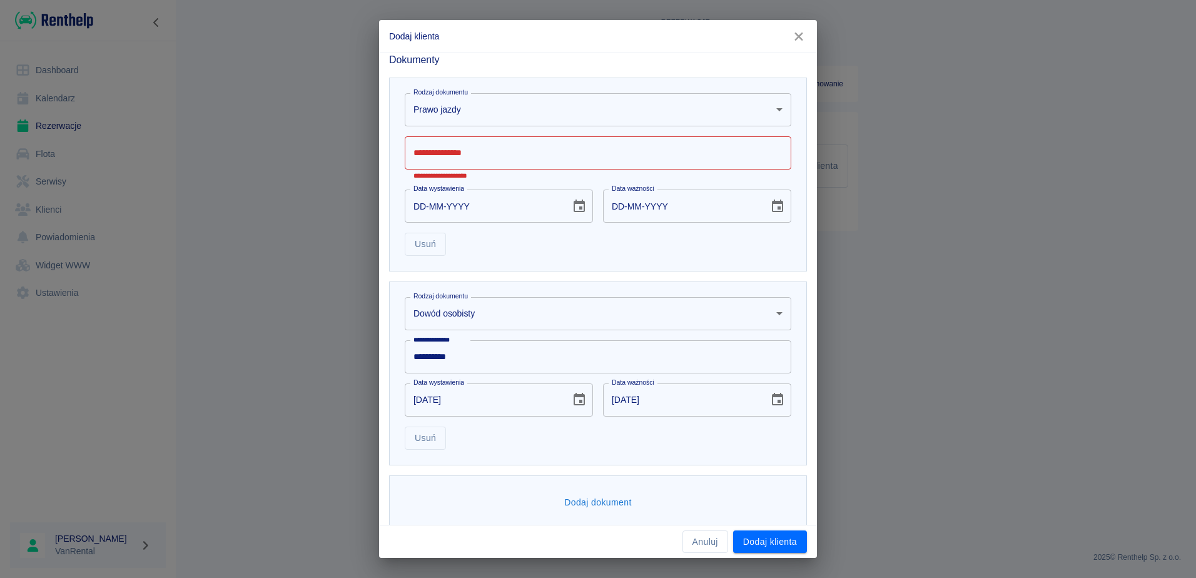
scroll to position [371, 0]
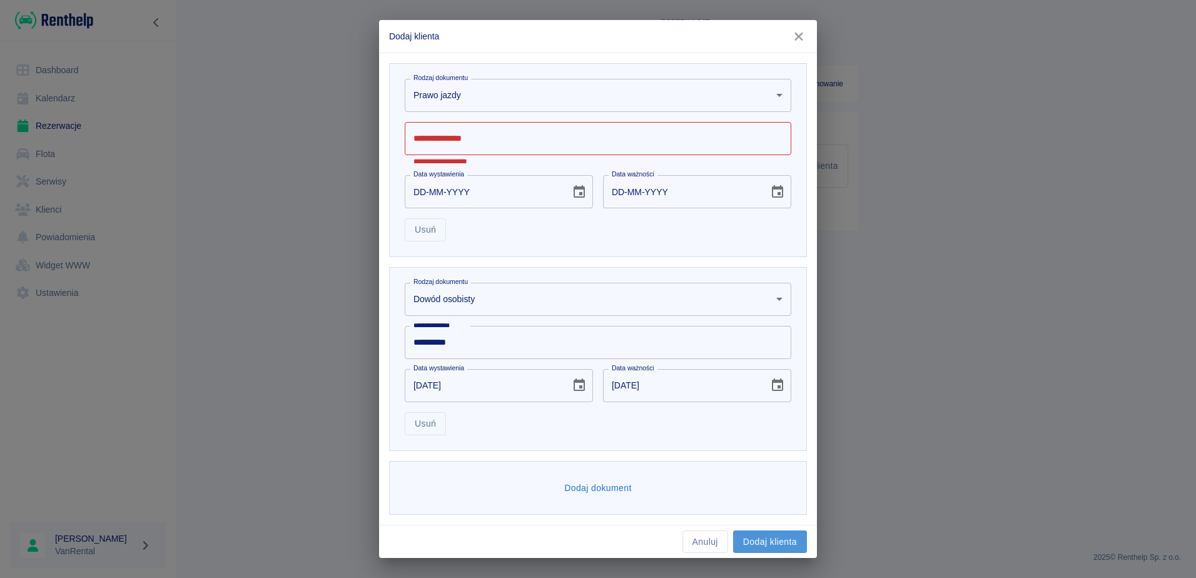
click at [771, 542] on button "Dodaj klienta" at bounding box center [770, 541] width 74 height 23
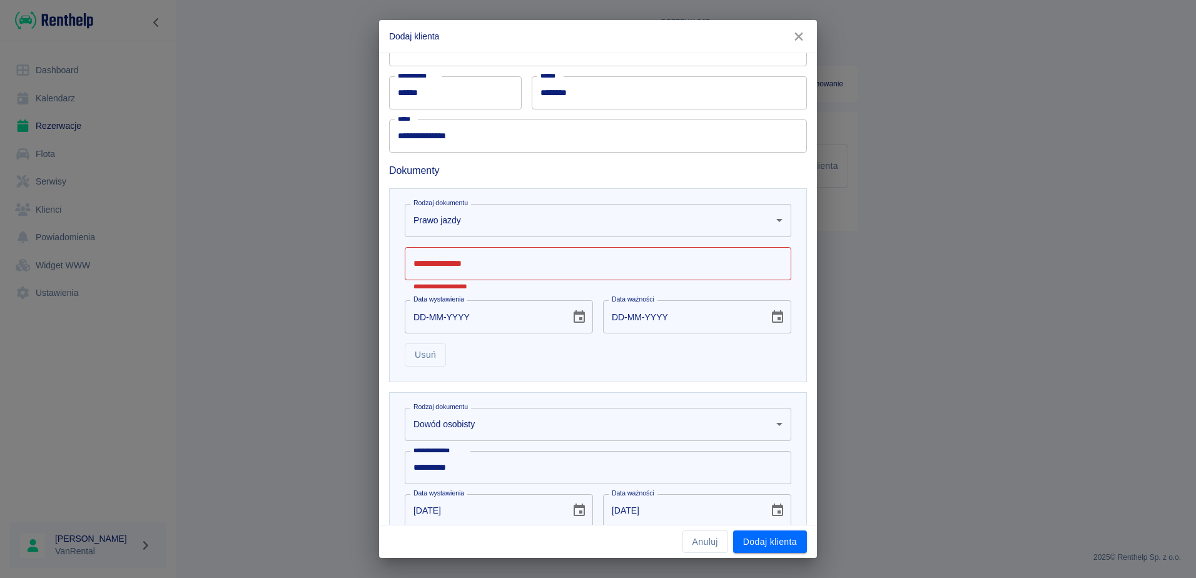
scroll to position [238, 0]
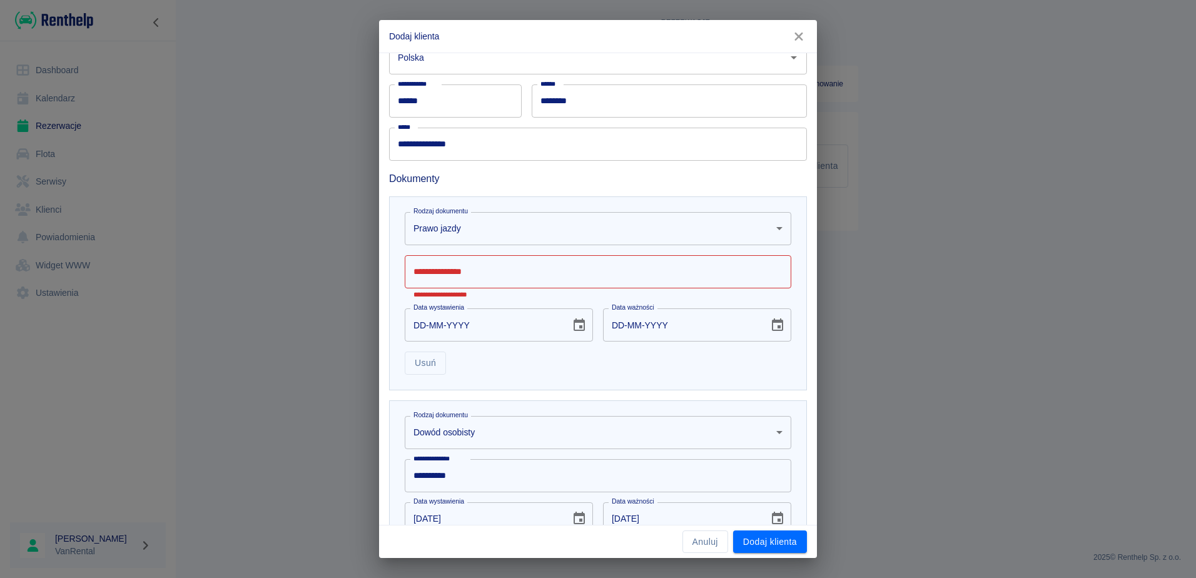
click at [624, 271] on input "**********" at bounding box center [598, 271] width 387 height 33
click at [772, 226] on body "**********" at bounding box center [598, 289] width 1196 height 578
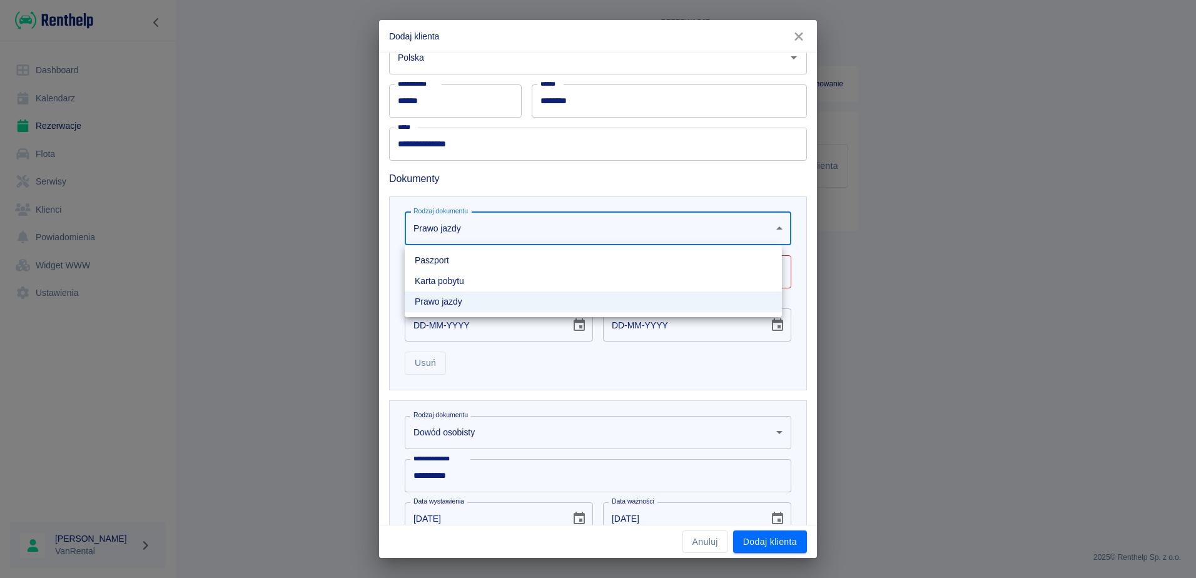
click at [874, 170] on div at bounding box center [598, 289] width 1196 height 578
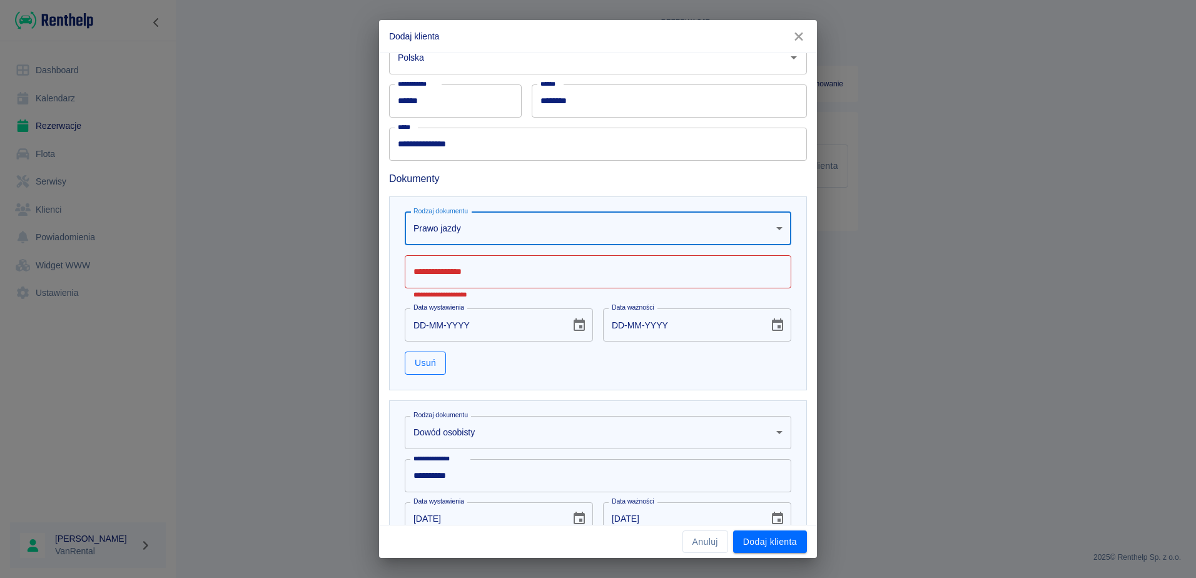
click at [426, 364] on button "Usuń" at bounding box center [425, 362] width 41 height 23
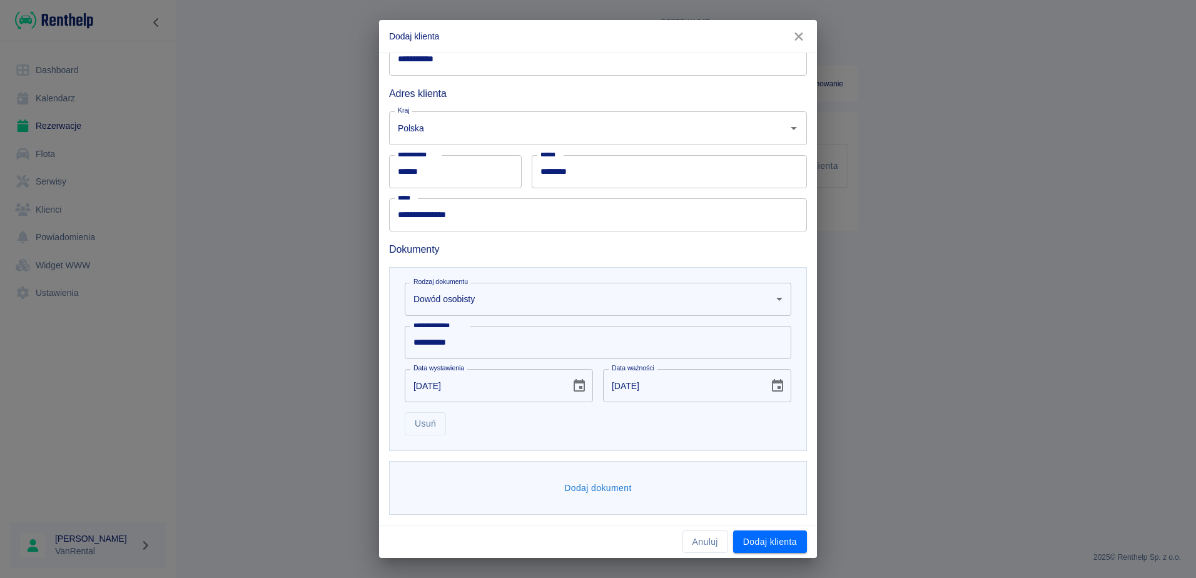
scroll to position [168, 0]
click at [768, 538] on button "Dodaj klienta" at bounding box center [770, 541] width 74 height 23
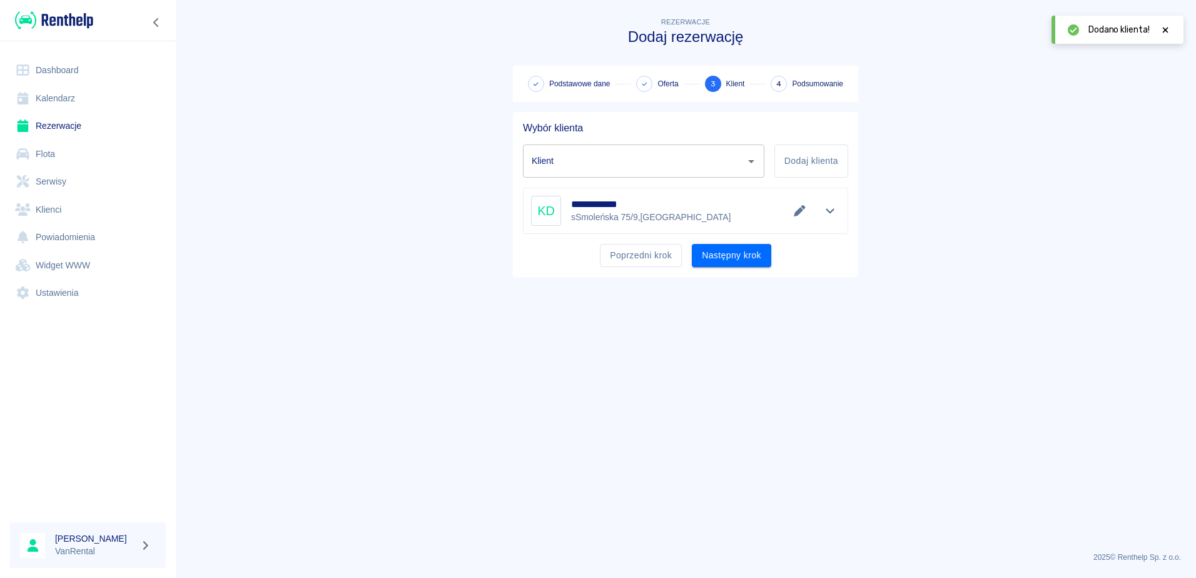
type input "[PERSON_NAME] ([PHONE_NUMBER])"
click at [799, 211] on icon "Edytuj dane" at bounding box center [799, 210] width 11 height 11
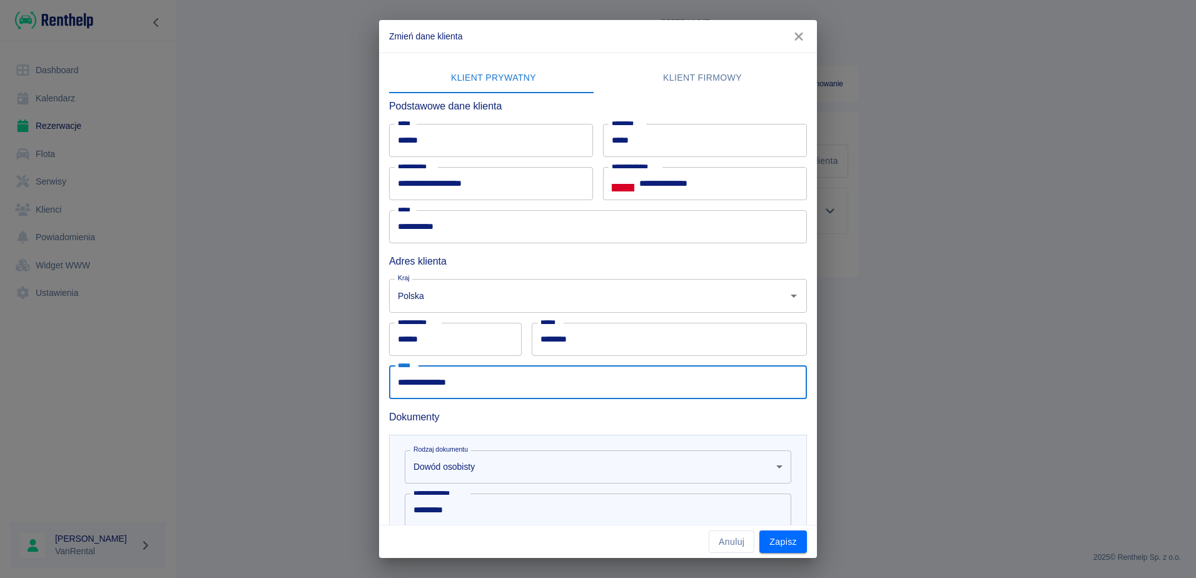
click at [400, 381] on input "**********" at bounding box center [598, 382] width 418 height 33
type input "**********"
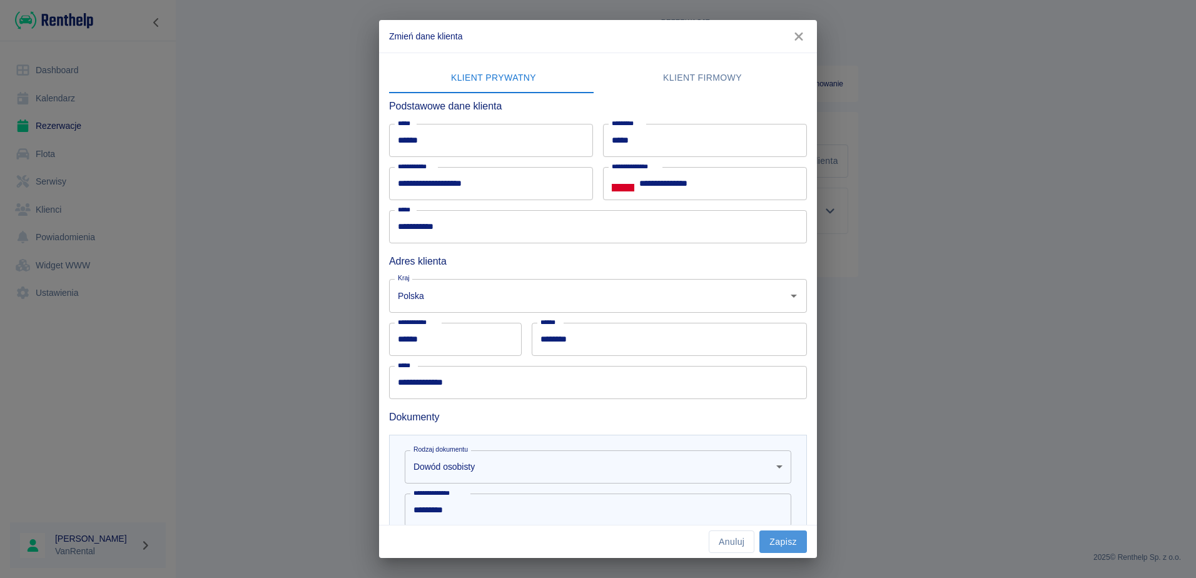
click at [781, 538] on button "Zapisz" at bounding box center [783, 541] width 48 height 23
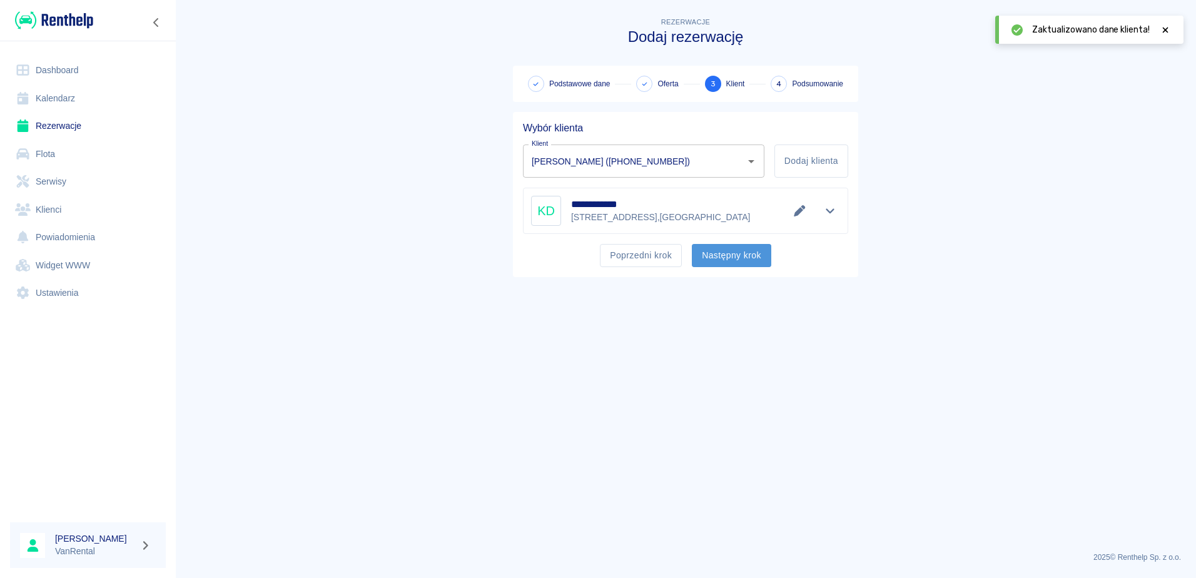
click at [741, 255] on button "Następny krok" at bounding box center [731, 255] width 79 height 23
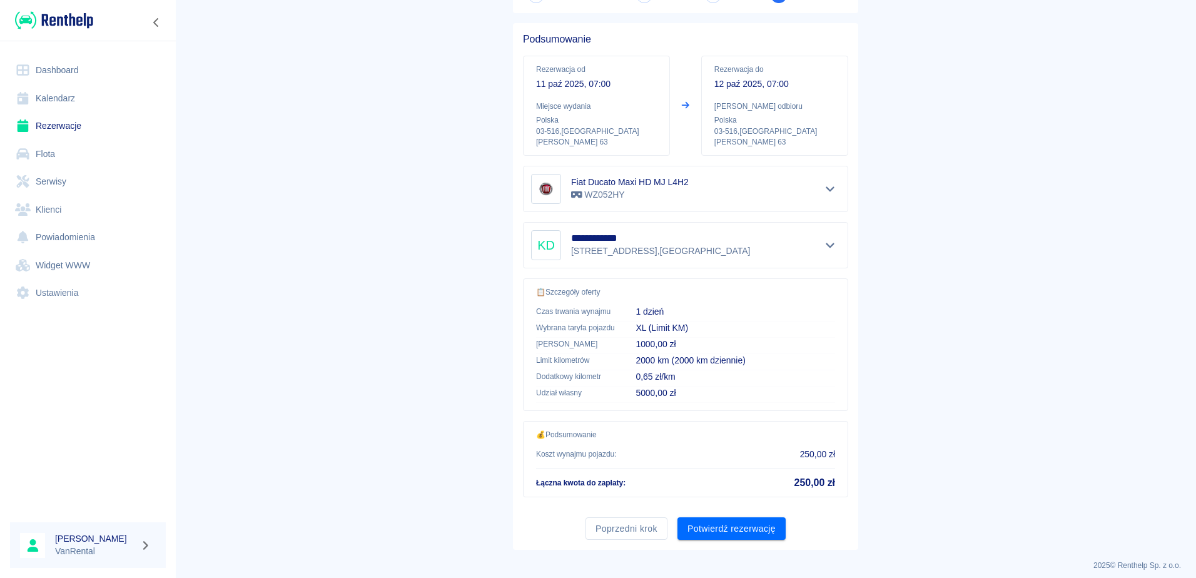
scroll to position [97, 0]
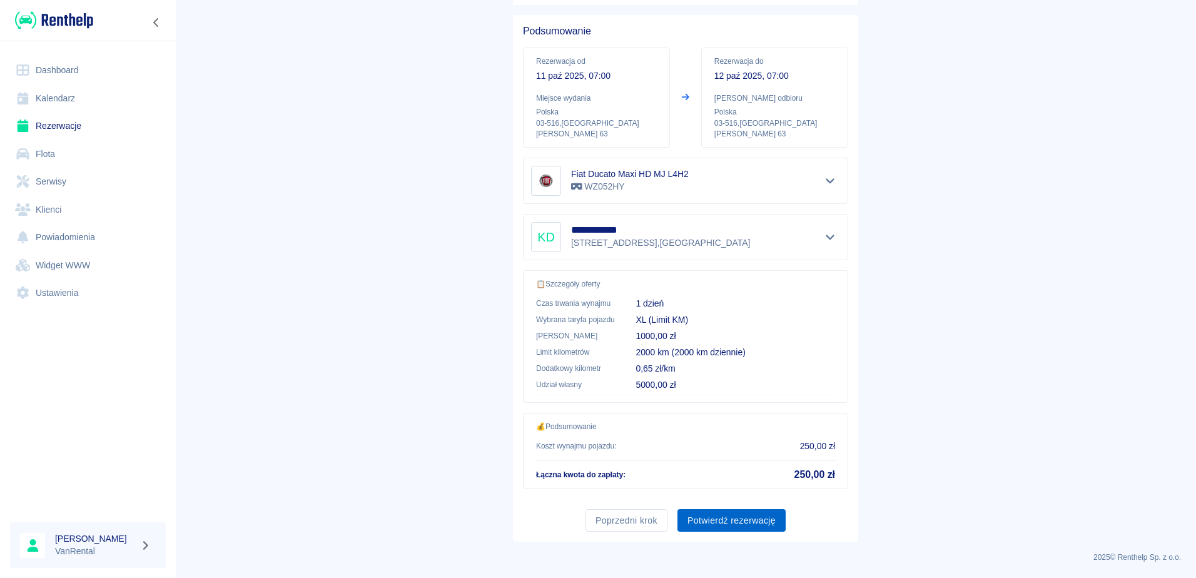
click at [725, 523] on button "Potwierdź rezerwację" at bounding box center [731, 520] width 108 height 23
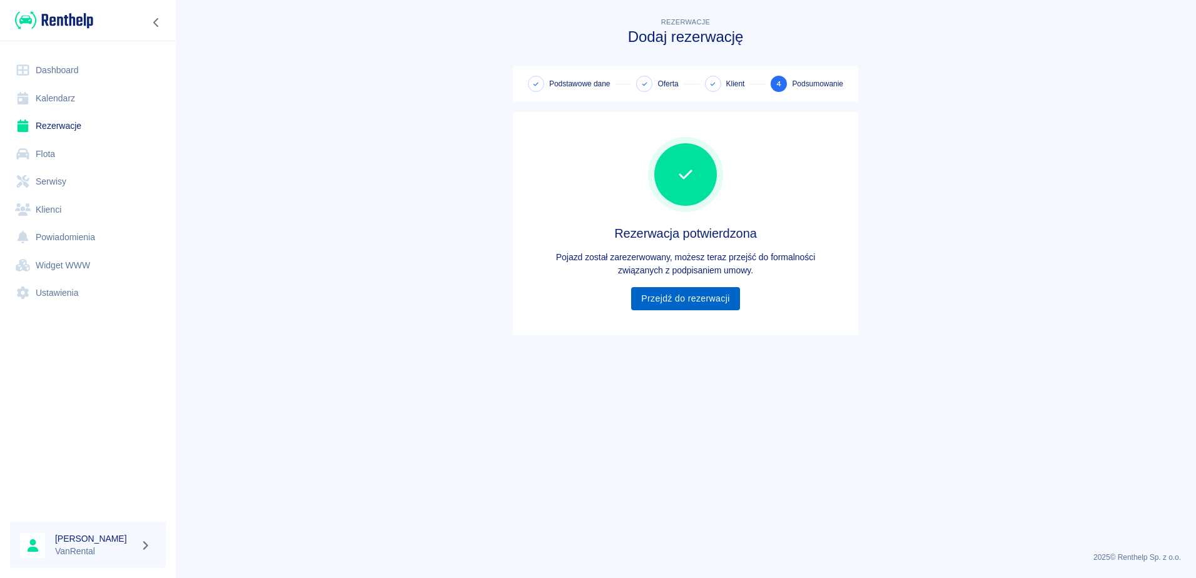
click at [707, 301] on link "Przejdź do rezerwacji" at bounding box center [685, 298] width 108 height 23
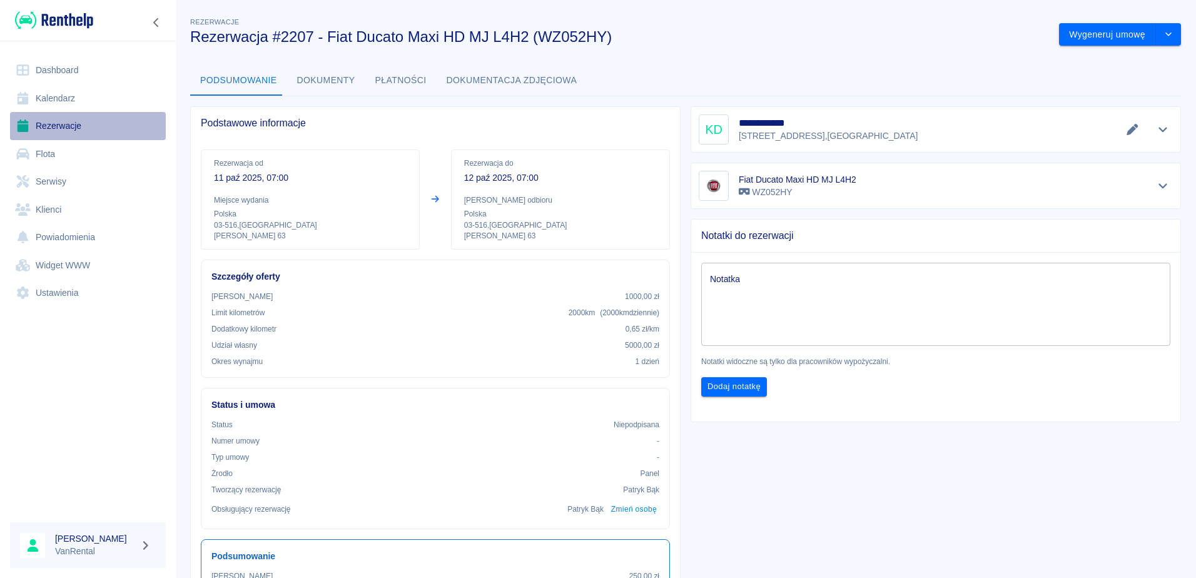
click at [66, 124] on link "Rezerwacje" at bounding box center [88, 126] width 156 height 28
